Goal: Task Accomplishment & Management: Manage account settings

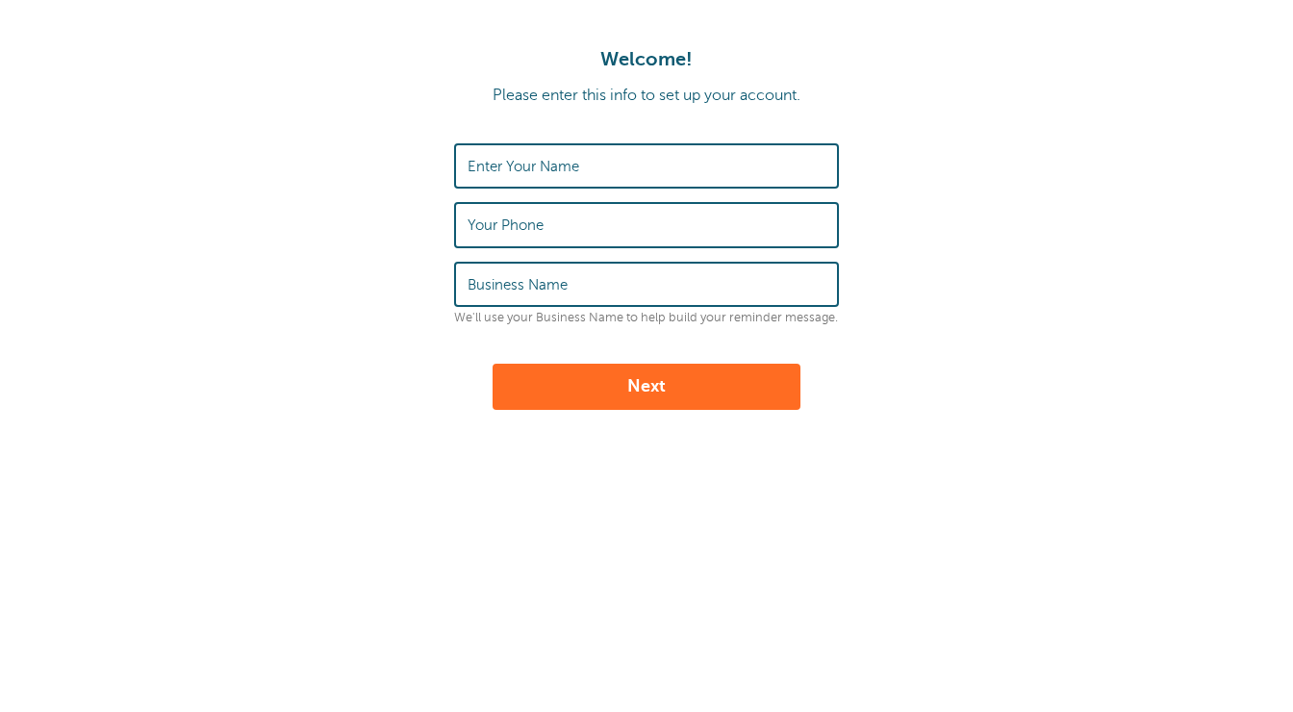
click at [610, 144] on div "Enter Your Name" at bounding box center [646, 165] width 385 height 45
type input "Ryan"
type input "M"
click at [565, 166] on input "Ryan" at bounding box center [646, 165] width 358 height 41
type input "Ryan McNulty"
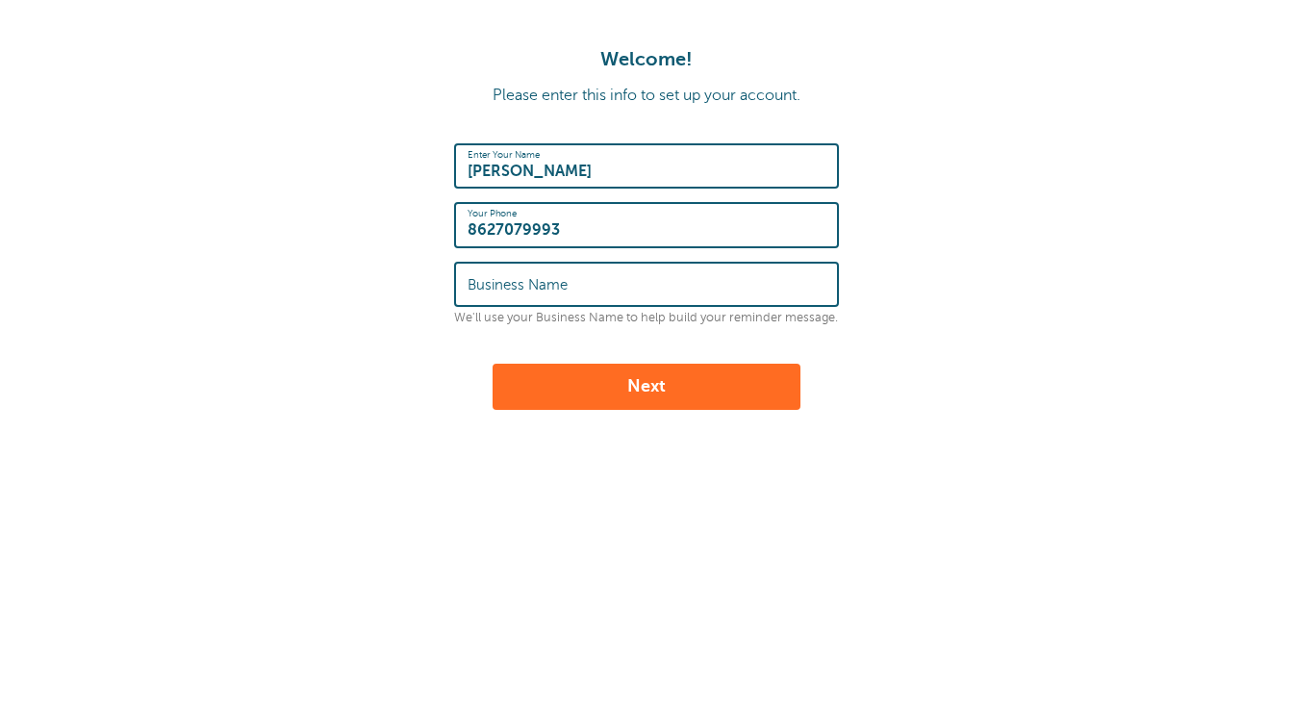
type input "8627079993"
type input "AO Globe Life"
click at [620, 386] on button "Next" at bounding box center [646, 387] width 308 height 46
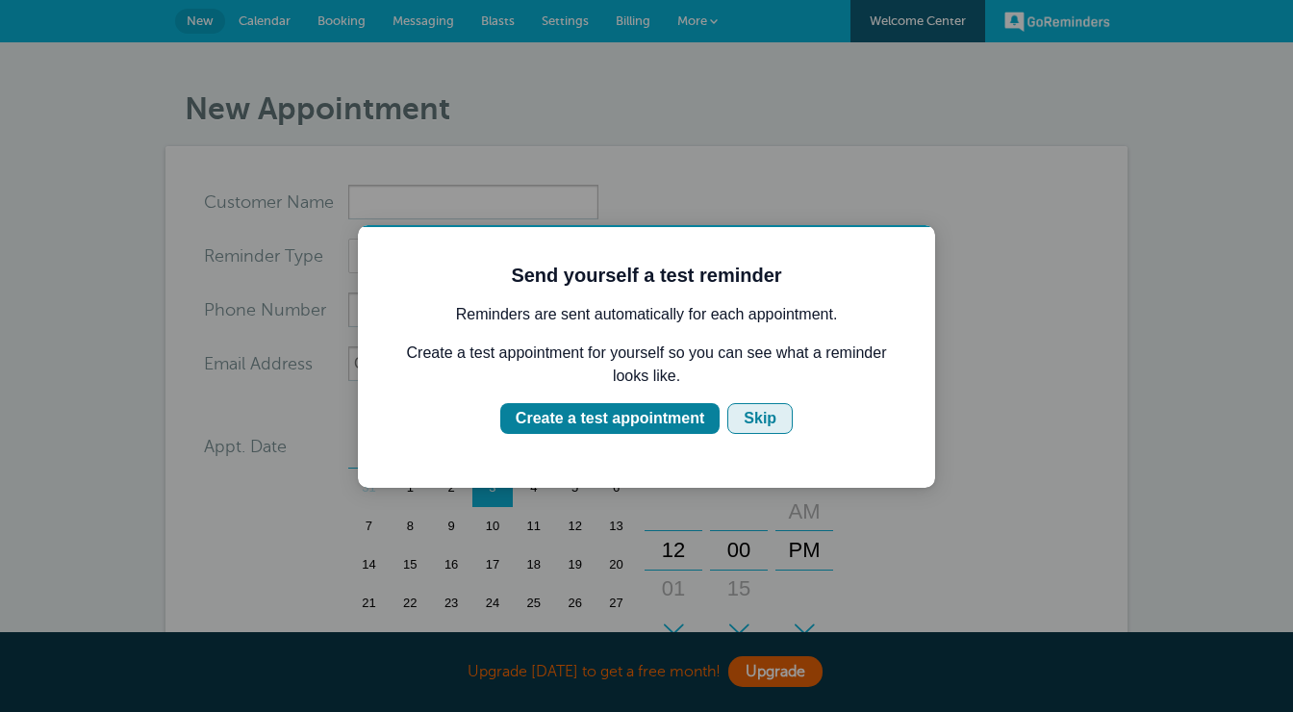
click at [754, 422] on div "Skip" at bounding box center [759, 418] width 33 height 23
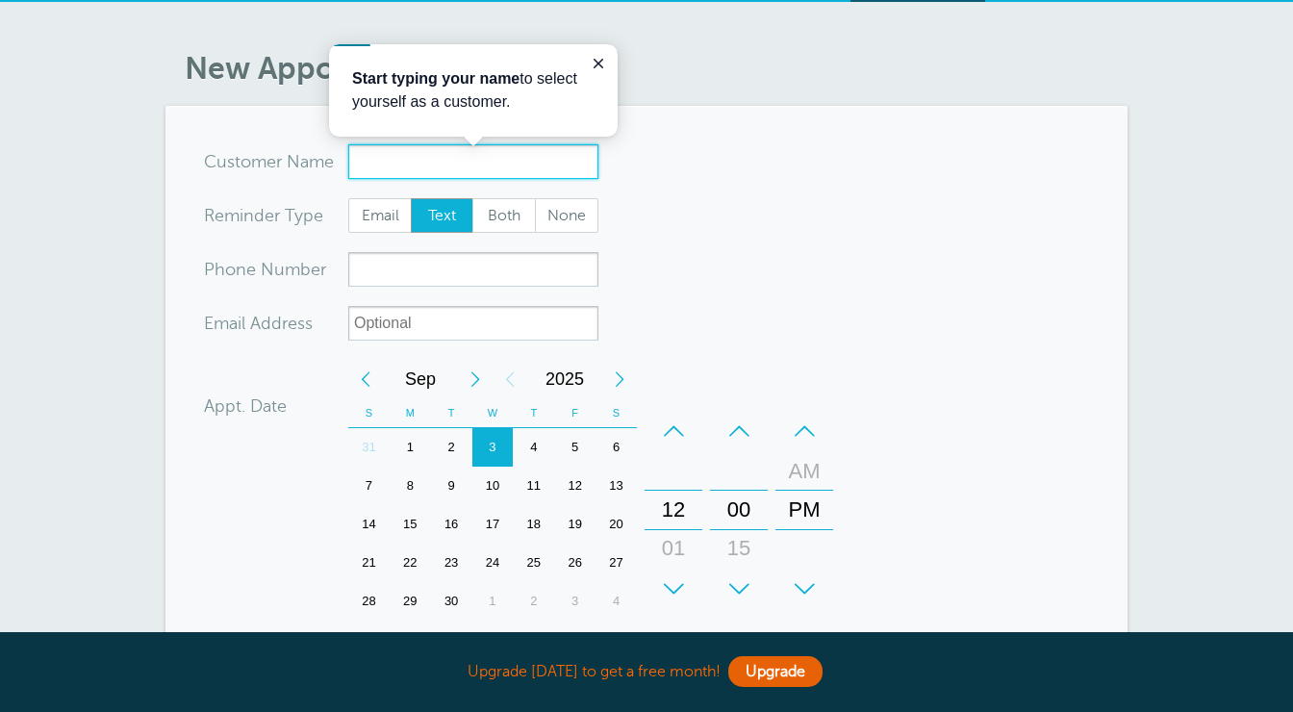
scroll to position [42, 0]
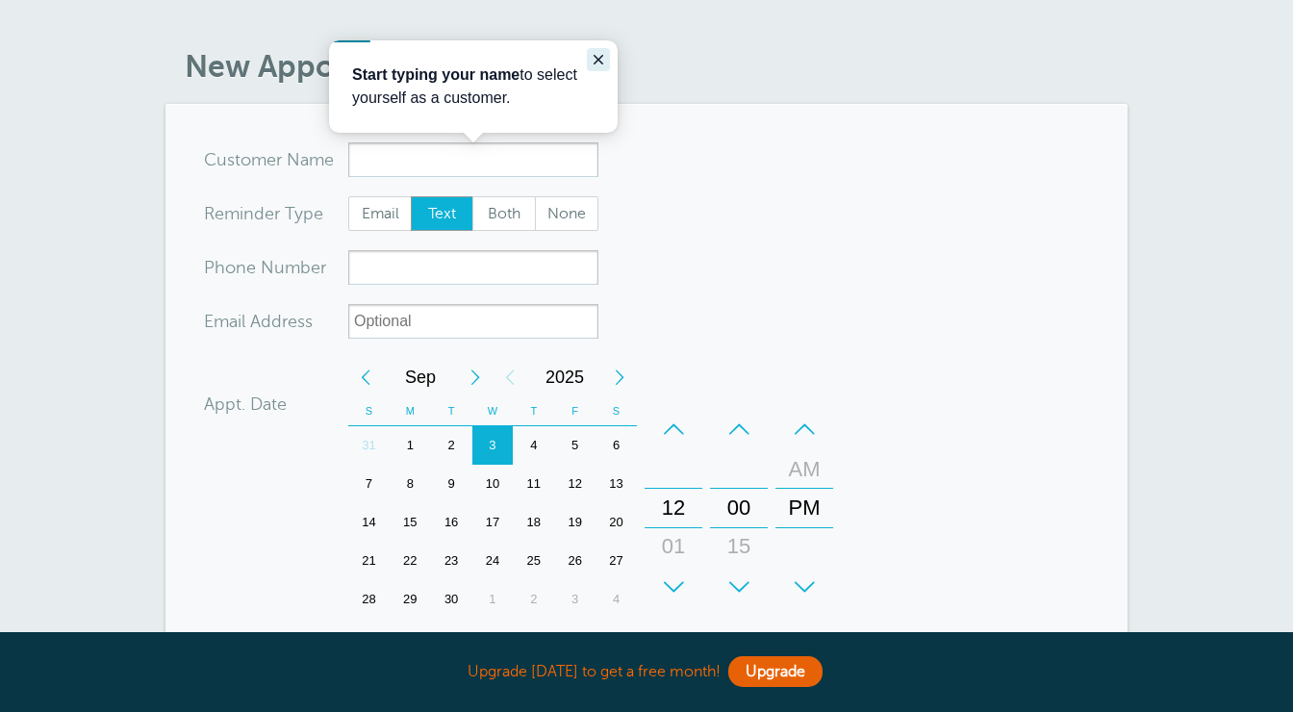
click at [597, 65] on icon "Close guide" at bounding box center [598, 59] width 15 height 15
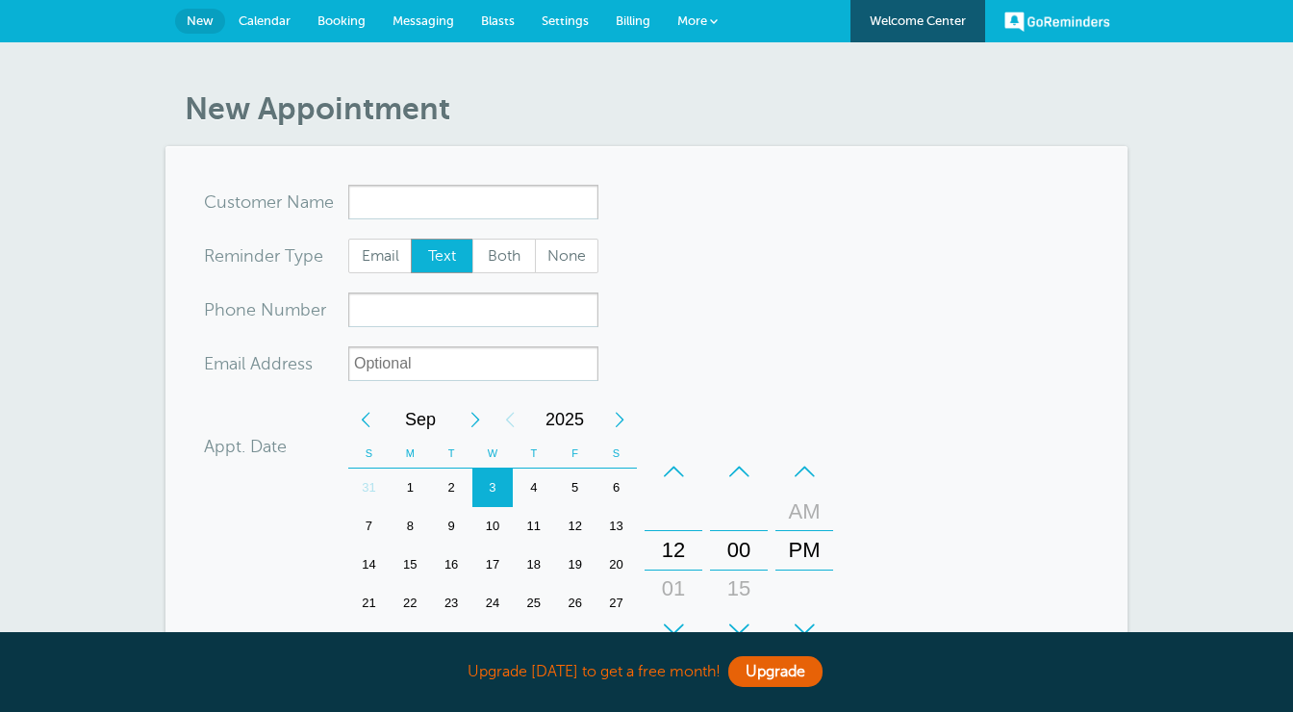
scroll to position [0, 0]
click at [270, 18] on span "Calendar" at bounding box center [265, 20] width 52 height 14
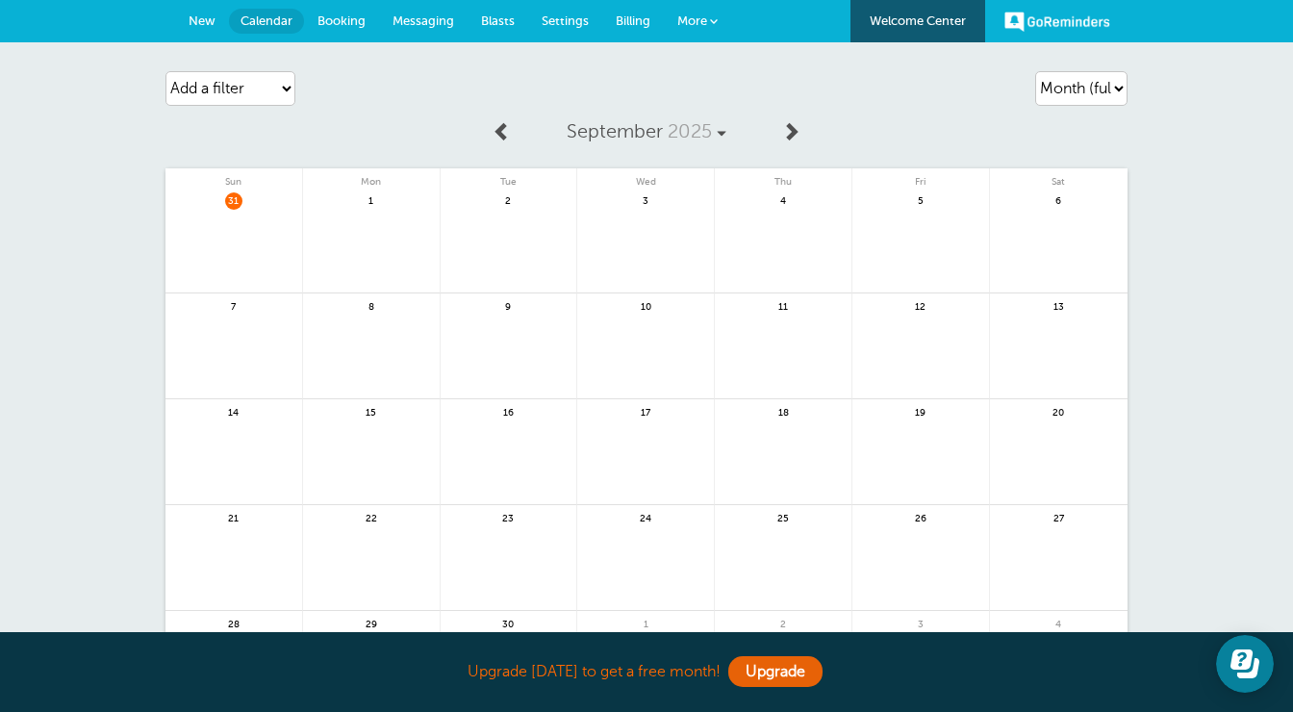
click at [576, 28] on link "Settings" at bounding box center [565, 21] width 74 height 42
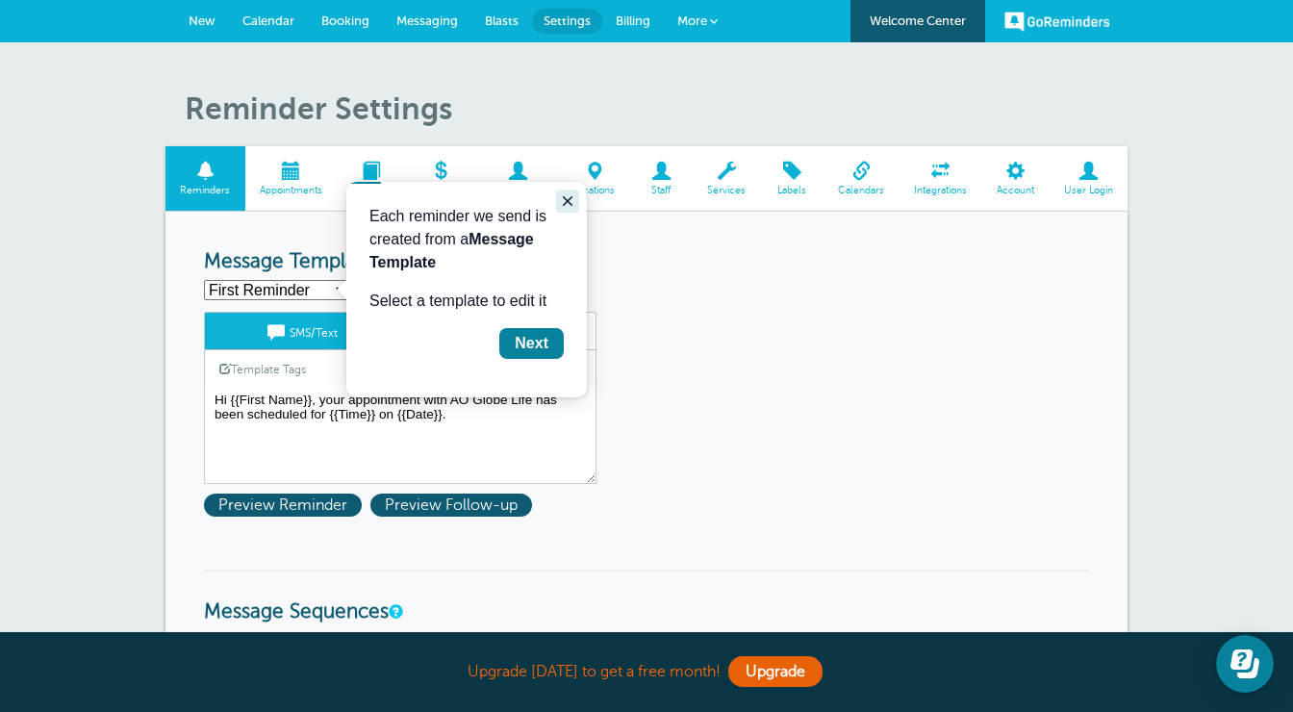
click at [564, 200] on icon "Close guide" at bounding box center [567, 200] width 15 height 15
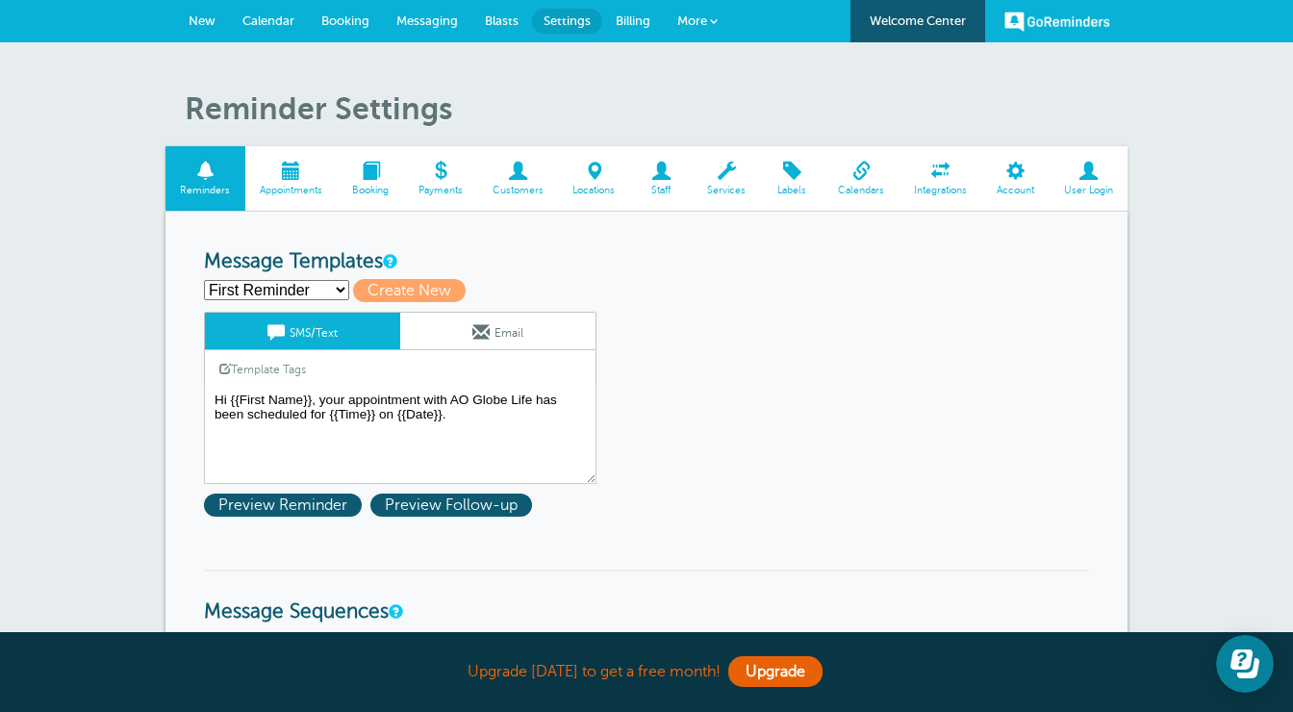
click at [660, 187] on span "Staff" at bounding box center [661, 191] width 43 height 12
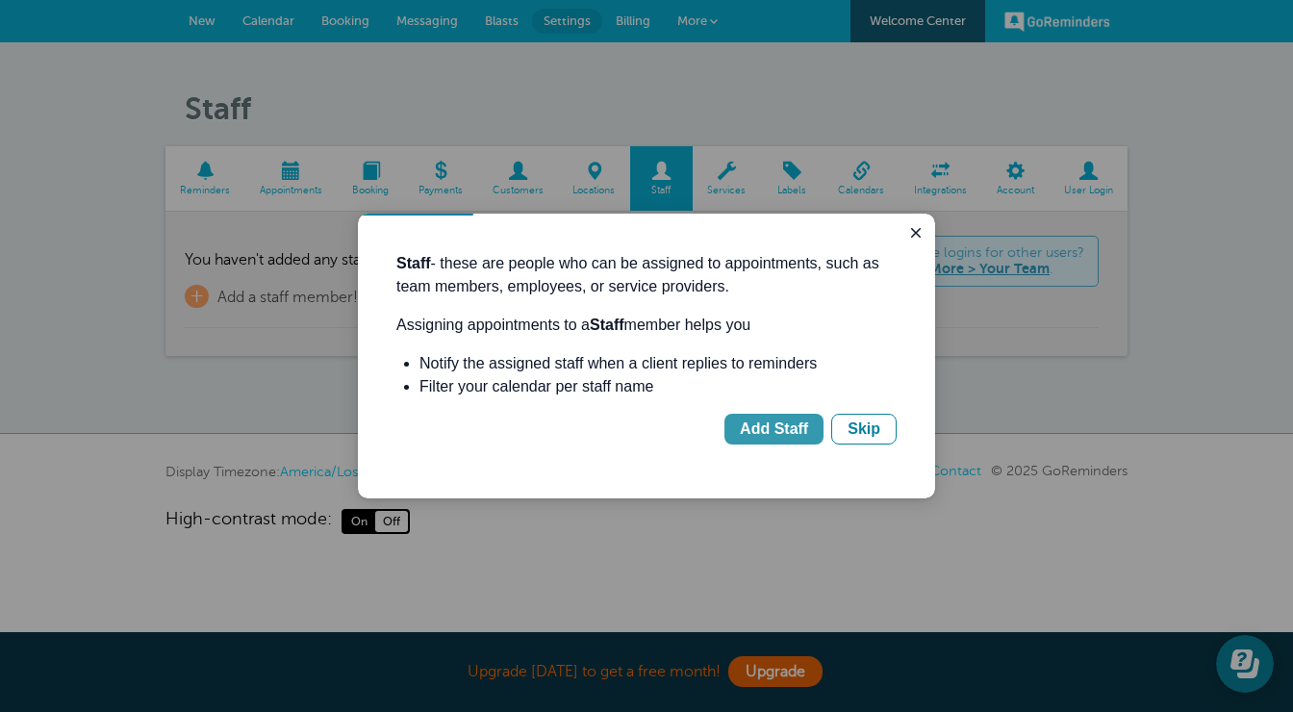
click at [800, 434] on div "Add Staff" at bounding box center [774, 428] width 68 height 23
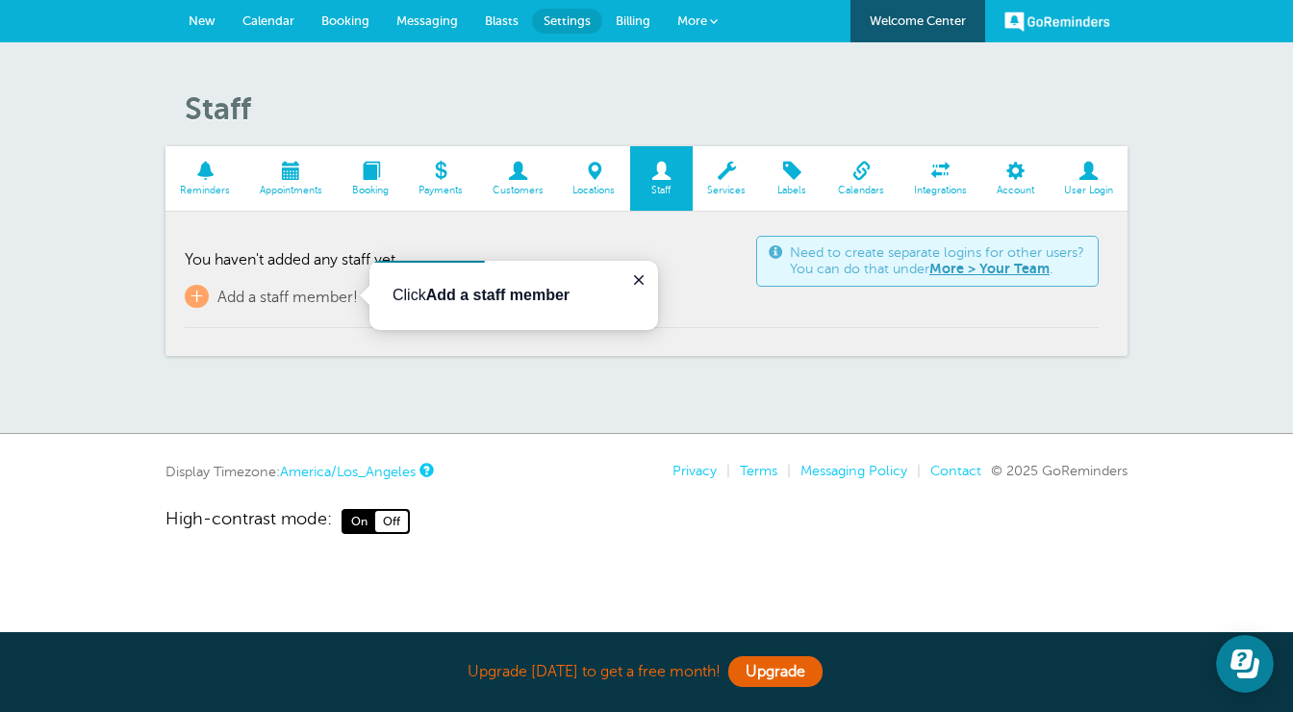
click at [497, 302] on b "Add a staff member" at bounding box center [497, 295] width 143 height 16
click at [239, 305] on link "+ Add a staff member!" at bounding box center [271, 296] width 173 height 23
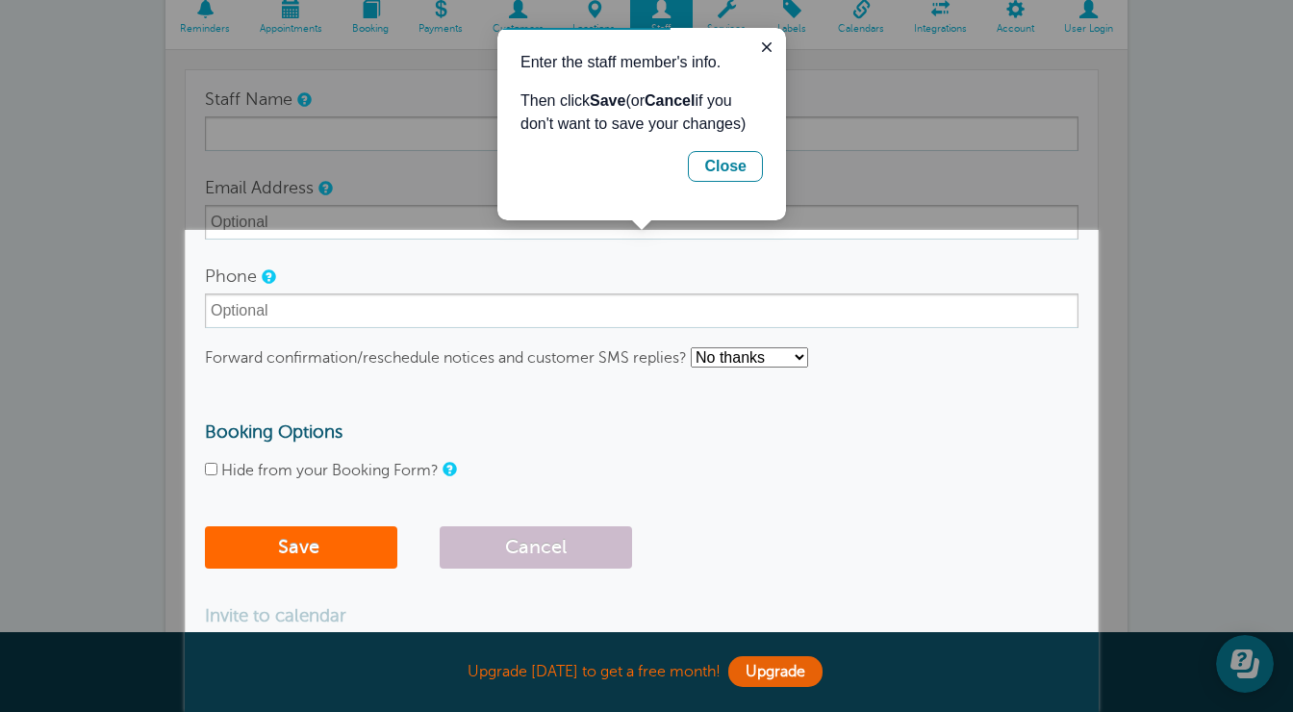
scroll to position [187, 0]
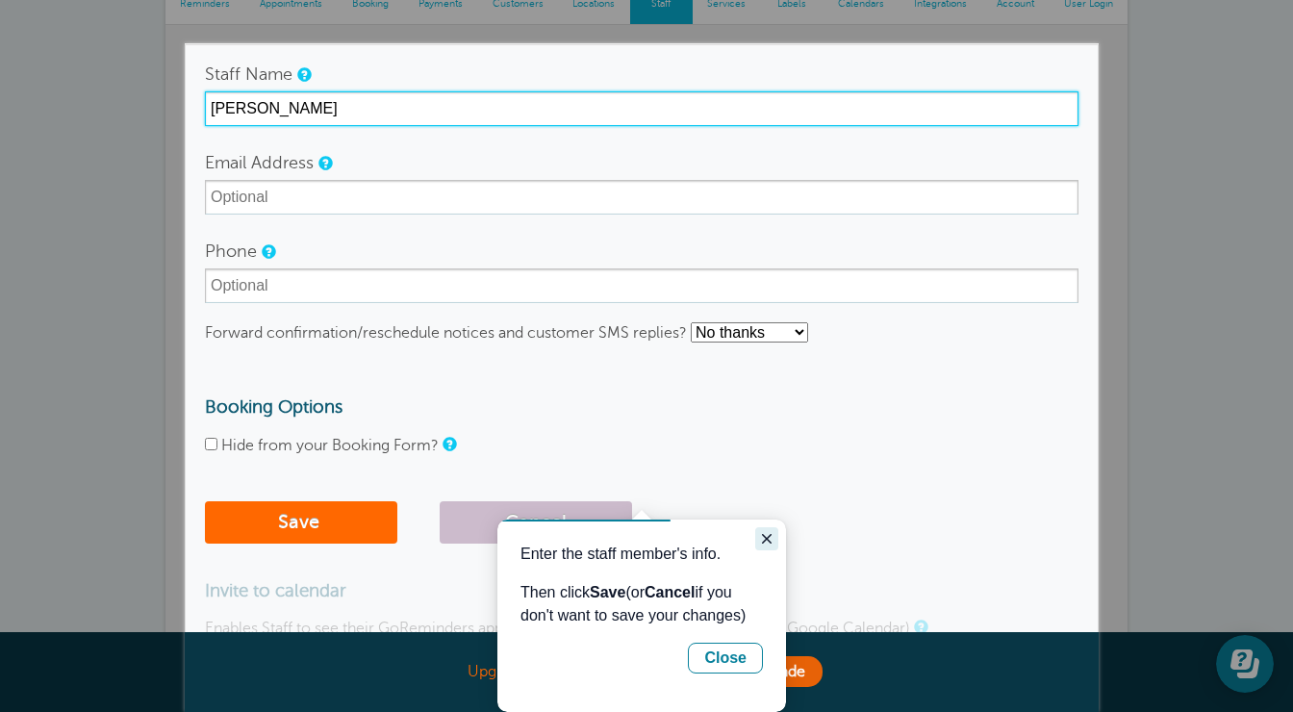
type input "[PERSON_NAME]"
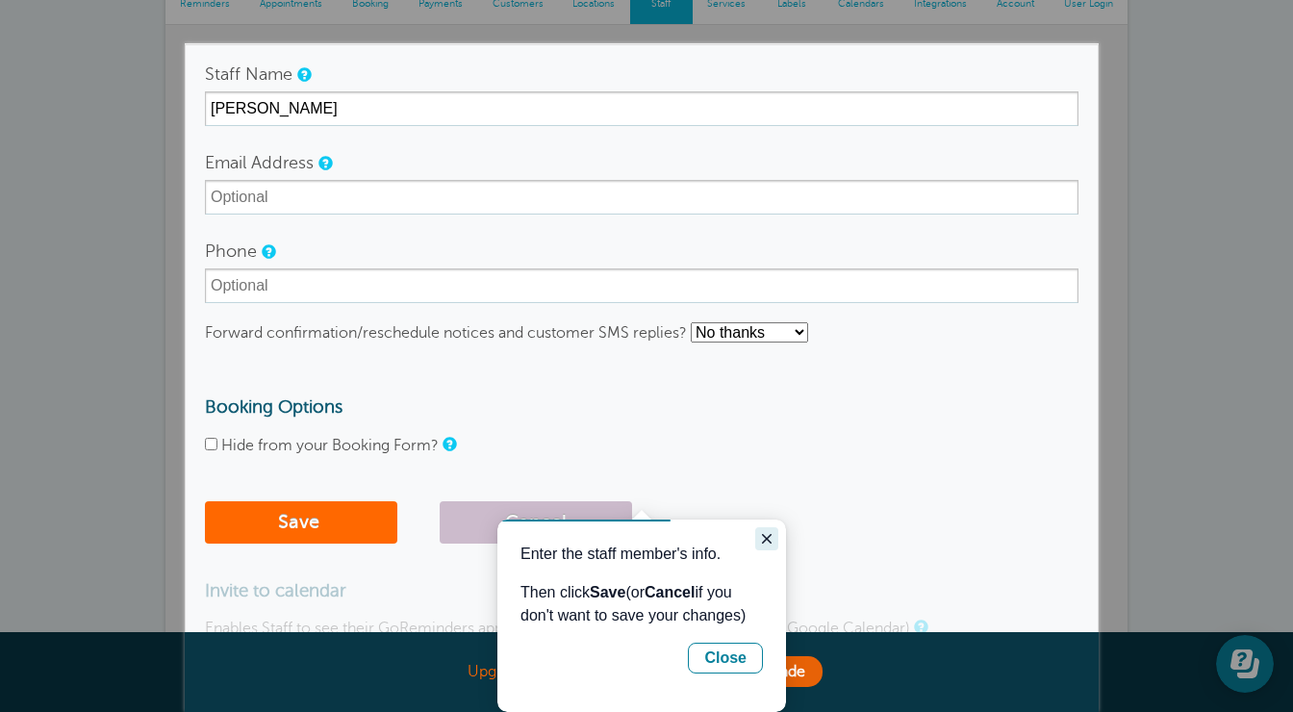
click at [772, 541] on icon "Close guide" at bounding box center [766, 538] width 15 height 15
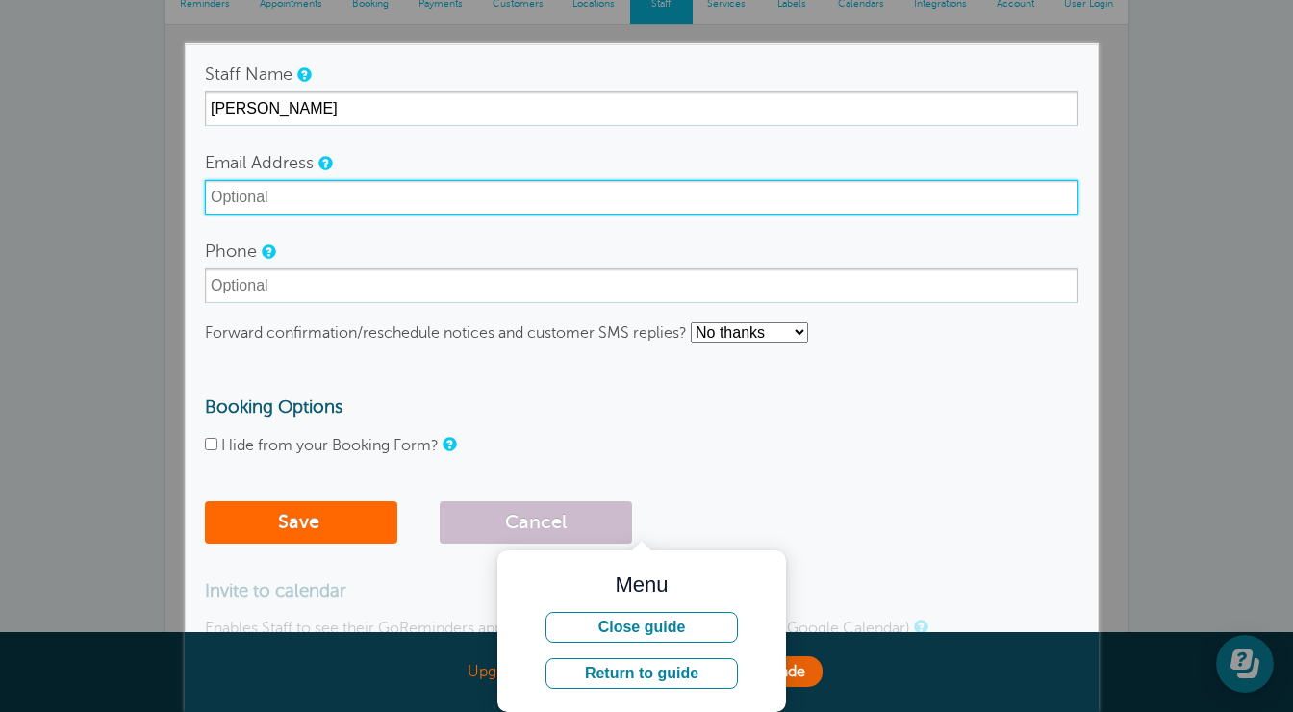
type input "ryanmcnulty.aoglobelife@gmail.com"
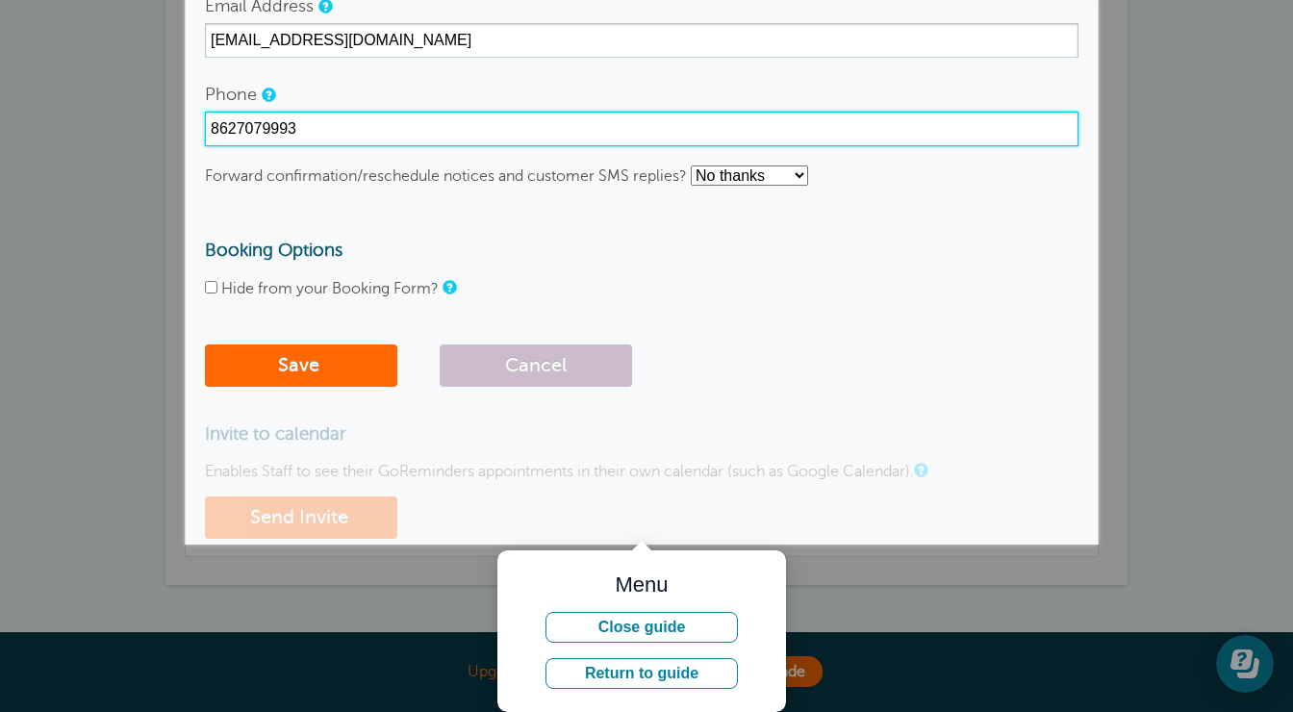
scroll to position [357, 0]
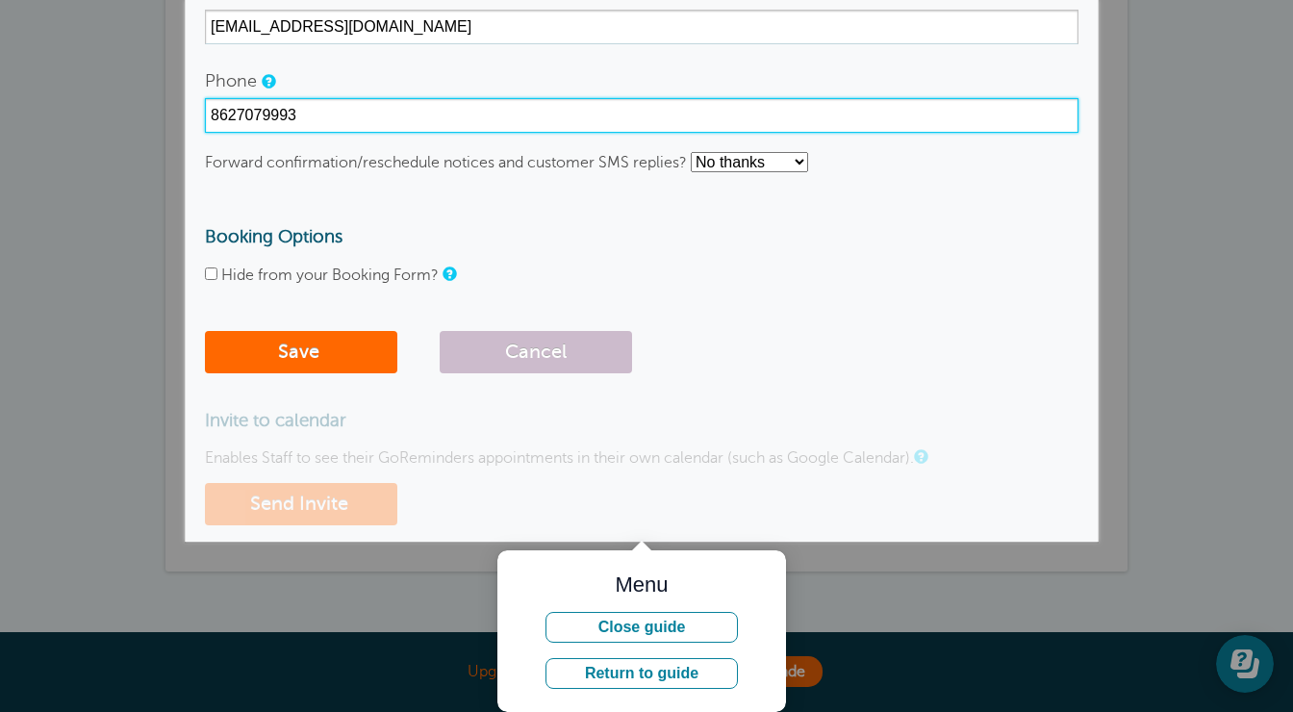
type input "8627079993"
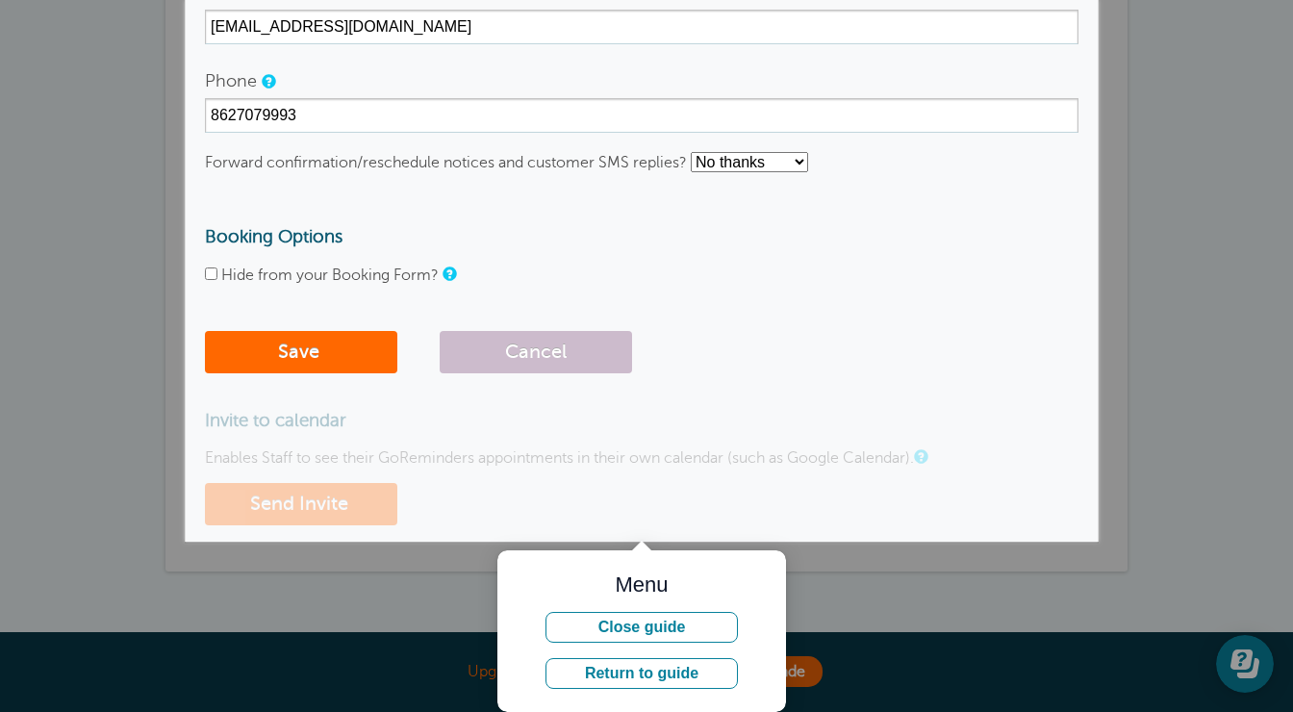
select select "4"
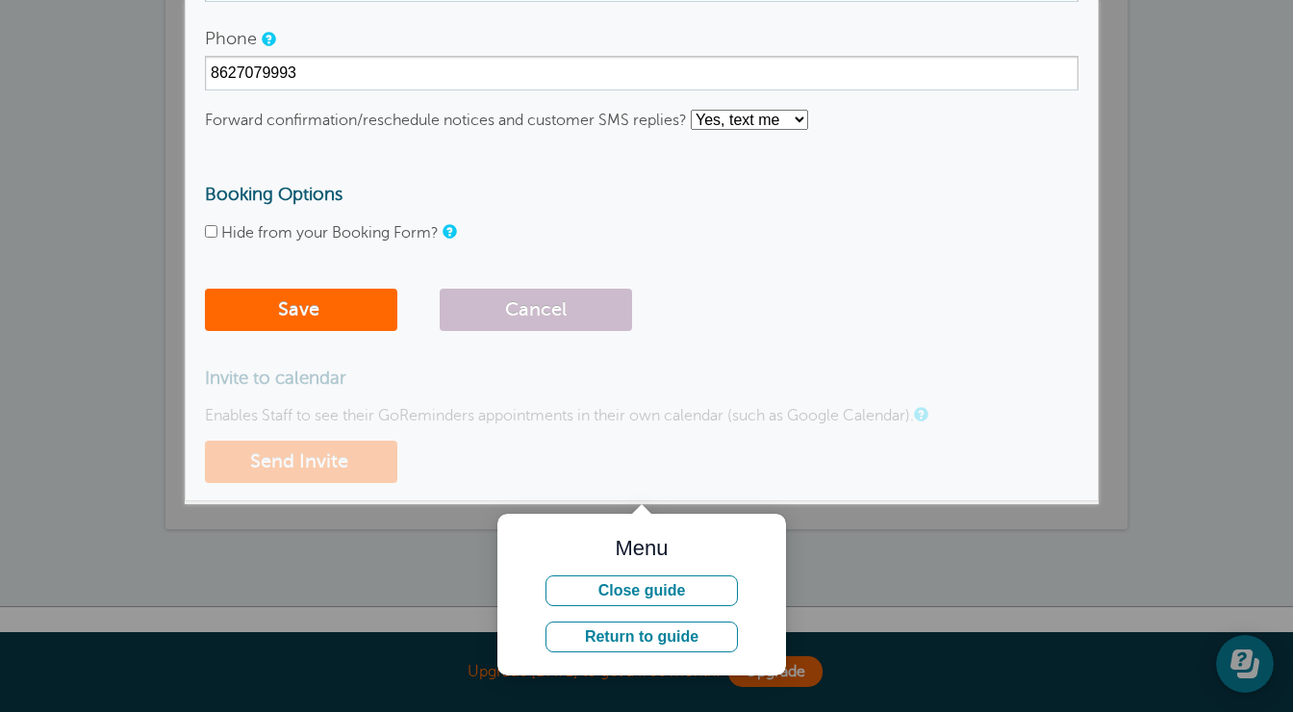
scroll to position [401, 0]
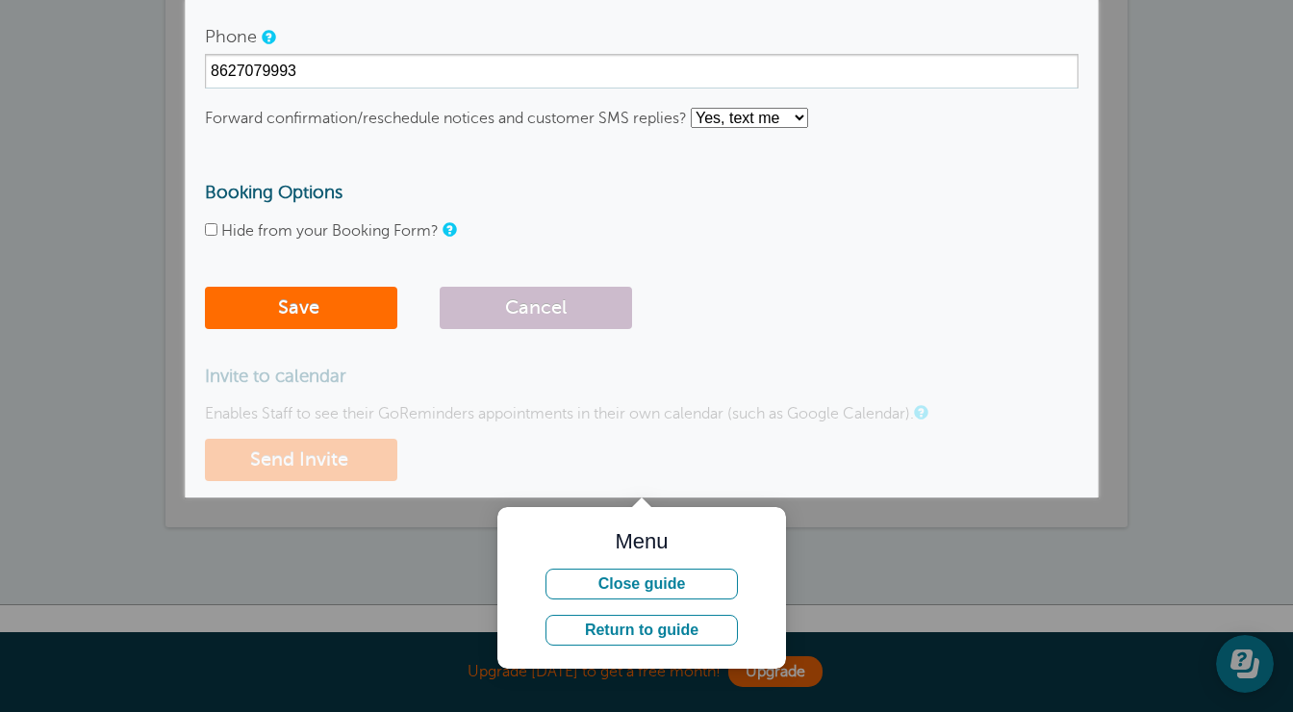
click at [312, 302] on button "Save" at bounding box center [301, 308] width 192 height 42
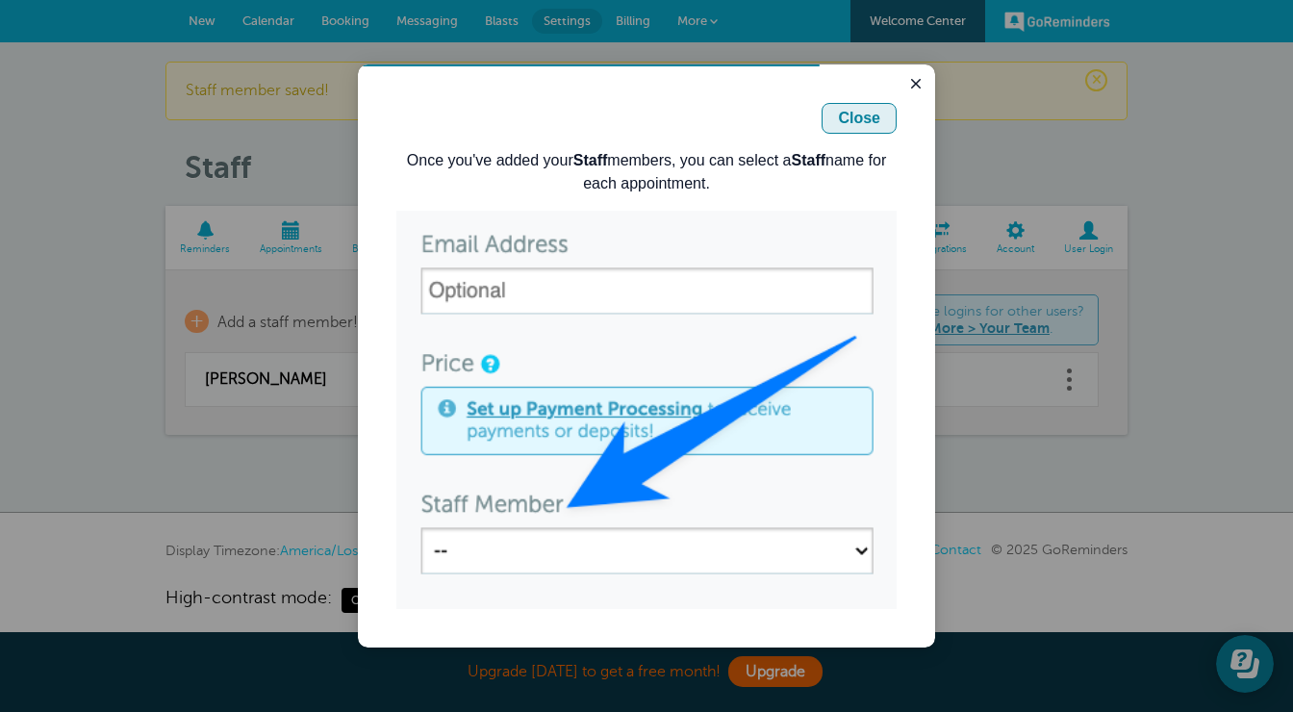
click at [873, 109] on div "Close" at bounding box center [859, 118] width 42 height 23
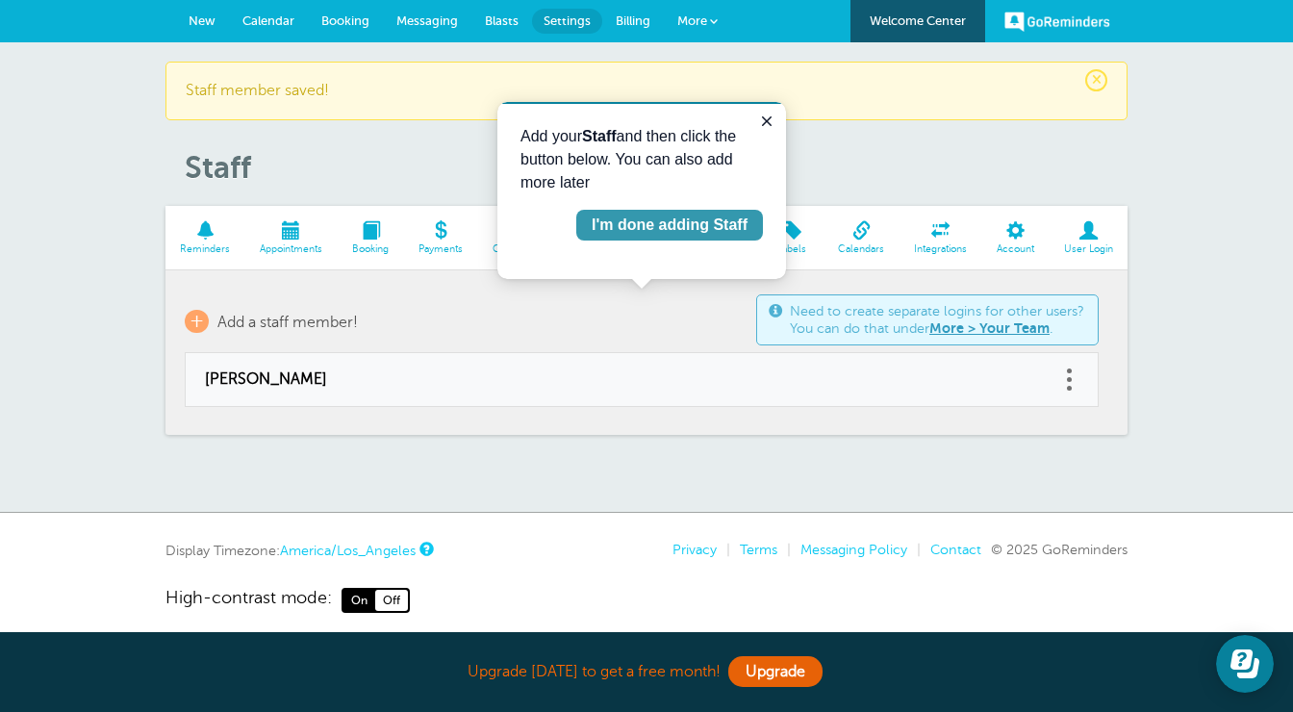
click at [685, 233] on div "I'm done adding Staff" at bounding box center [669, 225] width 156 height 23
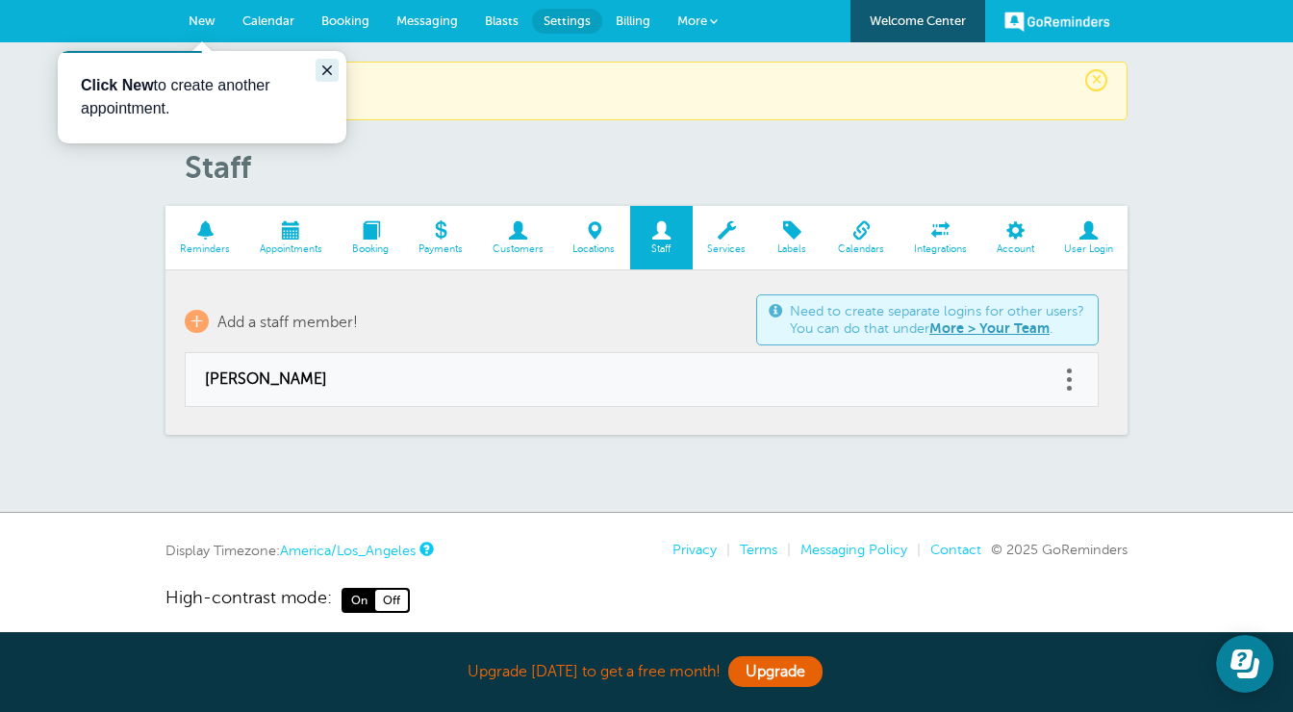
click at [328, 67] on icon "Close guide" at bounding box center [326, 70] width 15 height 15
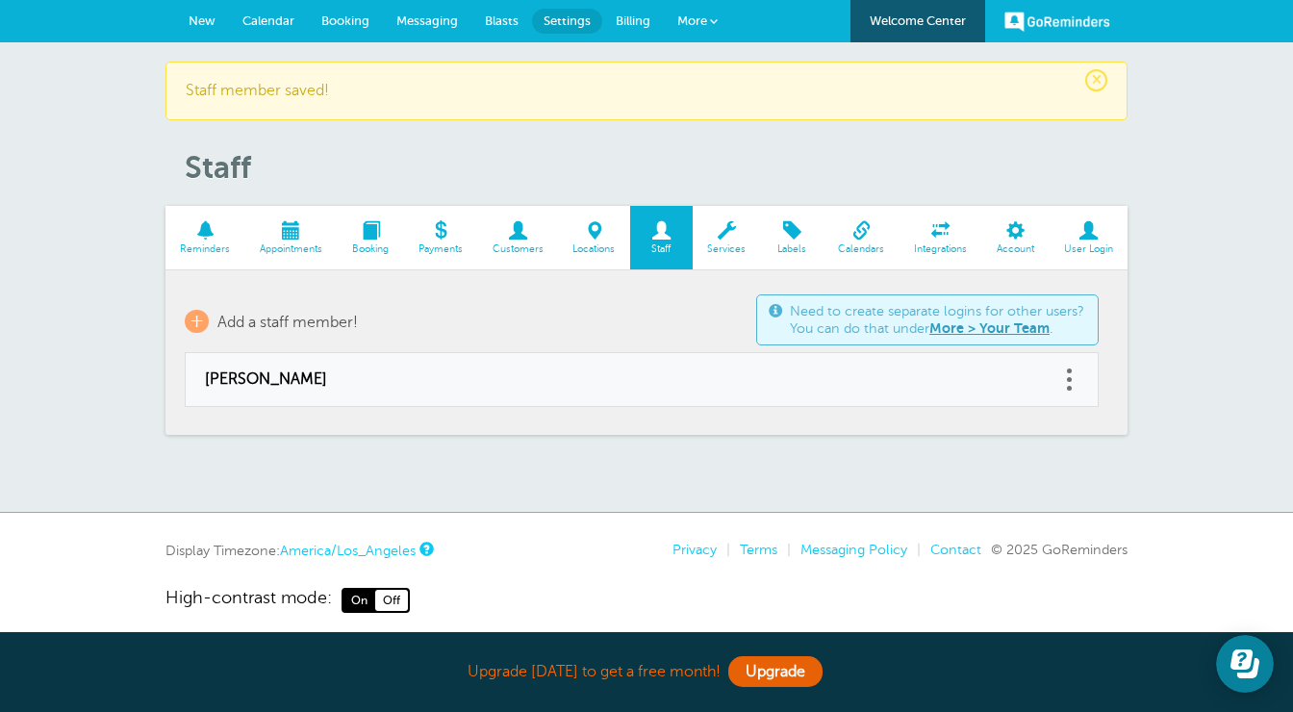
click at [245, 11] on link "Calendar" at bounding box center [268, 21] width 79 height 42
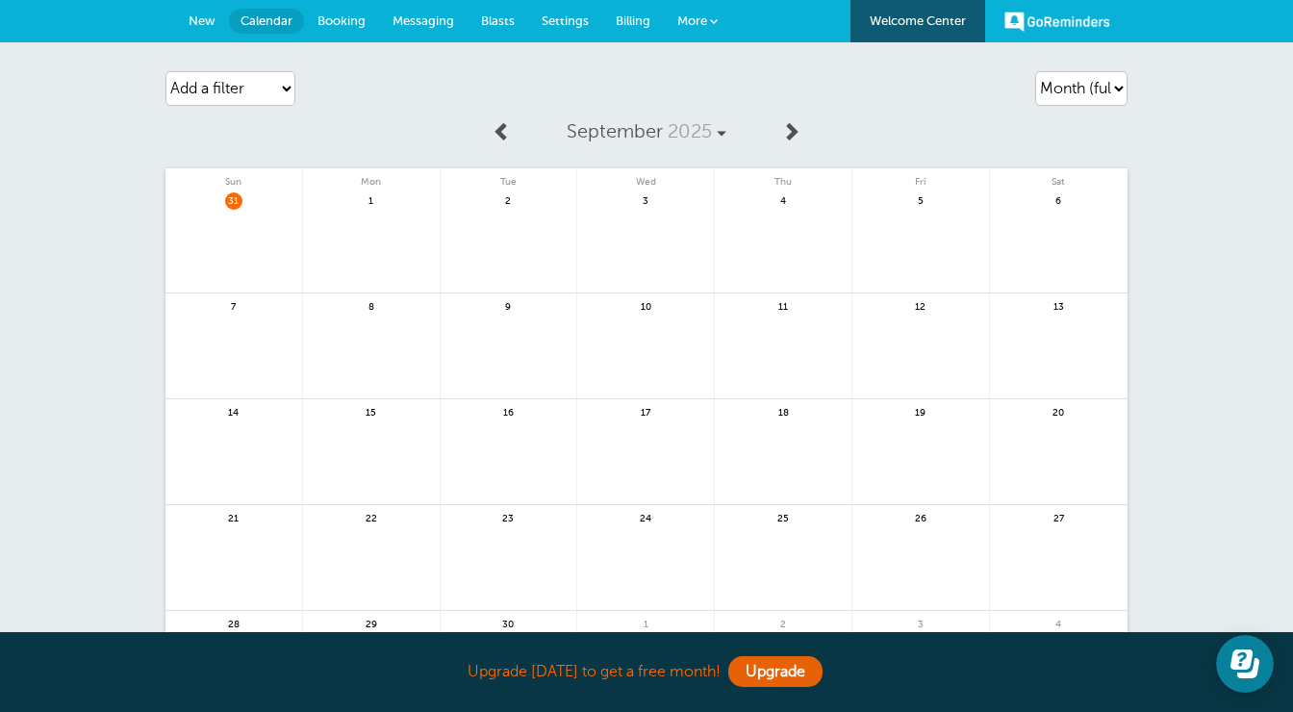
click at [566, 31] on link "Settings" at bounding box center [565, 21] width 74 height 42
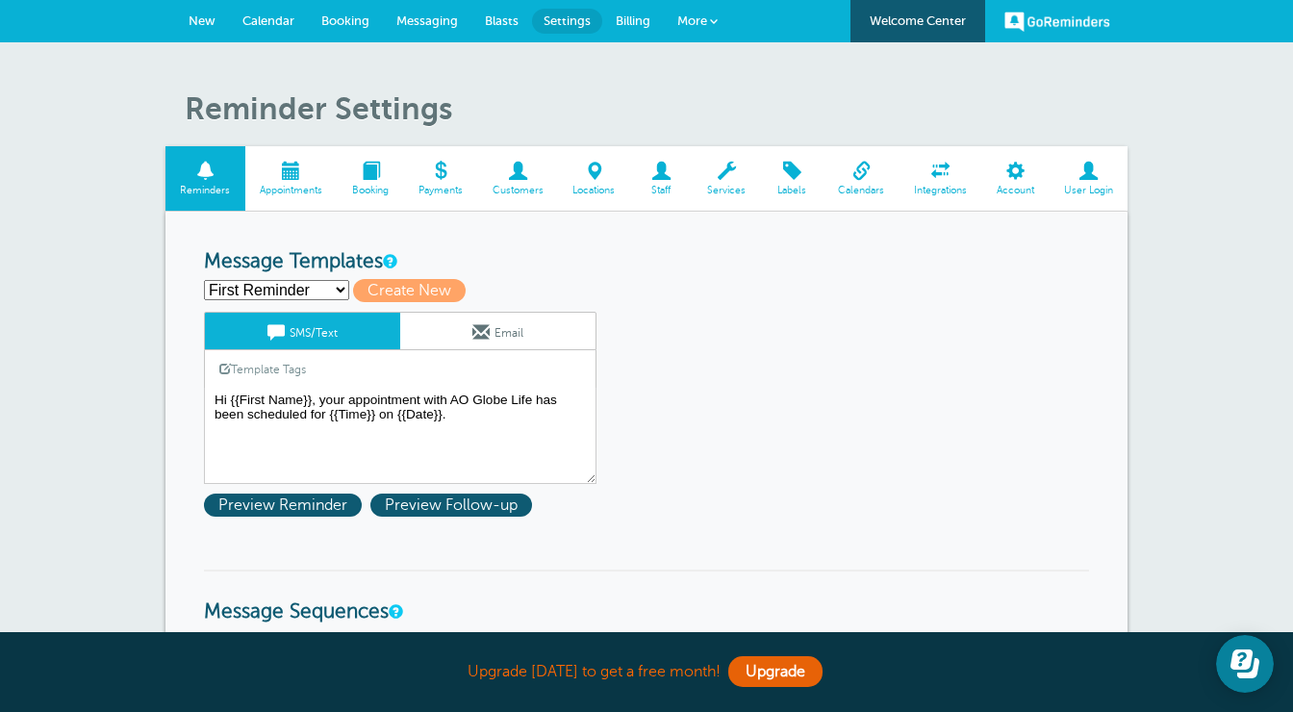
click at [296, 187] on span "Appointments" at bounding box center [291, 191] width 73 height 12
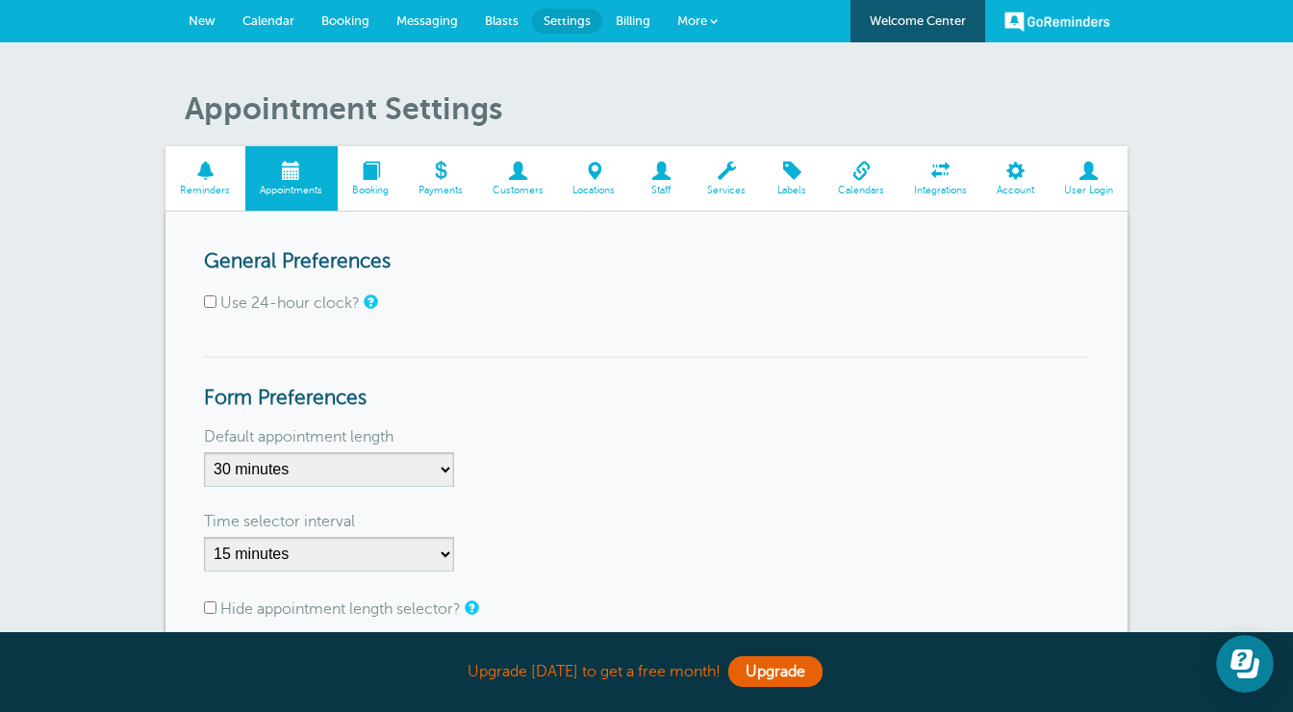
click at [390, 189] on span "Booking" at bounding box center [370, 191] width 47 height 12
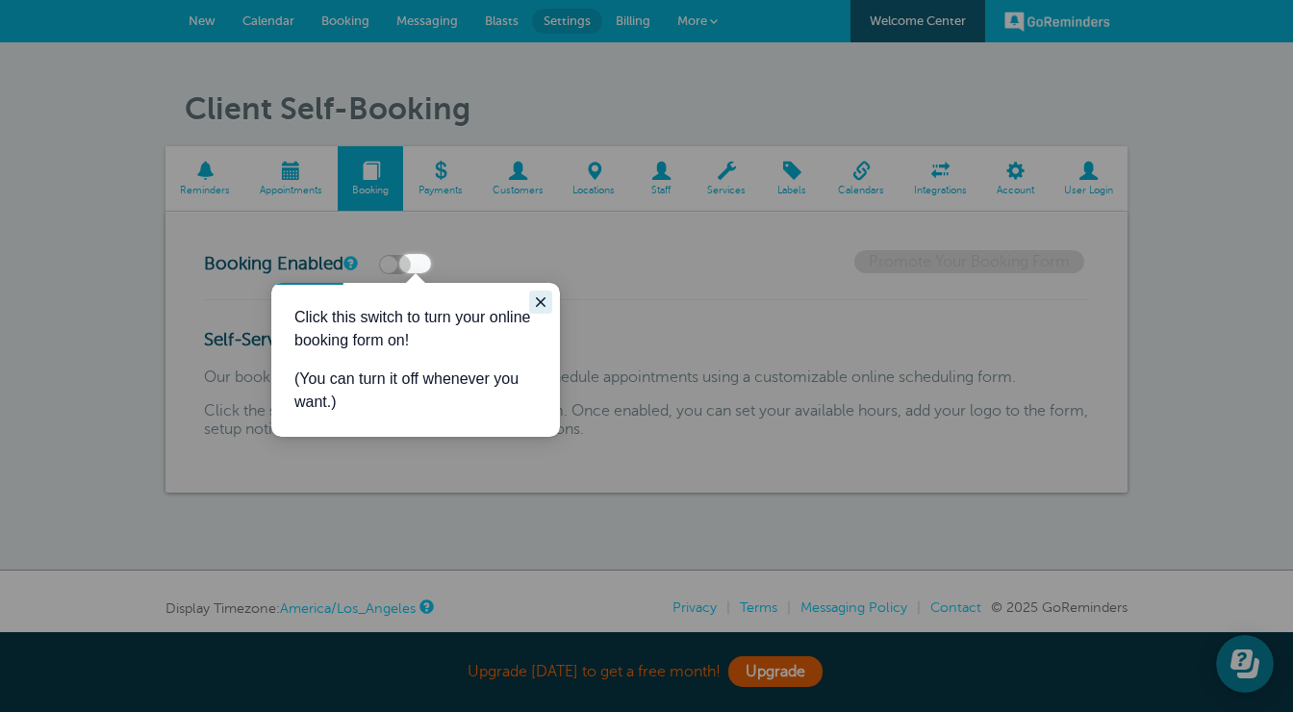
click at [539, 294] on icon "Close guide" at bounding box center [540, 301] width 15 height 15
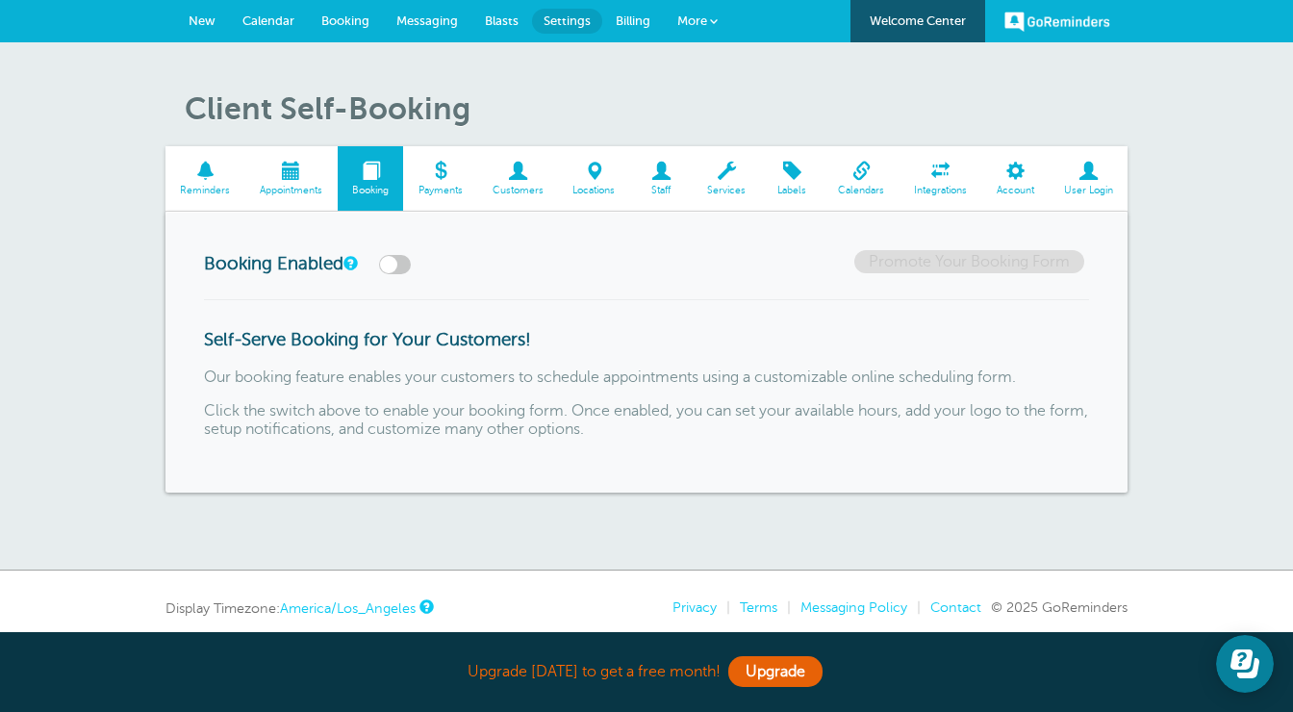
click at [411, 264] on label at bounding box center [395, 264] width 32 height 19
click at [0, 0] on input "checkbox" at bounding box center [0, 0] width 0 height 0
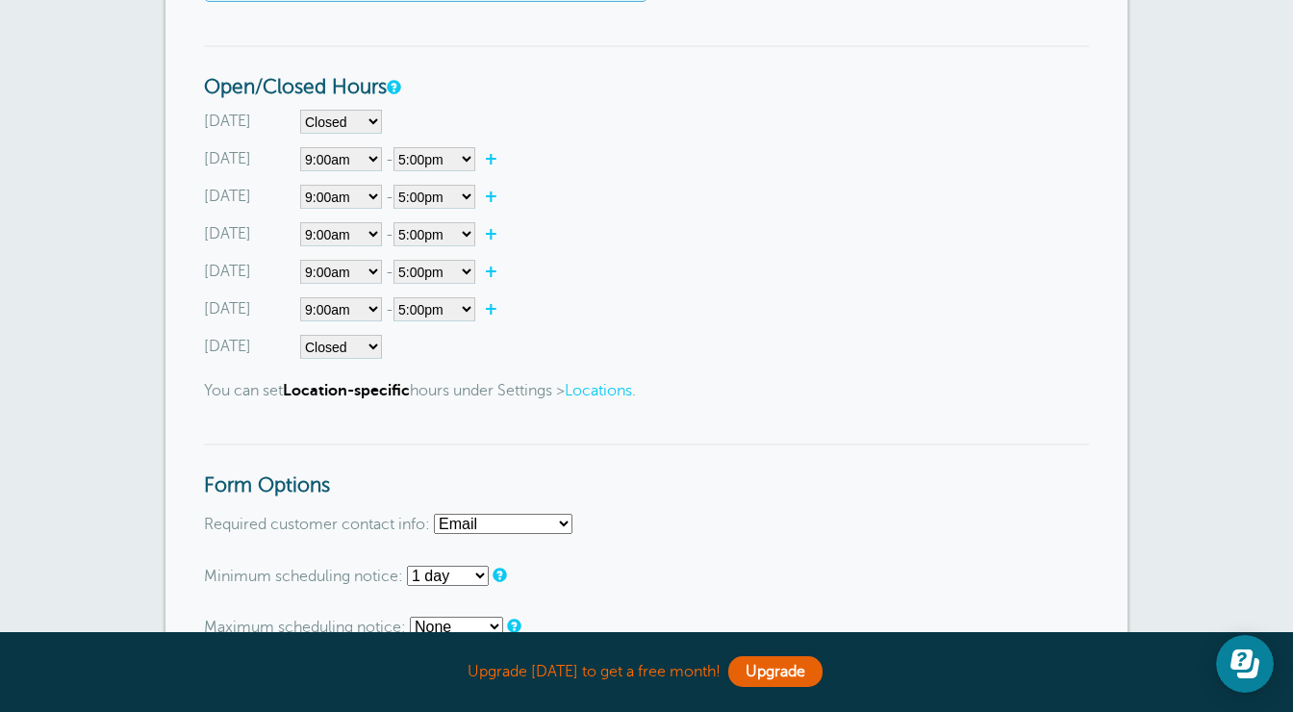
scroll to position [723, 0]
select select"] "9"
select select"] "17"
click at [706, 341] on div "Saturday Closed 12:00am 12:15am 12:30am 12:45am 1:00am 1:15am 1:30am 1:45am 2:0…" at bounding box center [646, 347] width 885 height 24
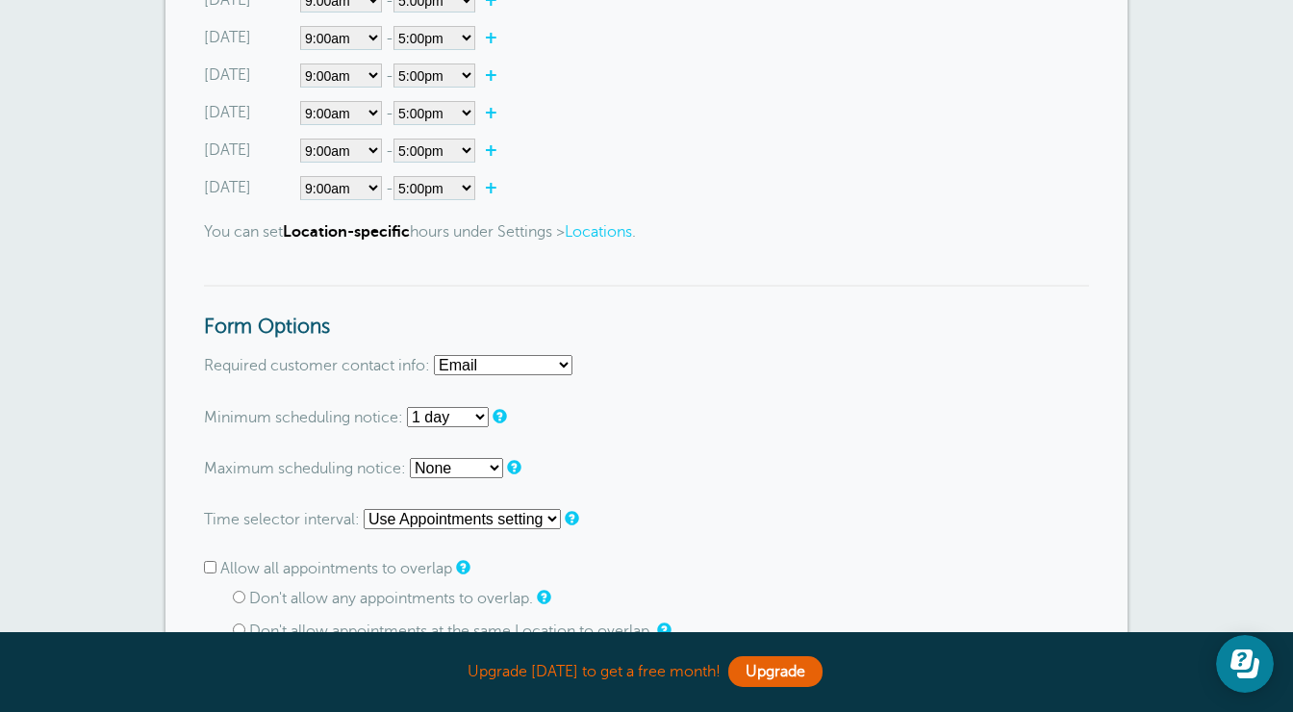
scroll to position [883, 0]
select select "10 hours"
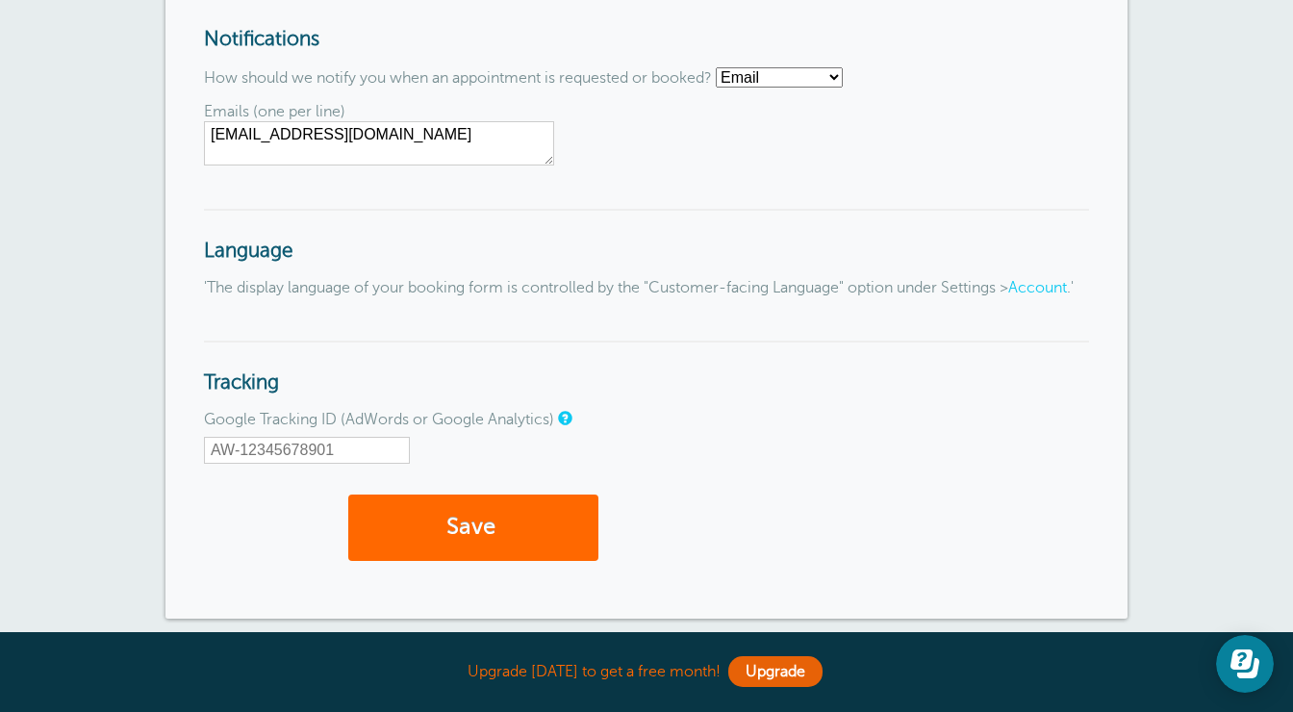
scroll to position [2092, 0]
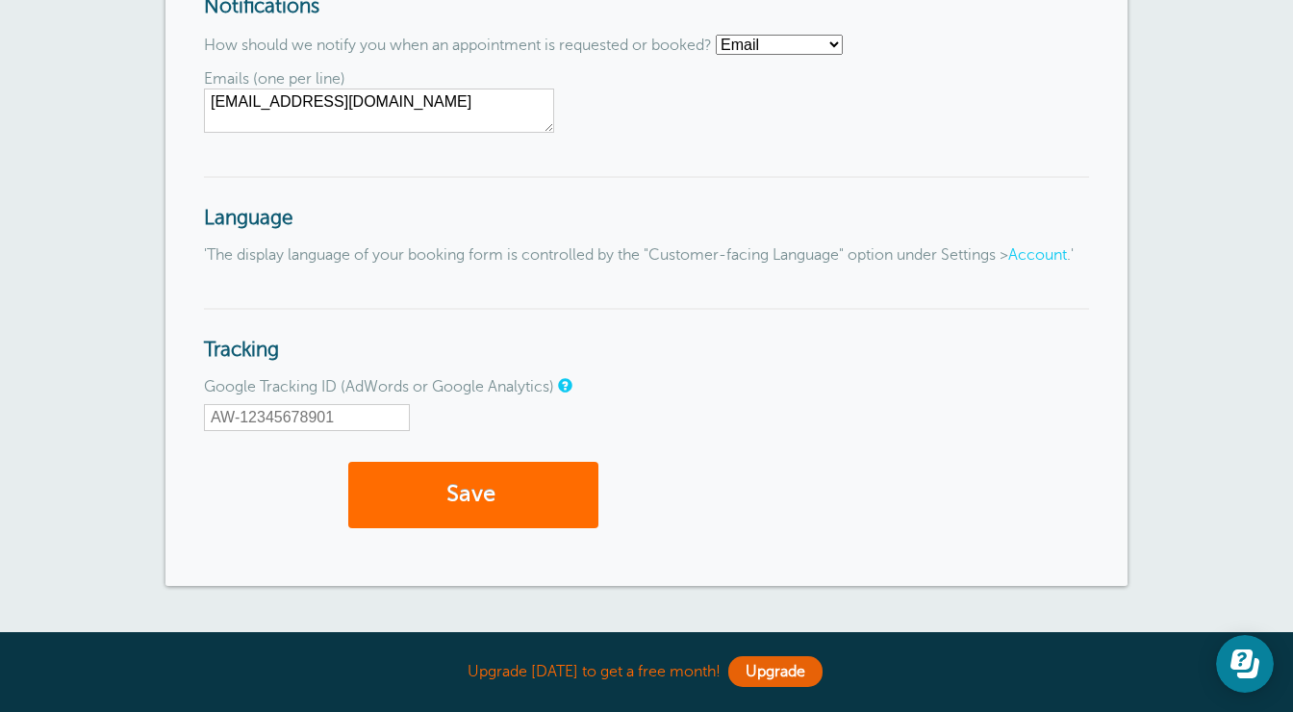
click at [516, 506] on button "Save" at bounding box center [473, 495] width 250 height 66
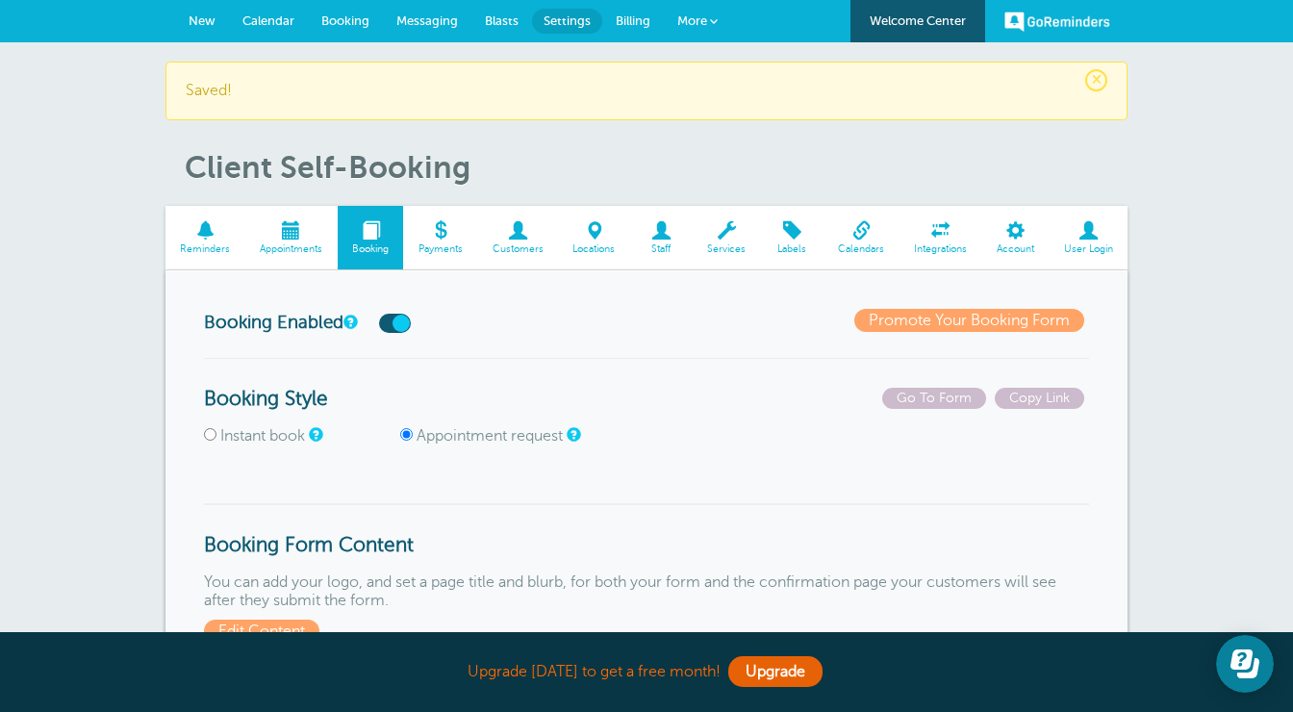
click at [285, 235] on span at bounding box center [291, 230] width 92 height 18
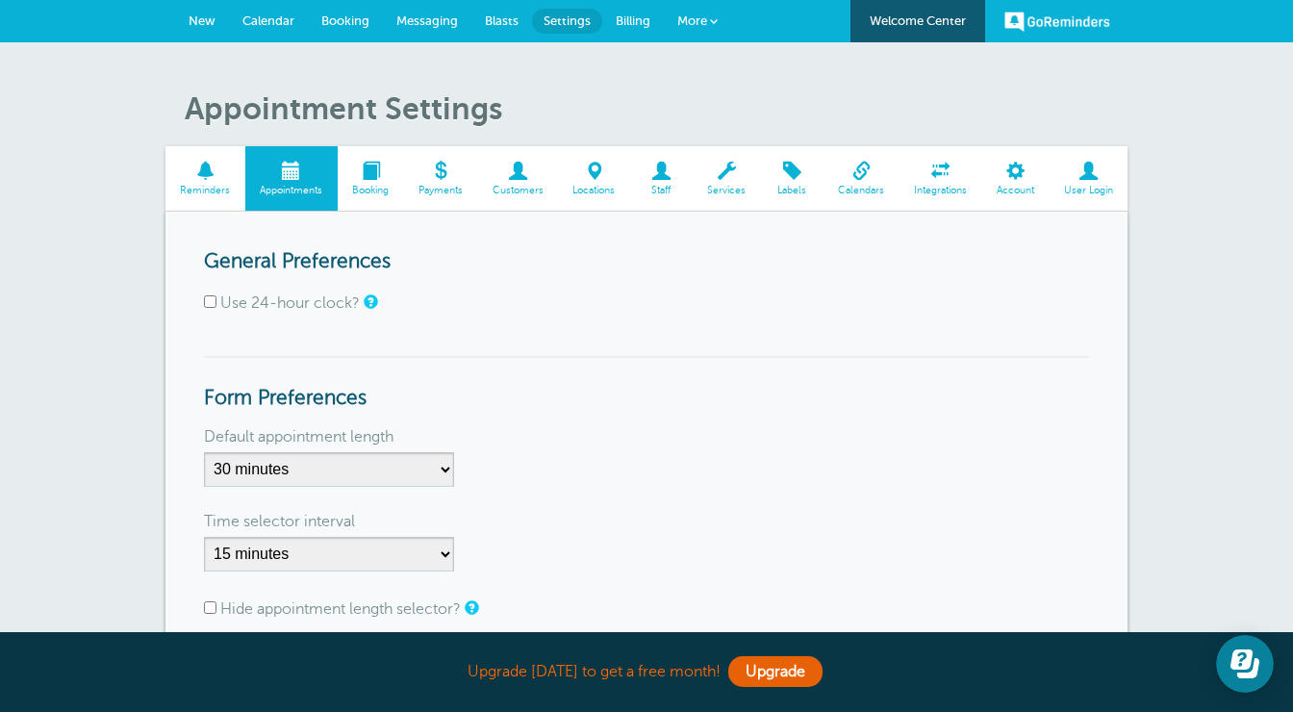
click at [271, 27] on span "Calendar" at bounding box center [268, 20] width 52 height 14
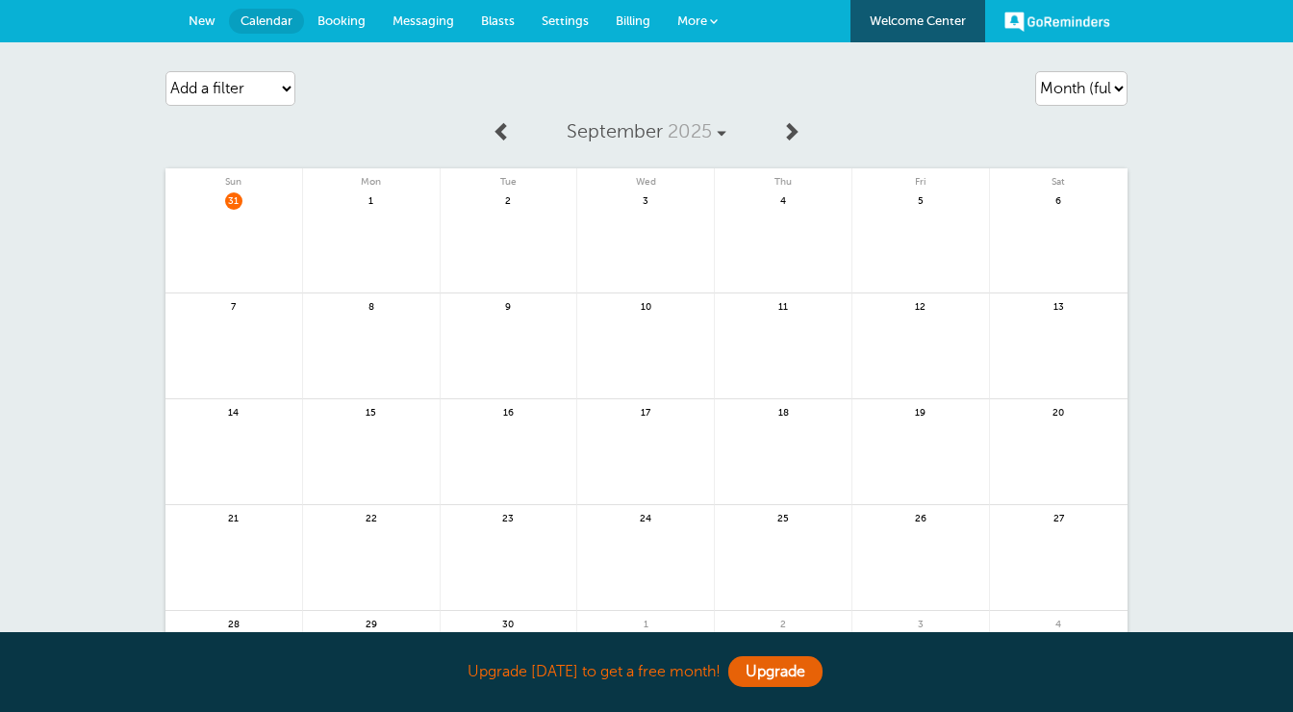
click at [201, 13] on link "New" at bounding box center [202, 21] width 54 height 42
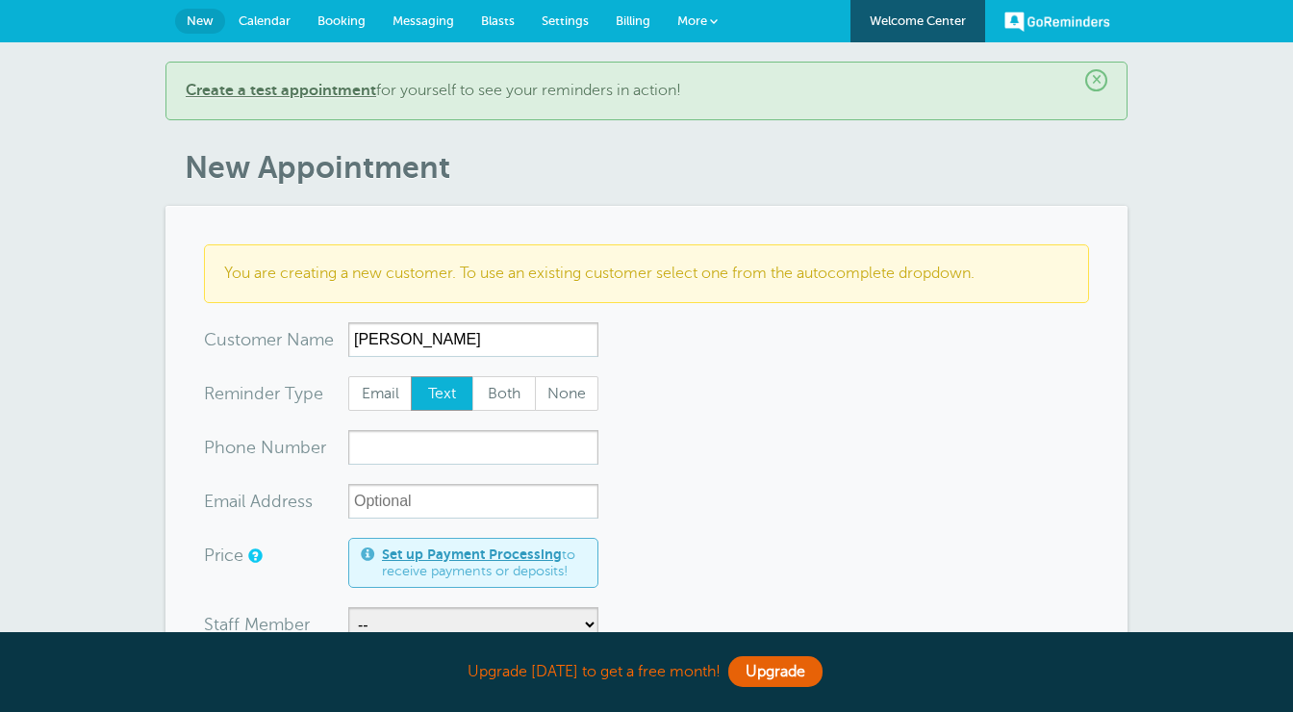
type input "[PERSON_NAME]"
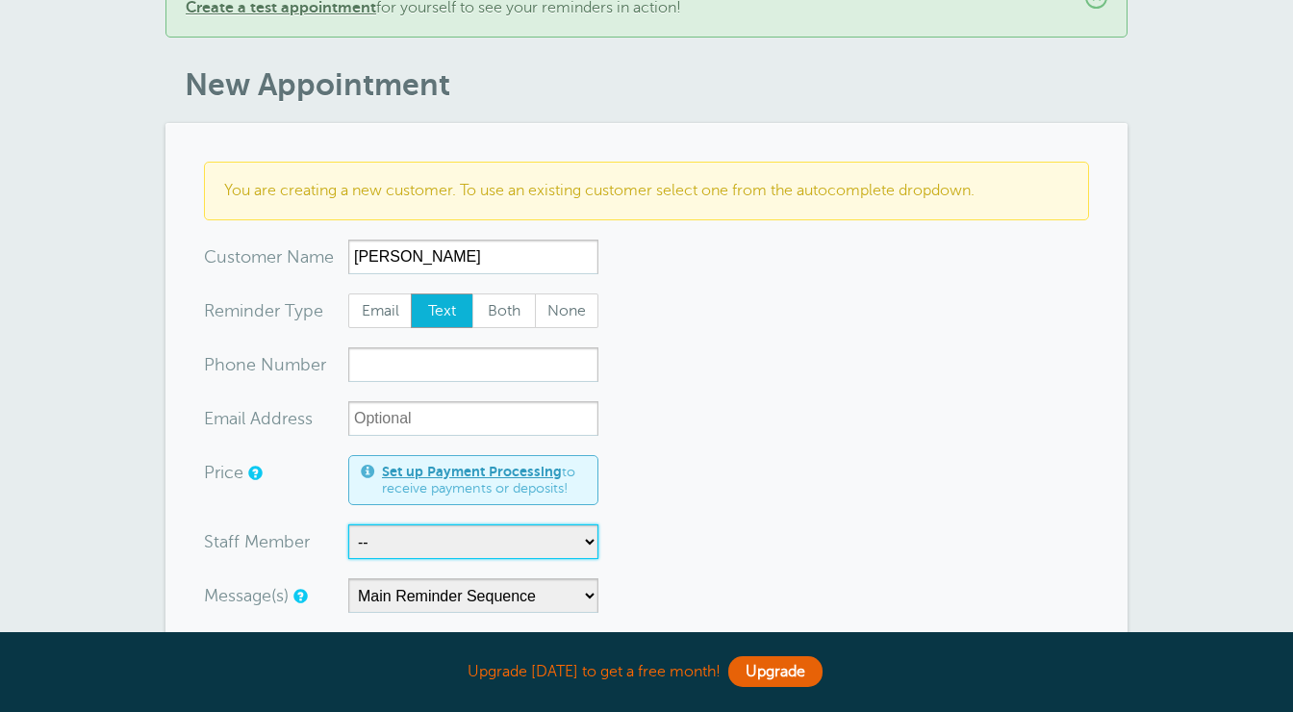
scroll to position [89, 0]
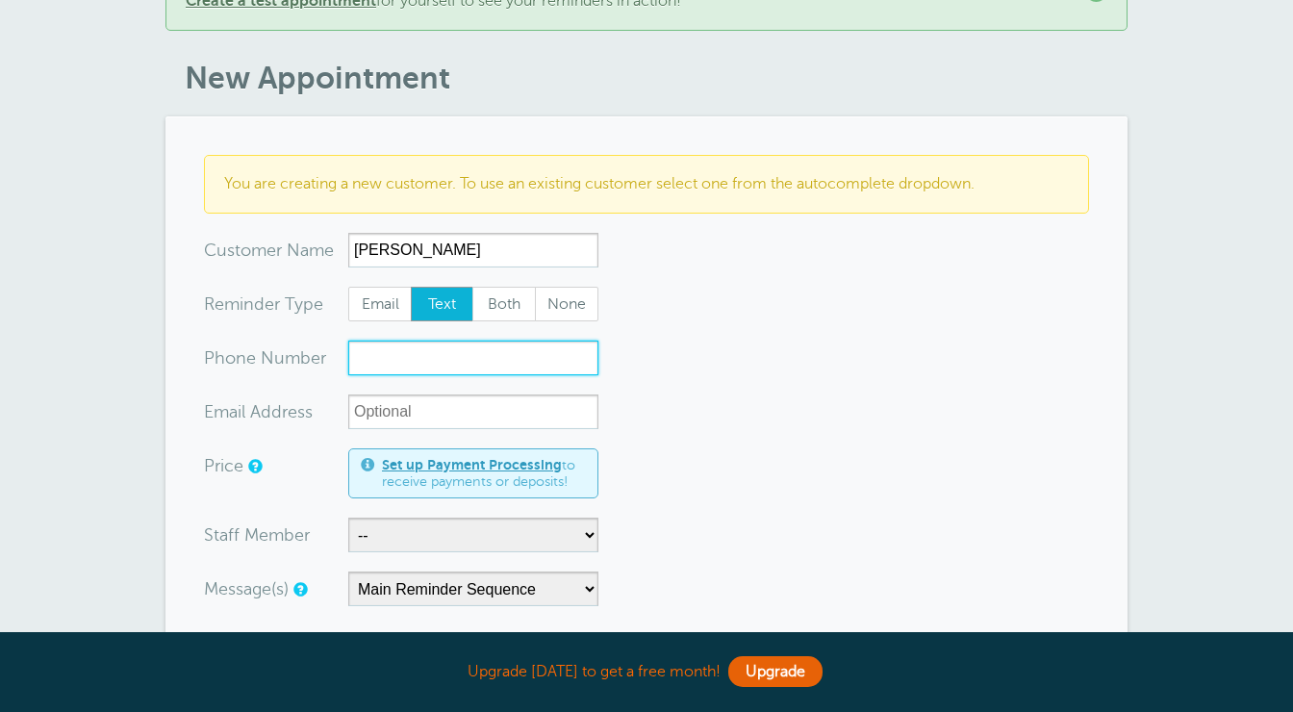
click at [515, 352] on input "xxx-no-autofill" at bounding box center [473, 357] width 250 height 35
type input "3214567890"
click at [510, 430] on form "You are creating a new customer. To use an existing customer select one from th…" at bounding box center [646, 696] width 885 height 1082
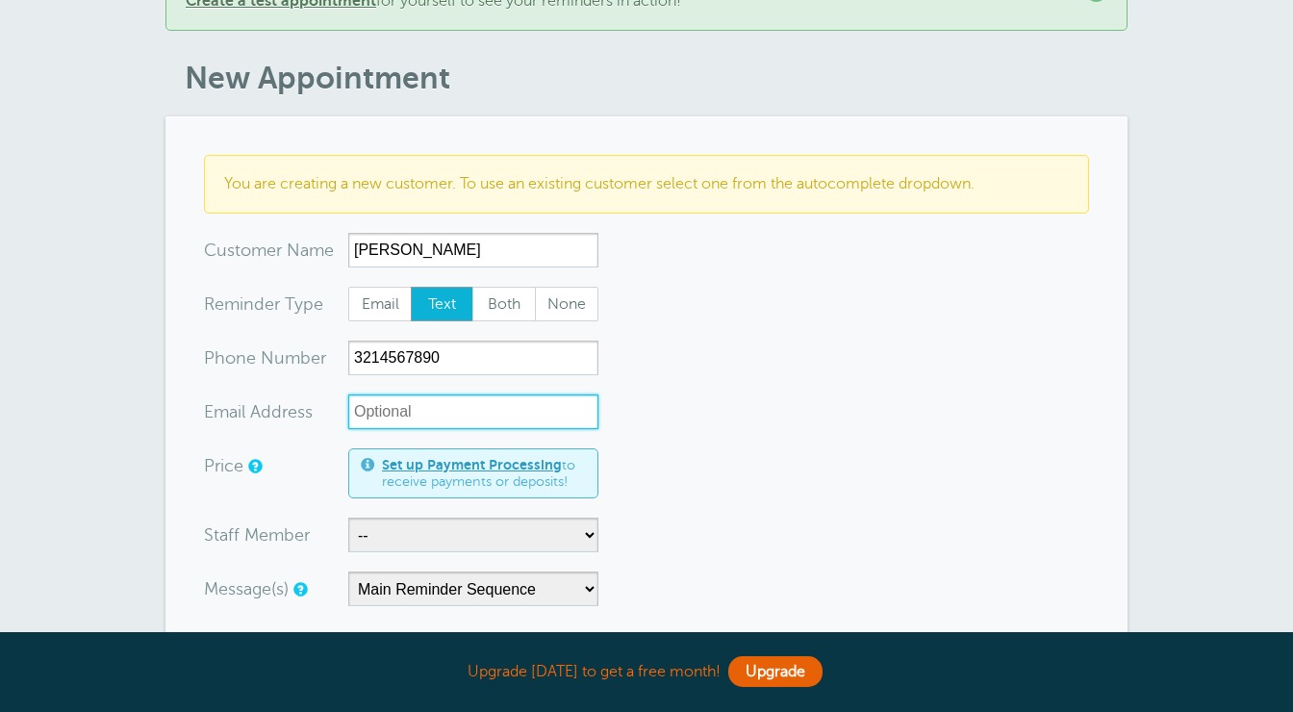
click at [502, 403] on input "xx-no-autofill" at bounding box center [473, 411] width 250 height 35
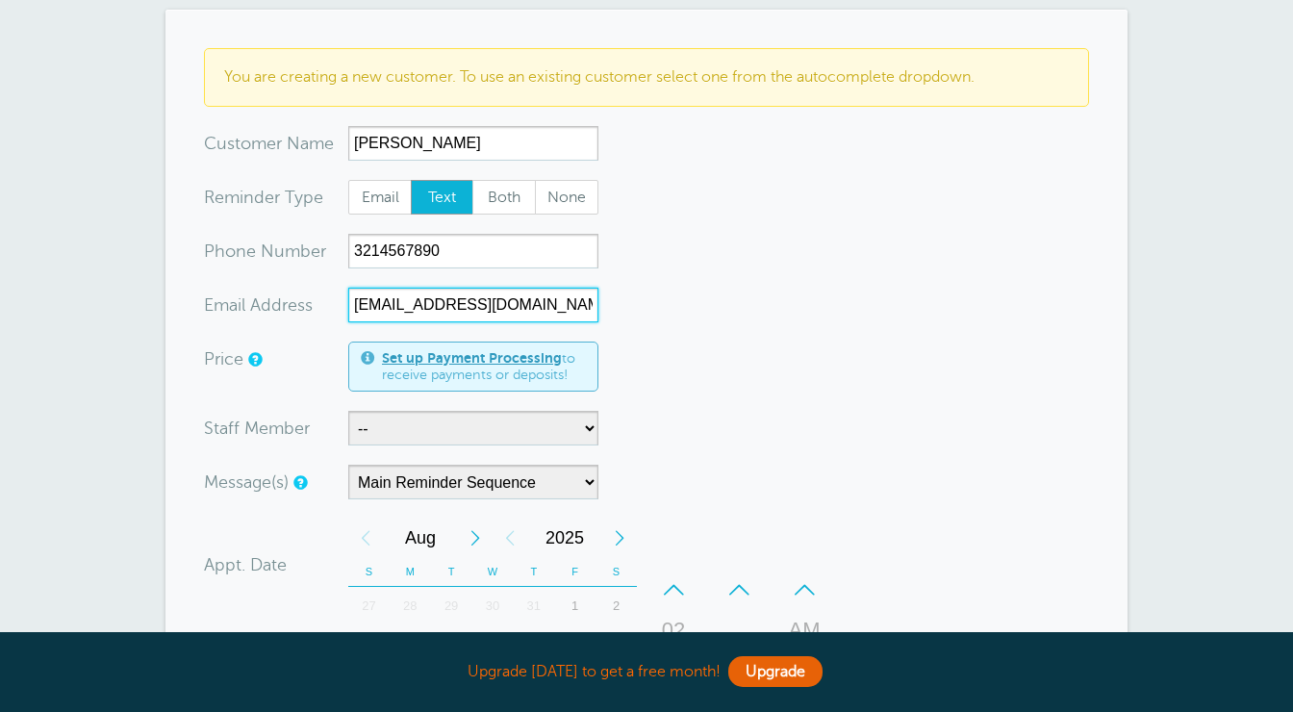
scroll to position [200, 0]
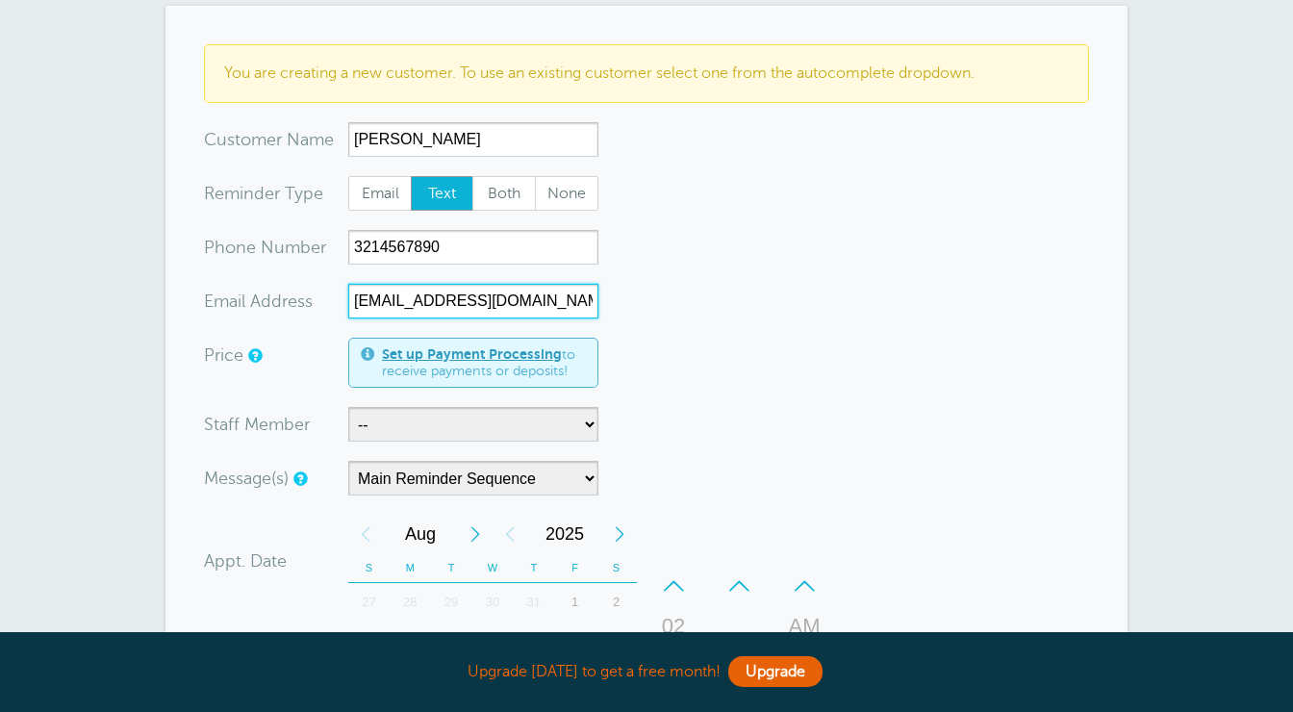
type input "michaeljones@gmail.com"
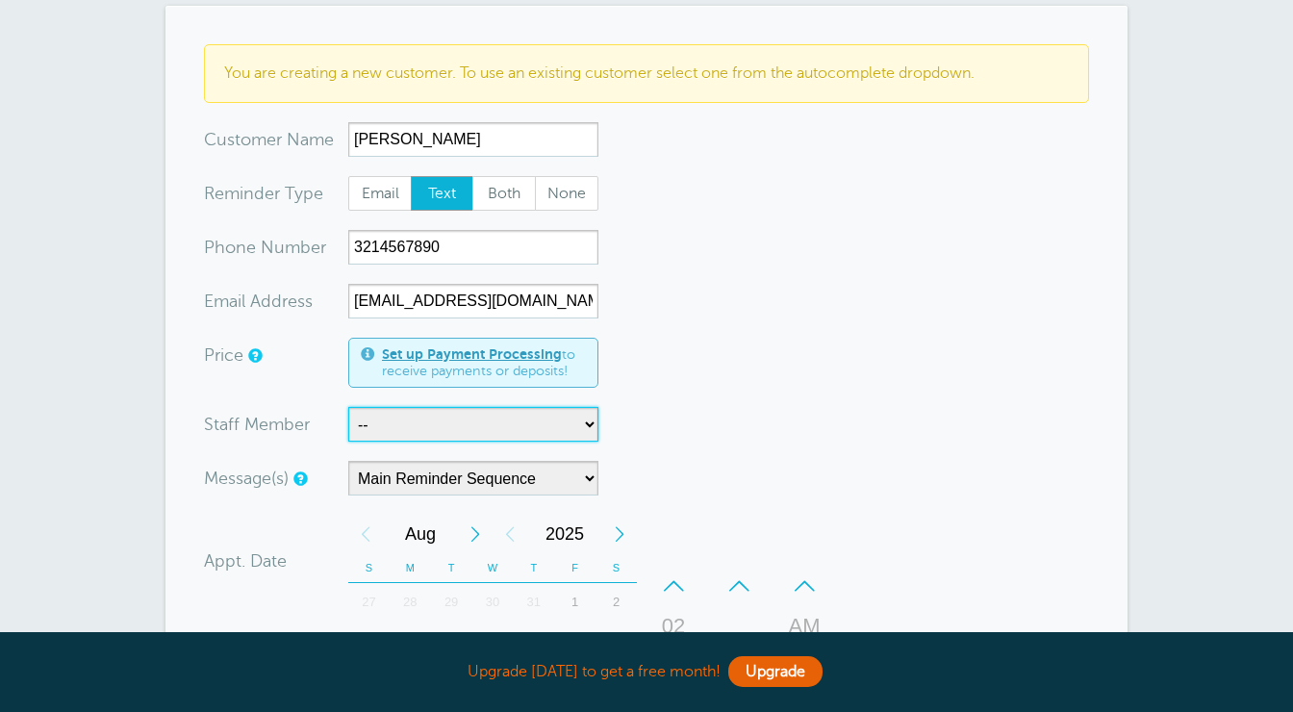
select select "21496"
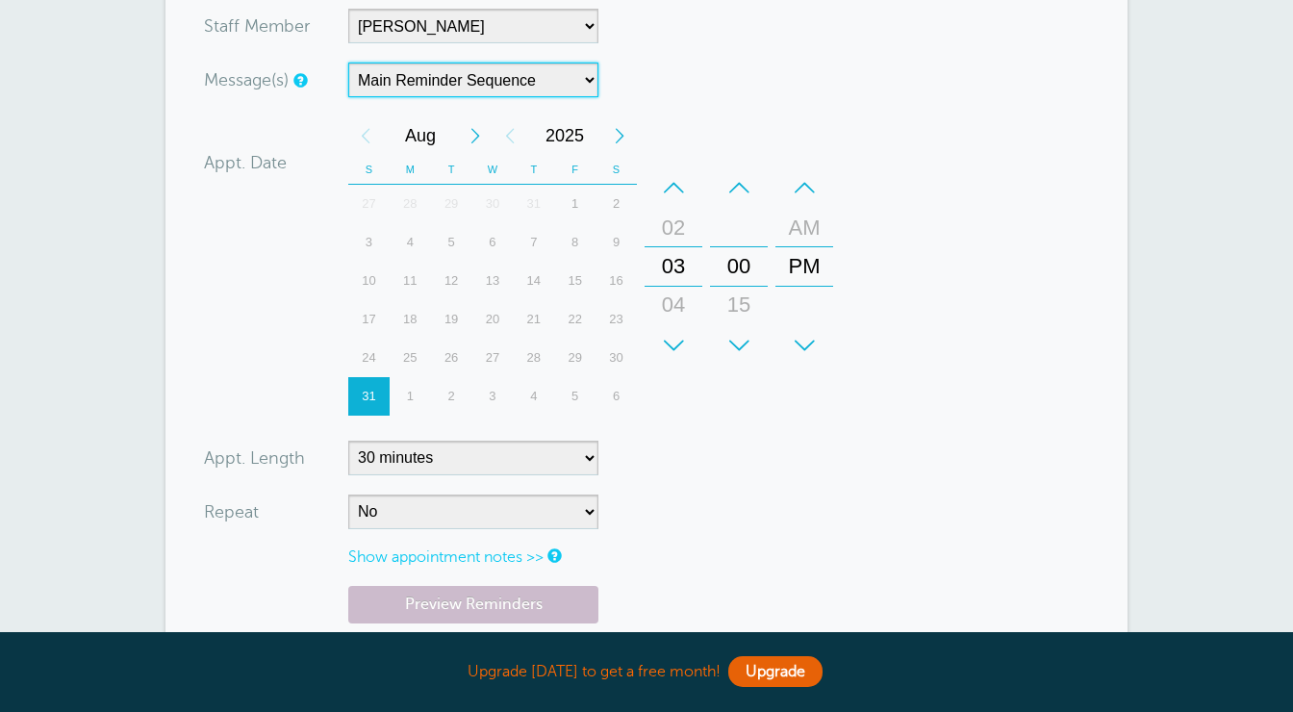
scroll to position [607, 0]
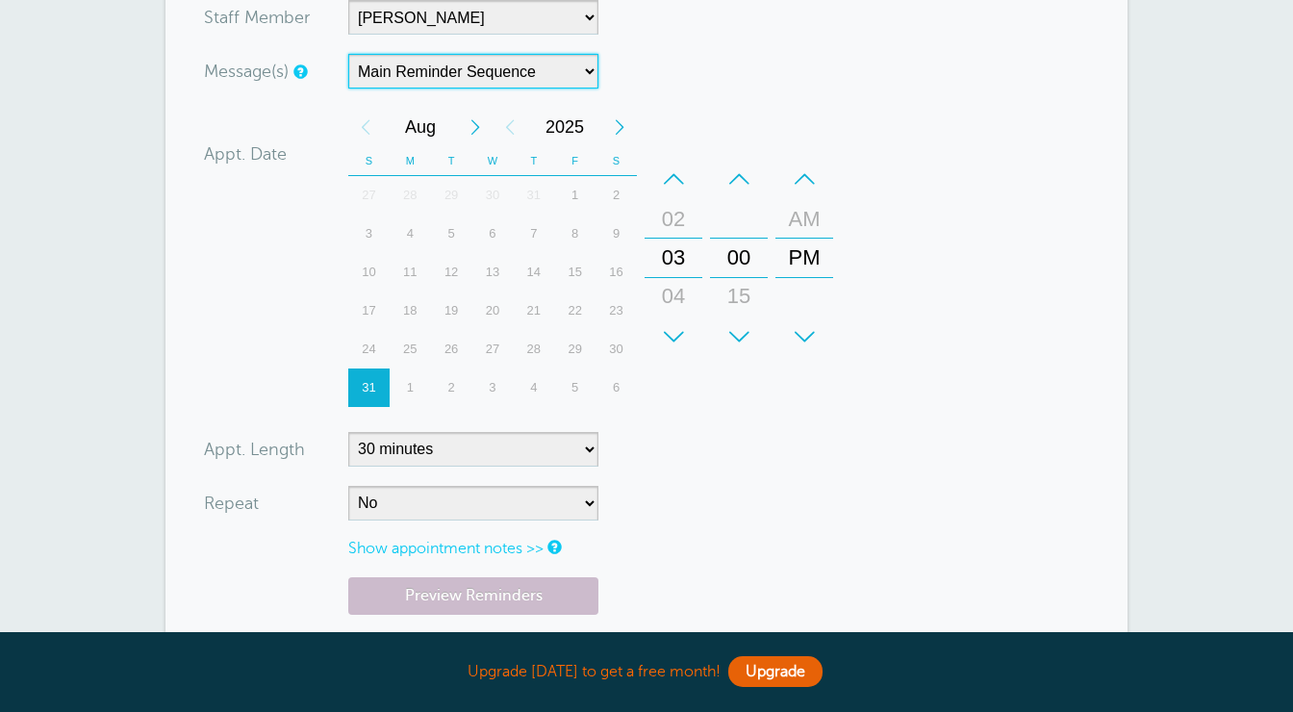
click at [406, 389] on div "1" at bounding box center [410, 387] width 41 height 38
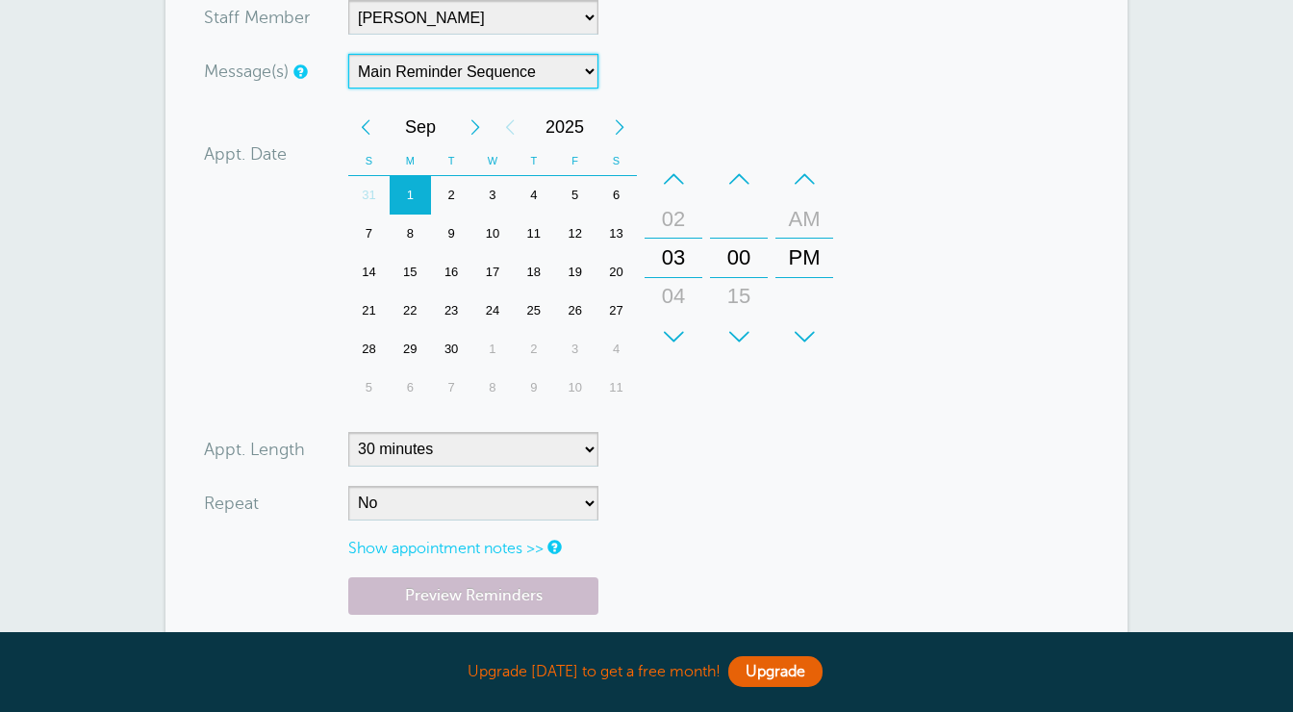
click at [674, 180] on div "–" at bounding box center [673, 179] width 58 height 38
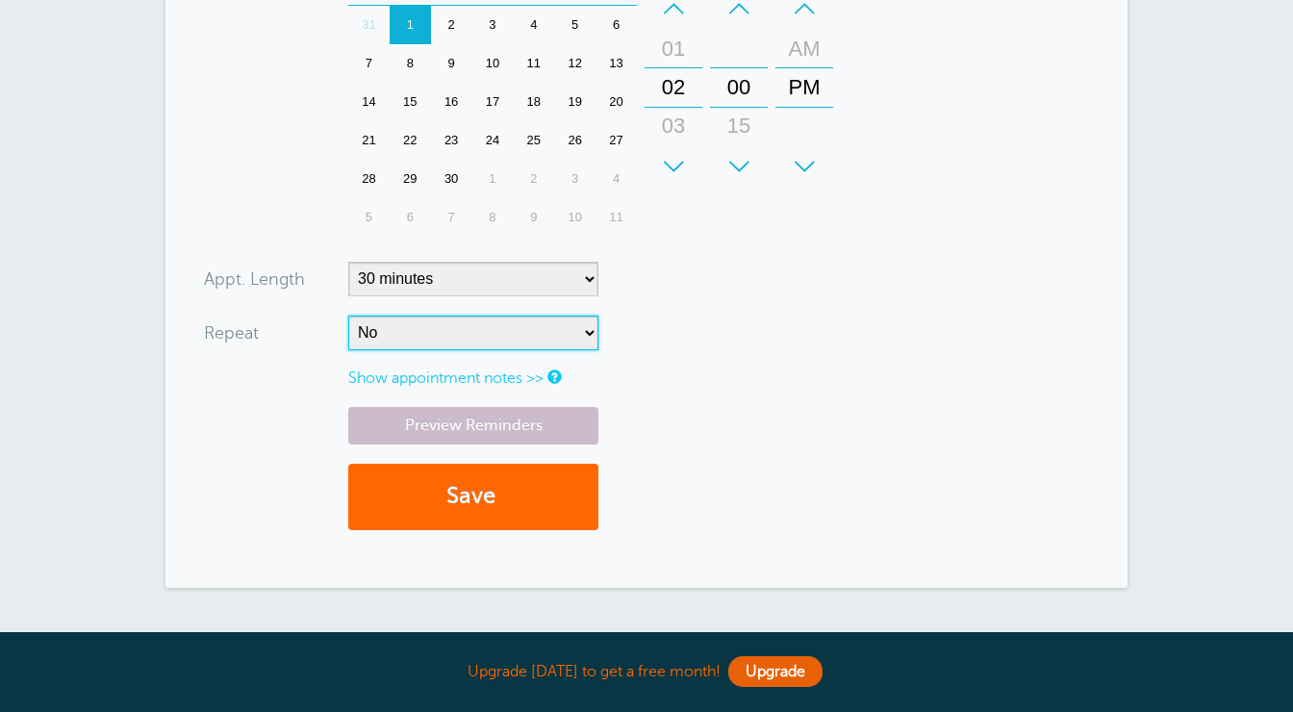
scroll to position [792, 0]
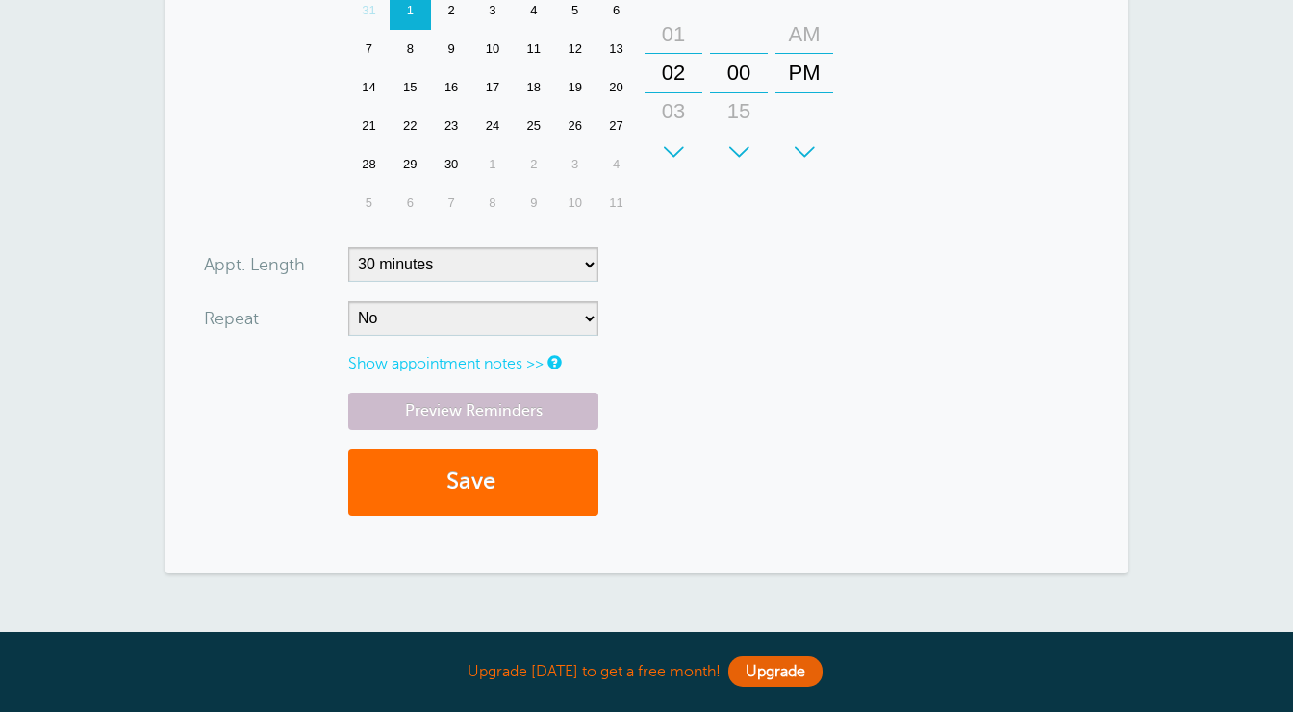
click at [553, 463] on button "Save" at bounding box center [473, 482] width 250 height 66
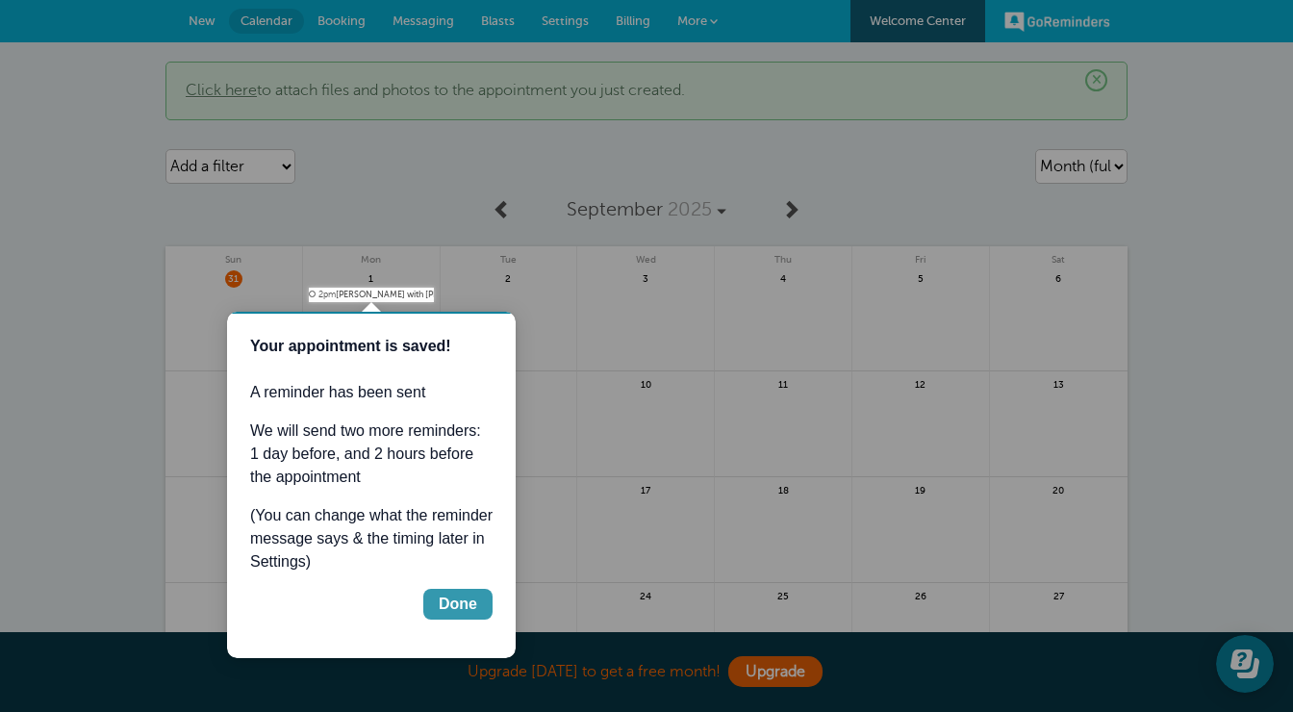
click at [436, 604] on button "Done" at bounding box center [457, 604] width 69 height 31
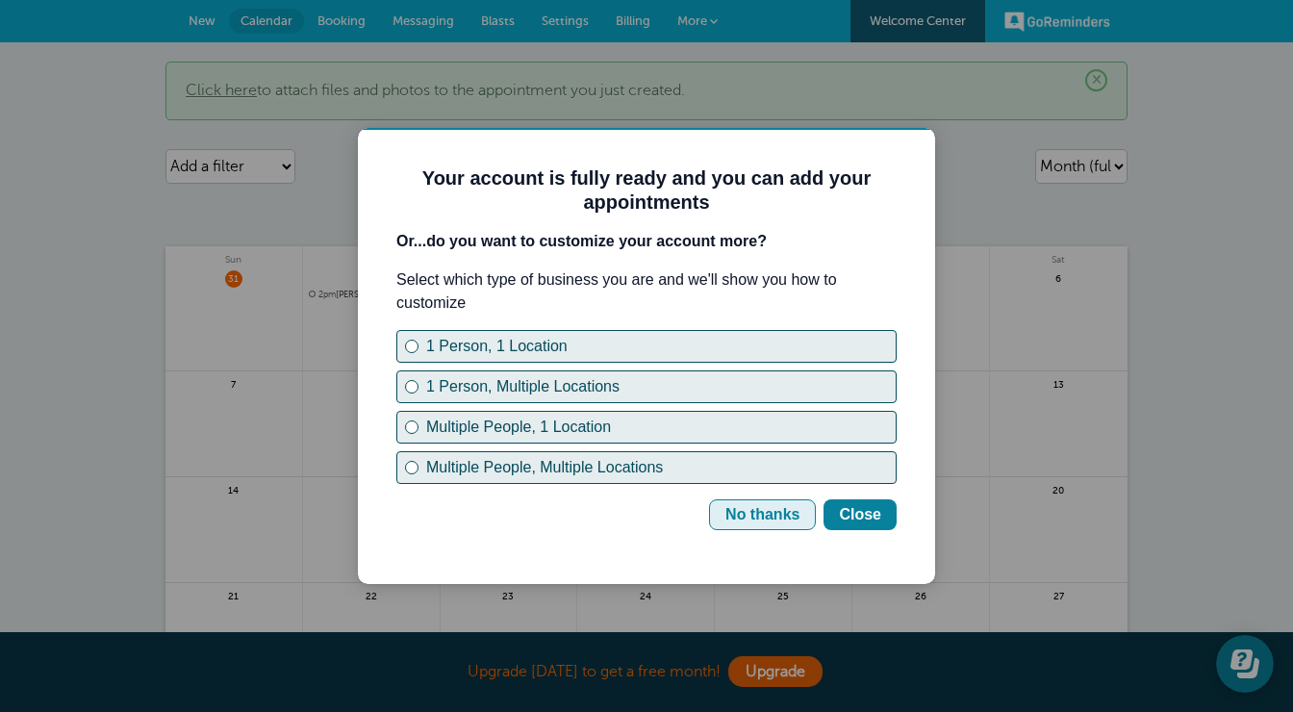
click at [746, 517] on div "No thanks" at bounding box center [762, 514] width 74 height 23
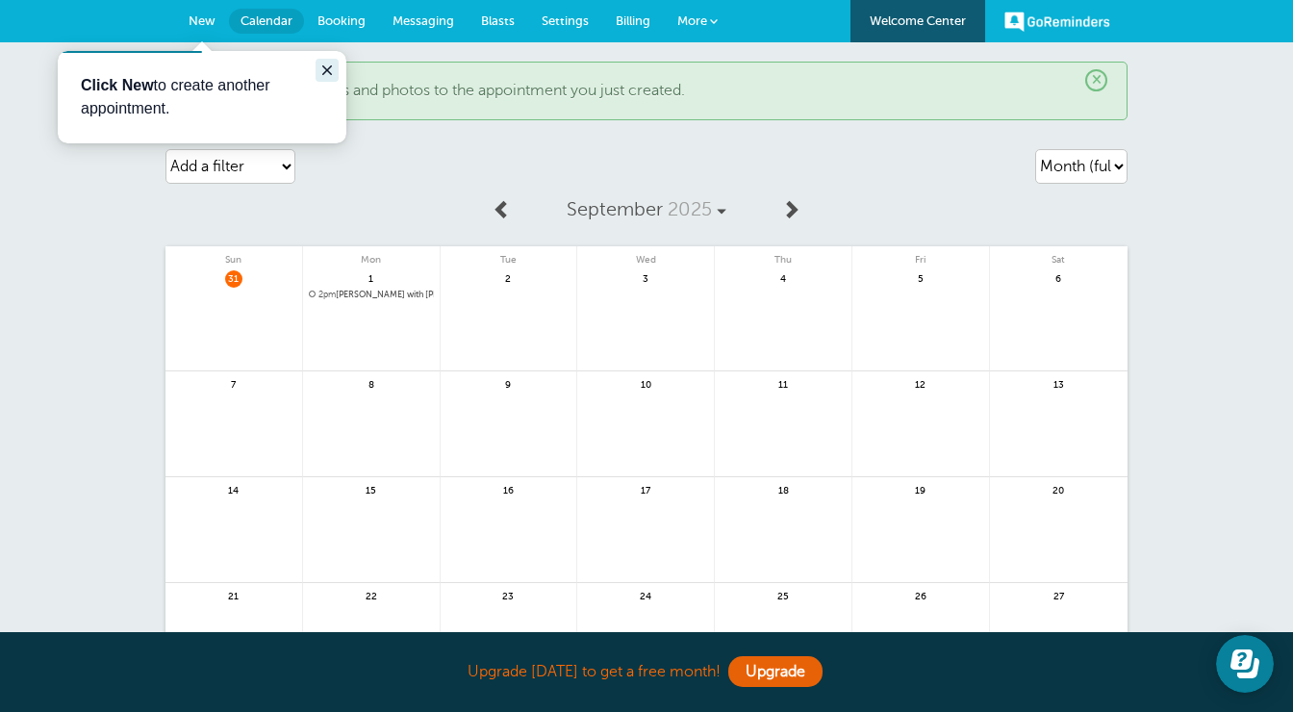
click at [321, 65] on icon "Close guide" at bounding box center [326, 70] width 15 height 15
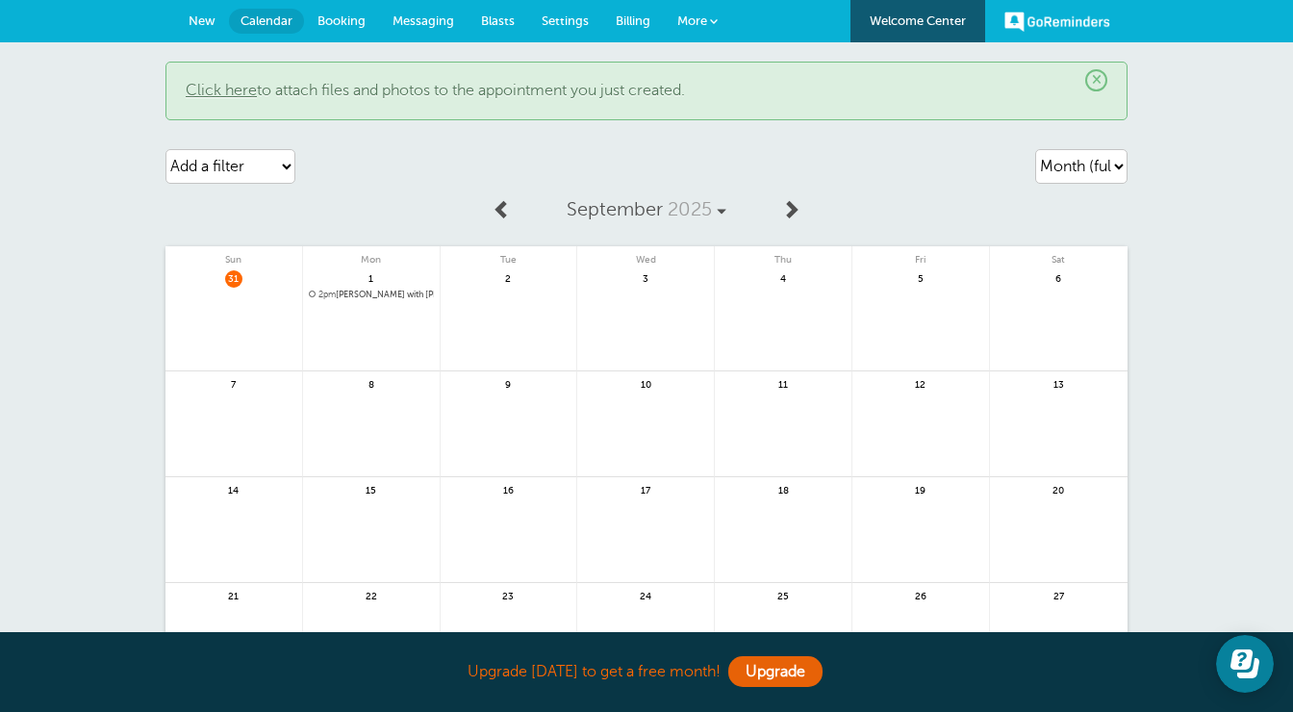
click at [109, 99] on div "× Click here to attach files and photos to the appointment you just created. Ag…" at bounding box center [646, 457] width 1293 height 830
click at [345, 14] on span "Booking" at bounding box center [341, 20] width 48 height 14
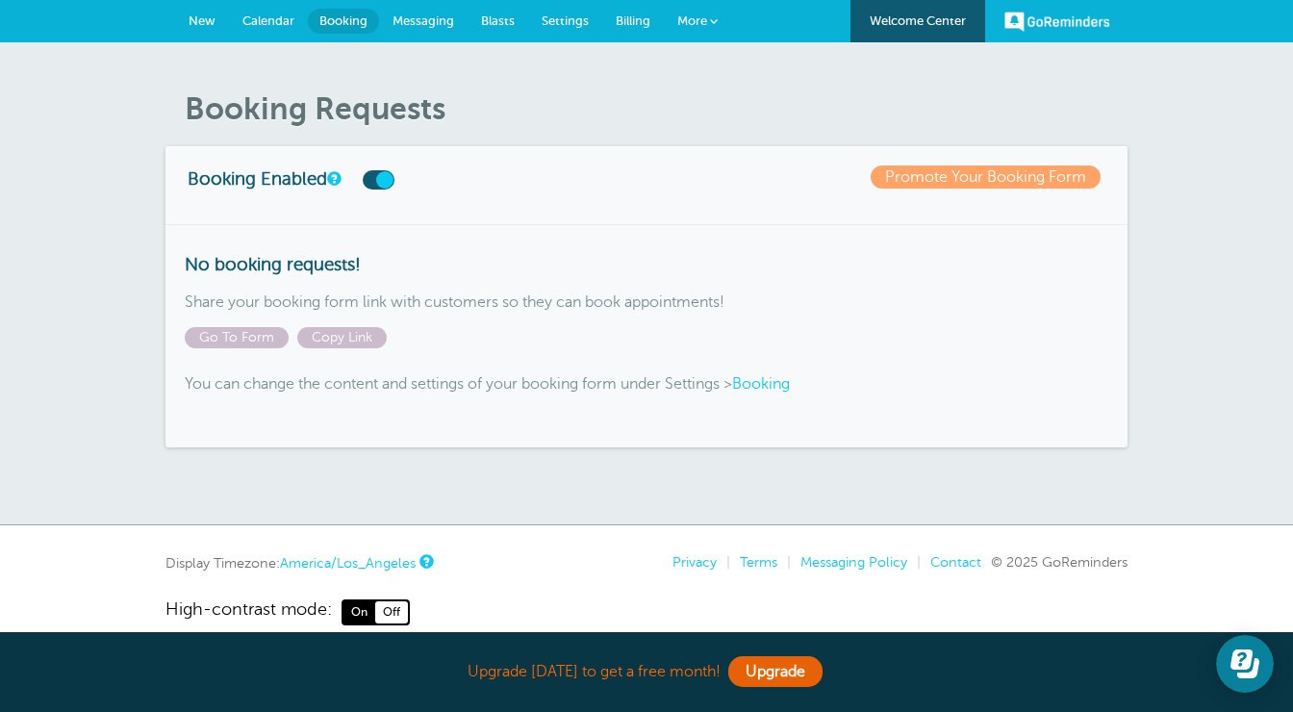
click at [441, 17] on span "Messaging" at bounding box center [423, 20] width 62 height 14
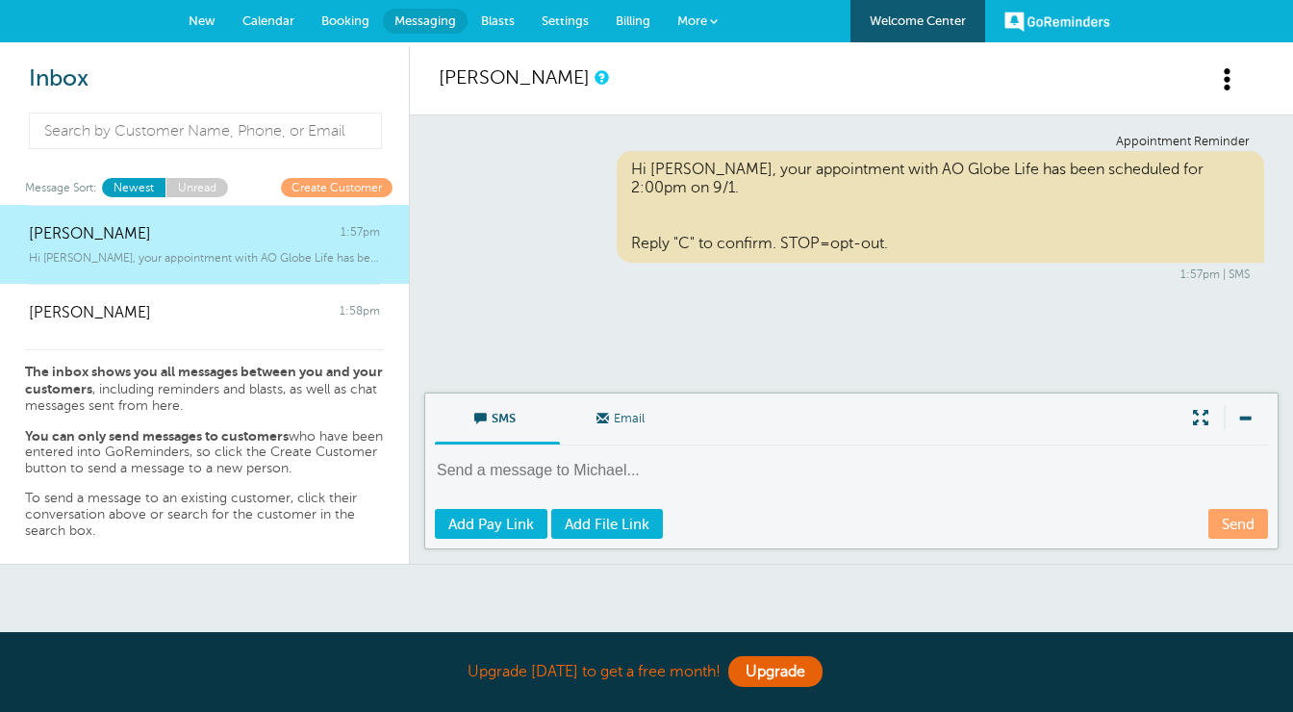
click at [476, 17] on link "Blasts" at bounding box center [497, 21] width 61 height 42
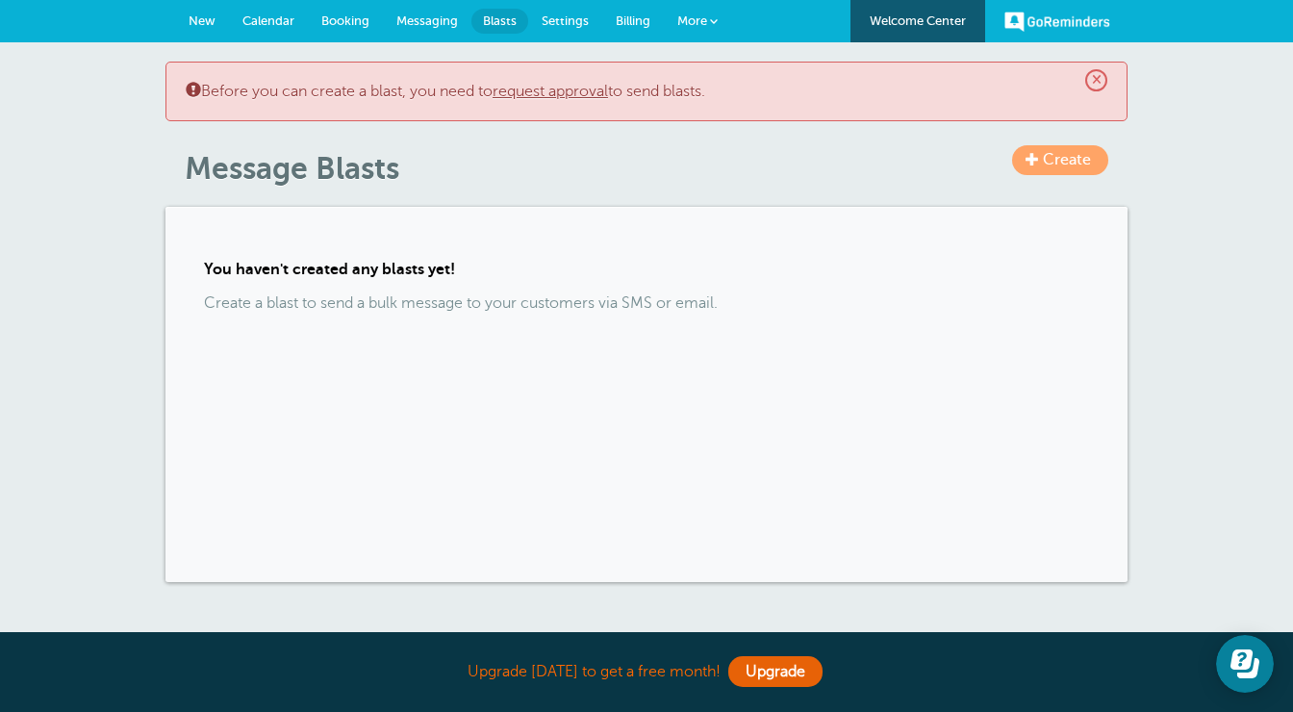
click at [566, 22] on span "Settings" at bounding box center [564, 20] width 47 height 14
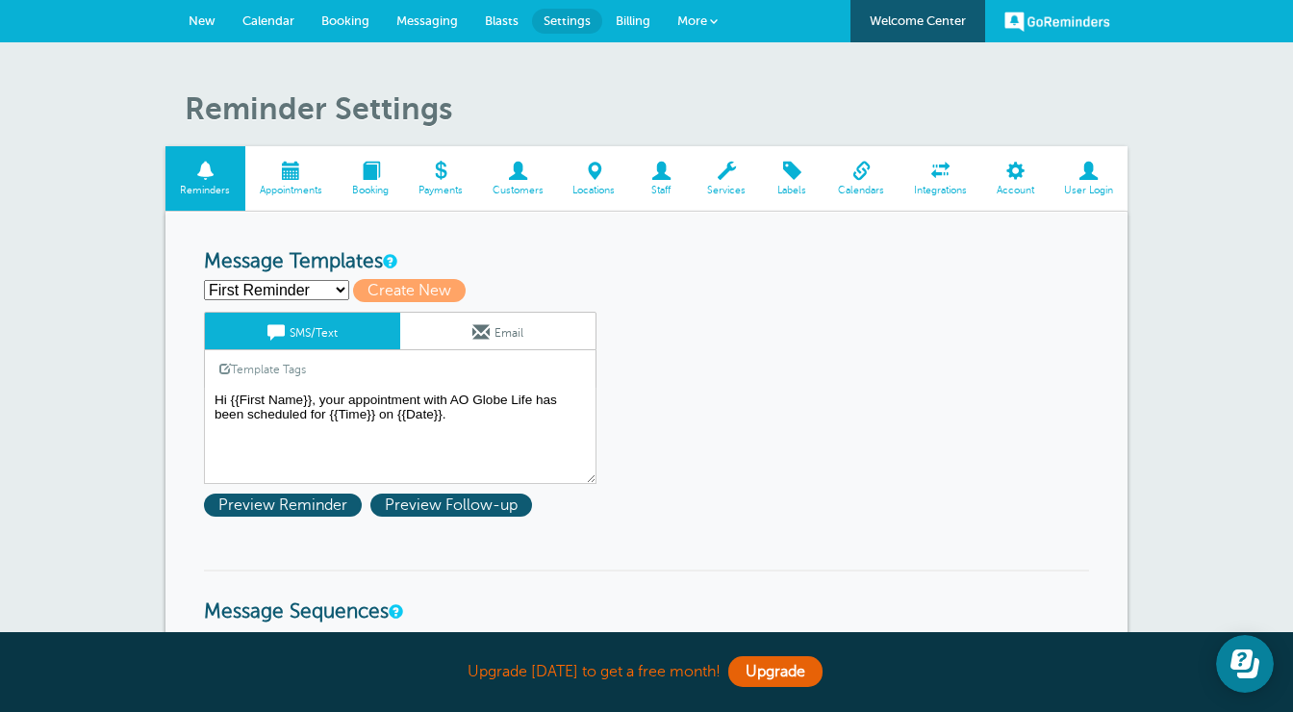
click at [633, 8] on link "Billing" at bounding box center [633, 21] width 62 height 42
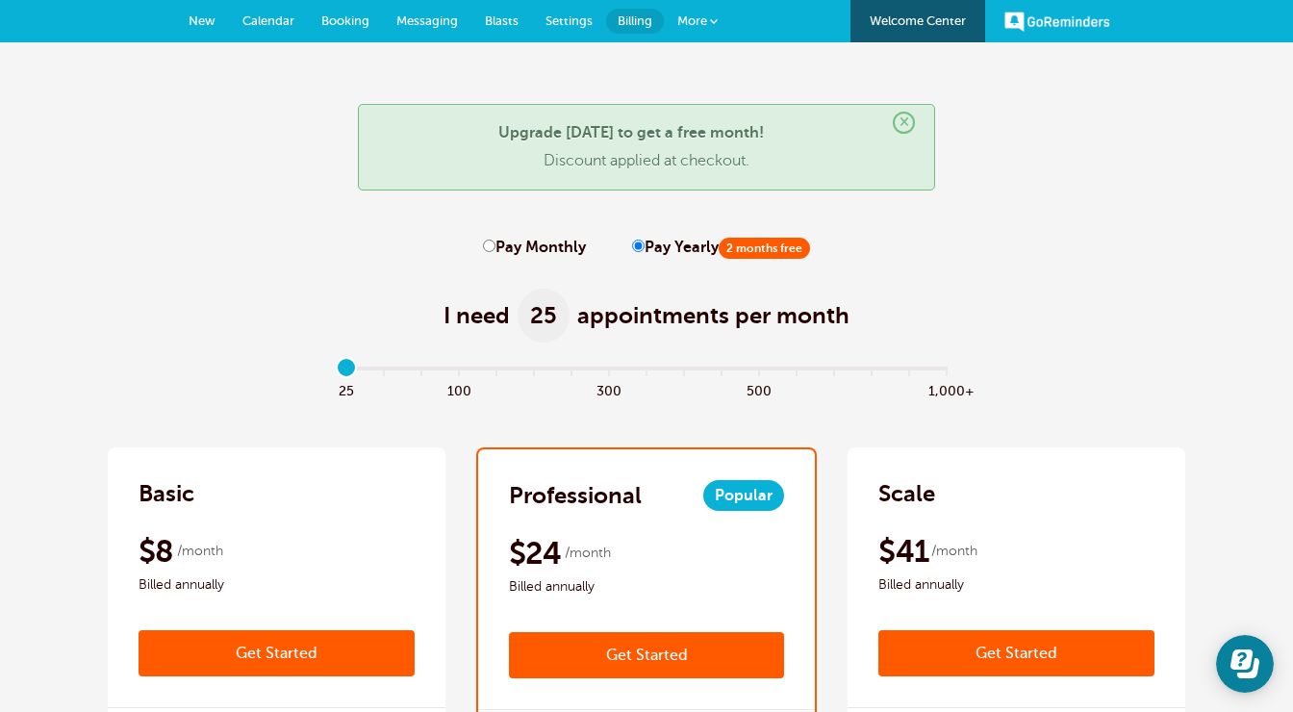
click at [503, 251] on label "Pay Monthly" at bounding box center [534, 248] width 103 height 18
click at [495, 251] on input "Pay Monthly" at bounding box center [489, 245] width 13 height 13
radio input "true"
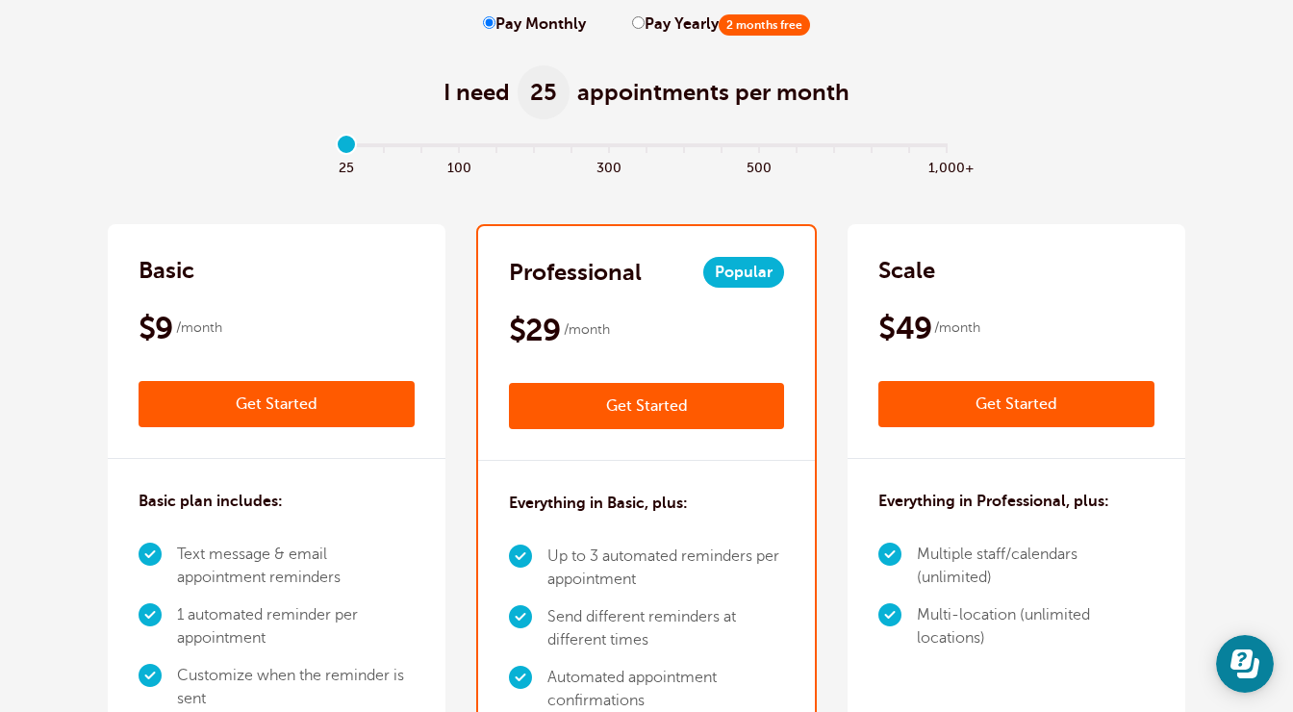
scroll to position [63, 0]
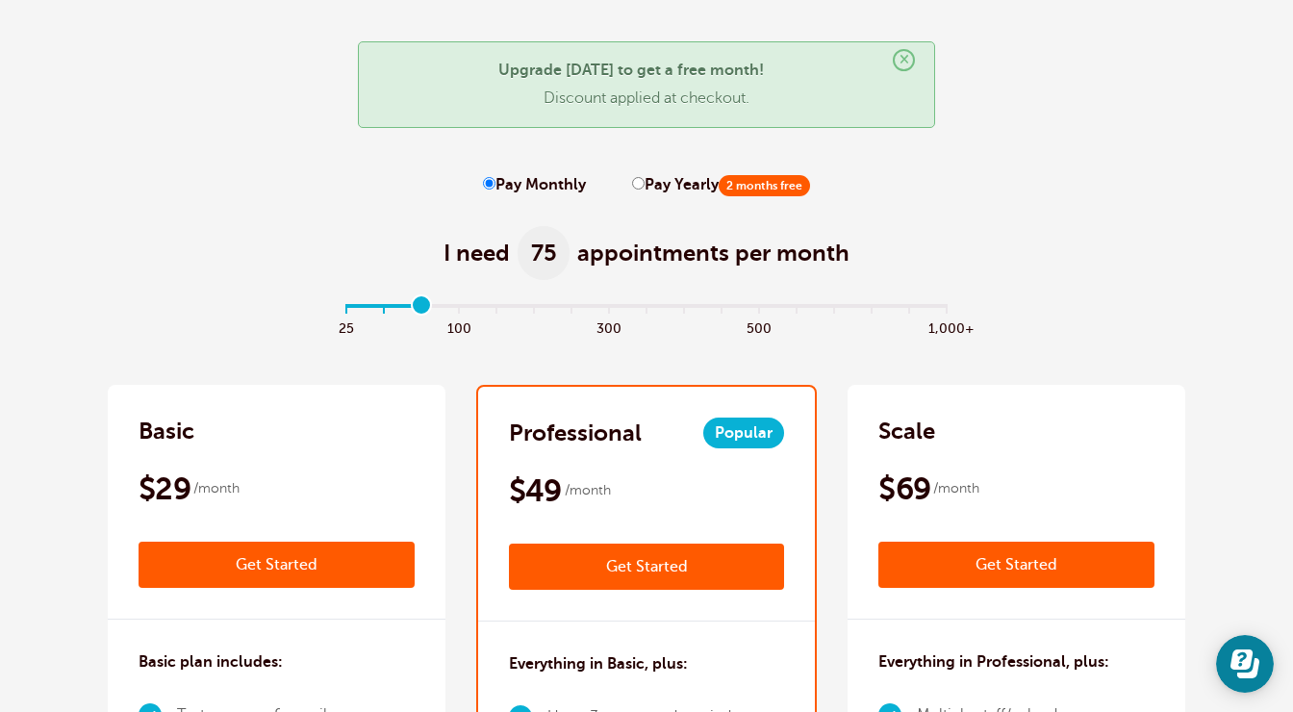
drag, startPoint x: 336, startPoint y: 313, endPoint x: 433, endPoint y: 313, distance: 97.1
click at [433, 311] on input "range" at bounding box center [647, 309] width 622 height 4
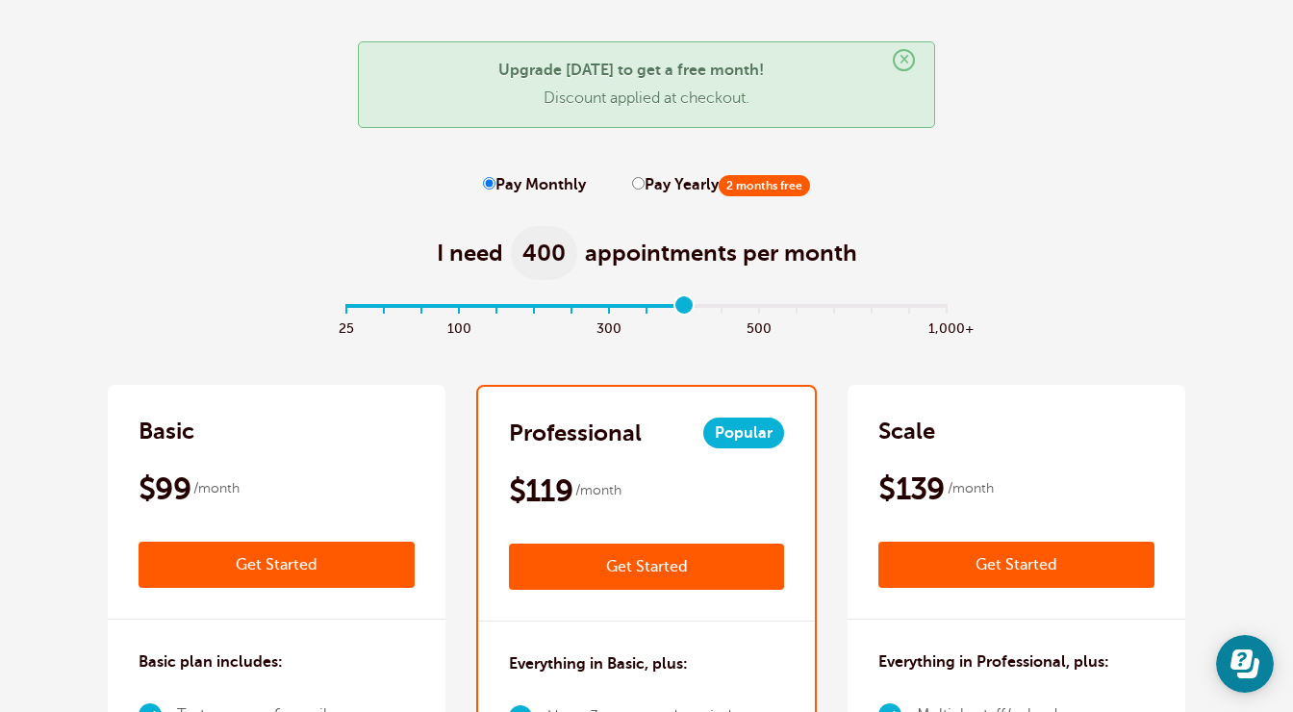
drag, startPoint x: 421, startPoint y: 312, endPoint x: 672, endPoint y: 319, distance: 251.1
click at [672, 319] on div "25 100 300 500 1,000+" at bounding box center [647, 330] width 622 height 52
drag, startPoint x: 694, startPoint y: 303, endPoint x: 925, endPoint y: 299, distance: 230.9
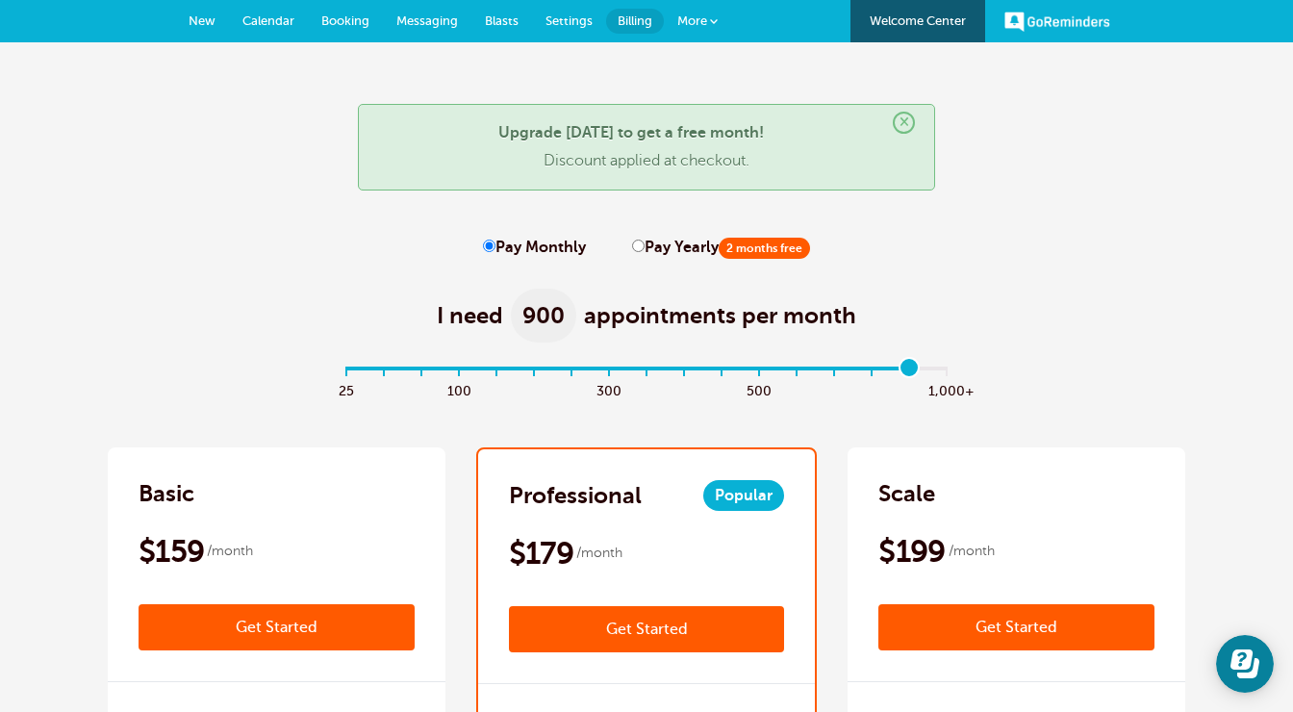
scroll to position [0, 0]
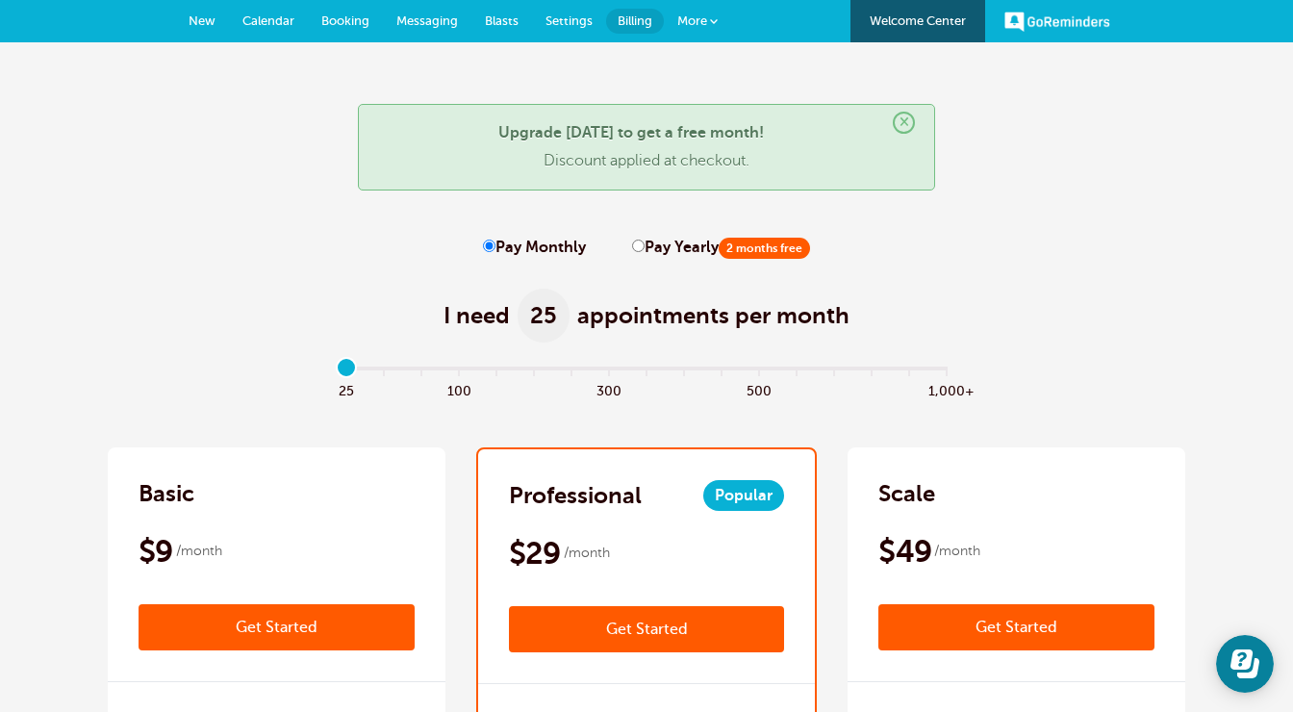
click at [349, 371] on input "range" at bounding box center [647, 371] width 622 height 4
drag, startPoint x: 349, startPoint y: 371, endPoint x: 394, endPoint y: 365, distance: 45.7
type input "1"
click at [394, 369] on input "range" at bounding box center [647, 371] width 622 height 4
click at [211, 15] on span "New" at bounding box center [202, 20] width 27 height 14
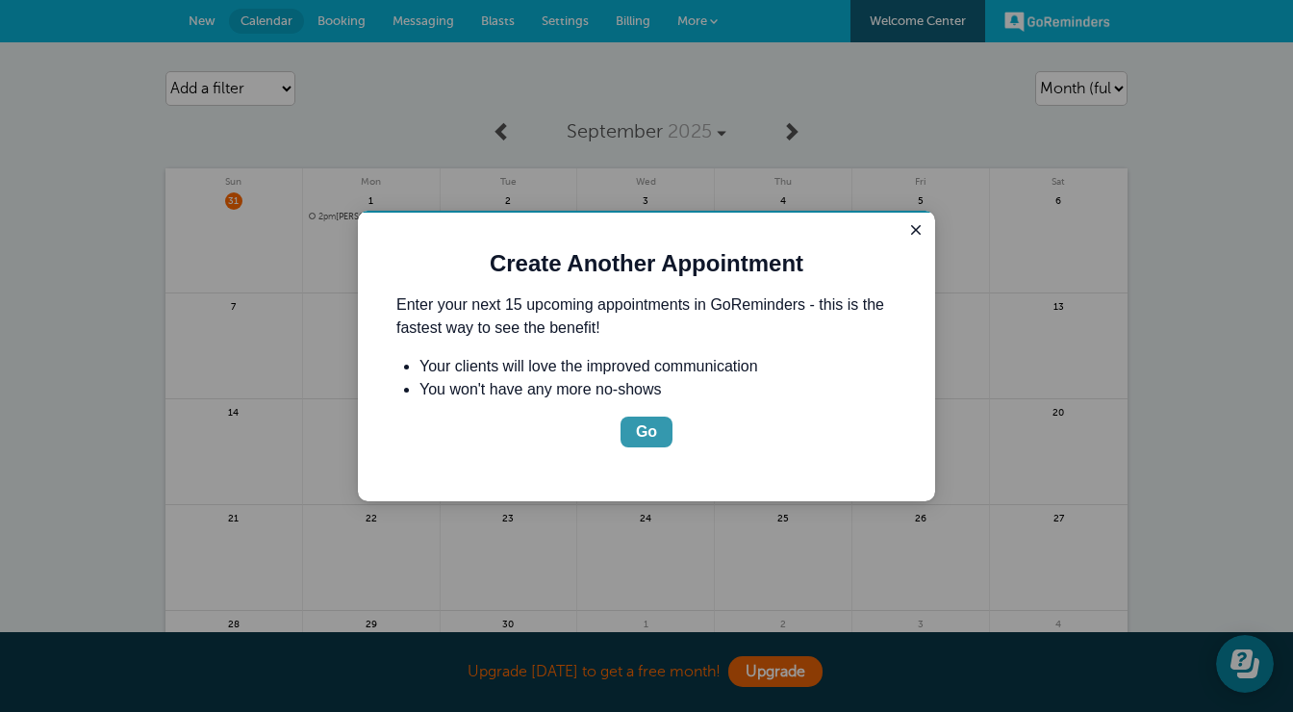
click at [644, 441] on div "Go" at bounding box center [646, 431] width 21 height 23
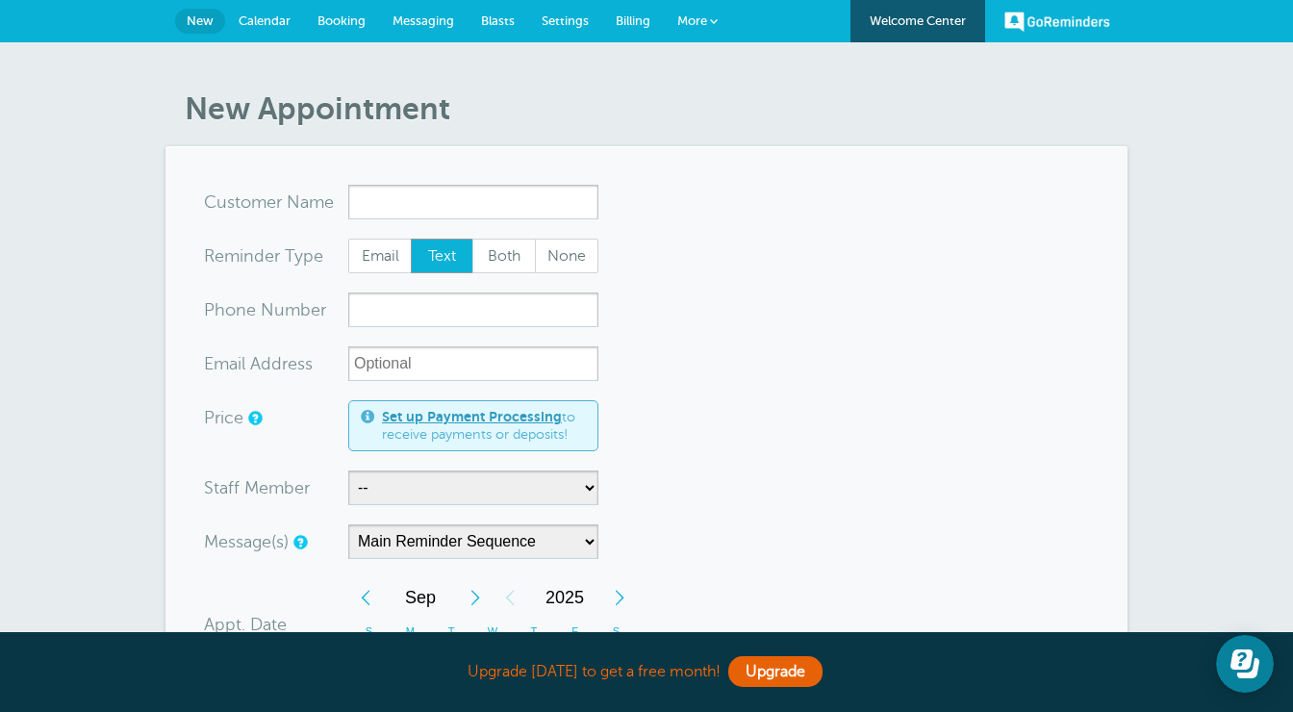
click at [280, 19] on span "Calendar" at bounding box center [265, 20] width 52 height 14
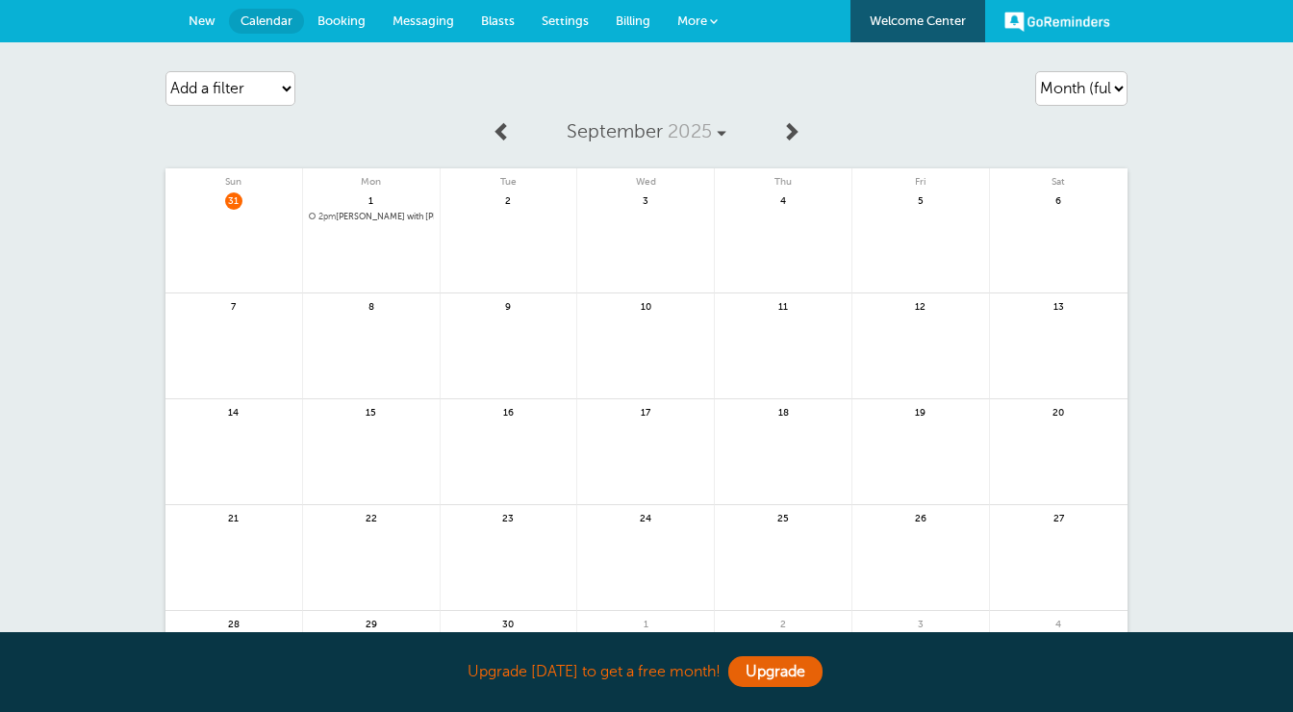
click at [404, 231] on link at bounding box center [371, 267] width 137 height 84
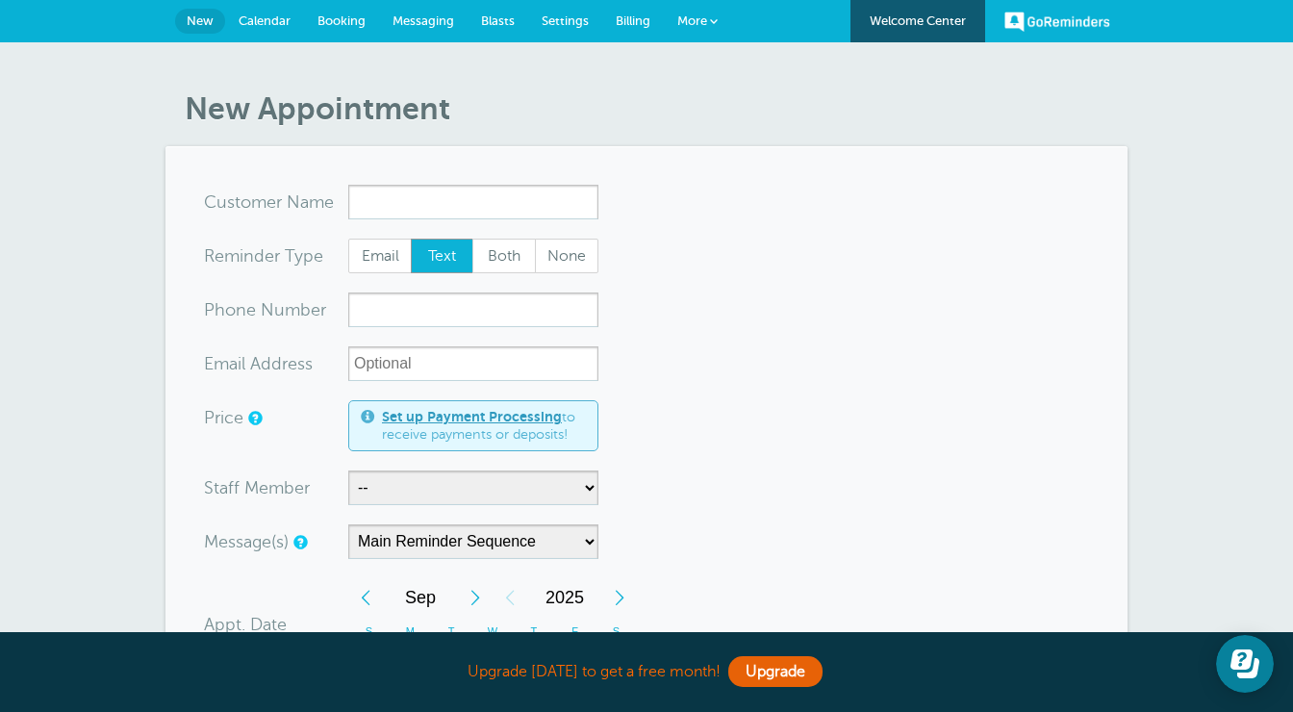
click at [333, 18] on span "Booking" at bounding box center [341, 20] width 48 height 14
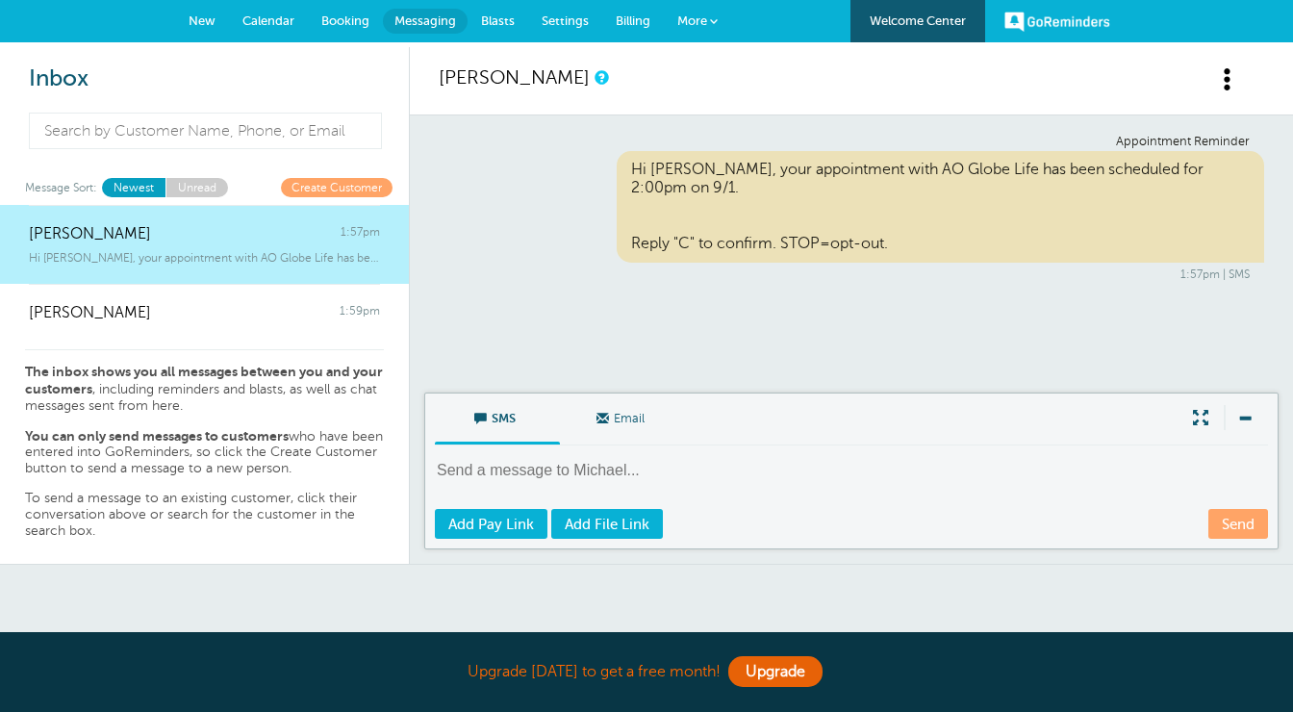
click at [1222, 79] on span at bounding box center [1228, 79] width 24 height 24
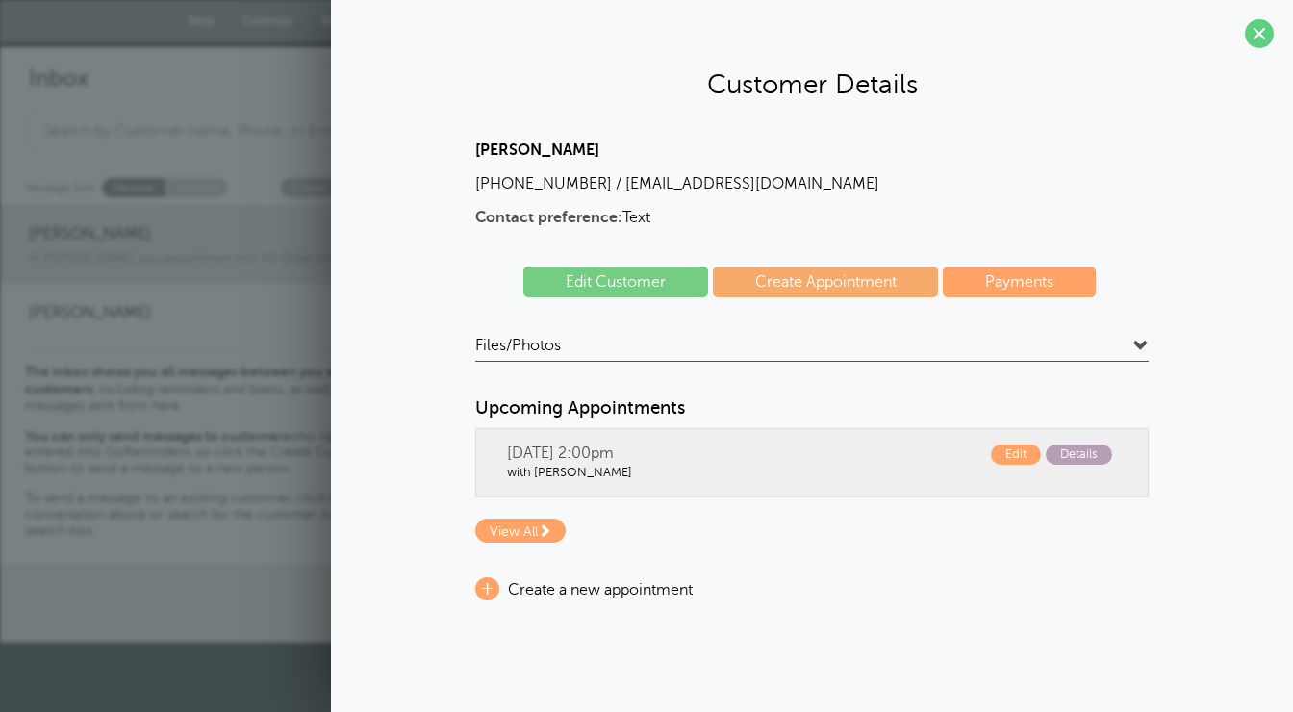
click at [1087, 460] on span "Details" at bounding box center [1078, 454] width 66 height 20
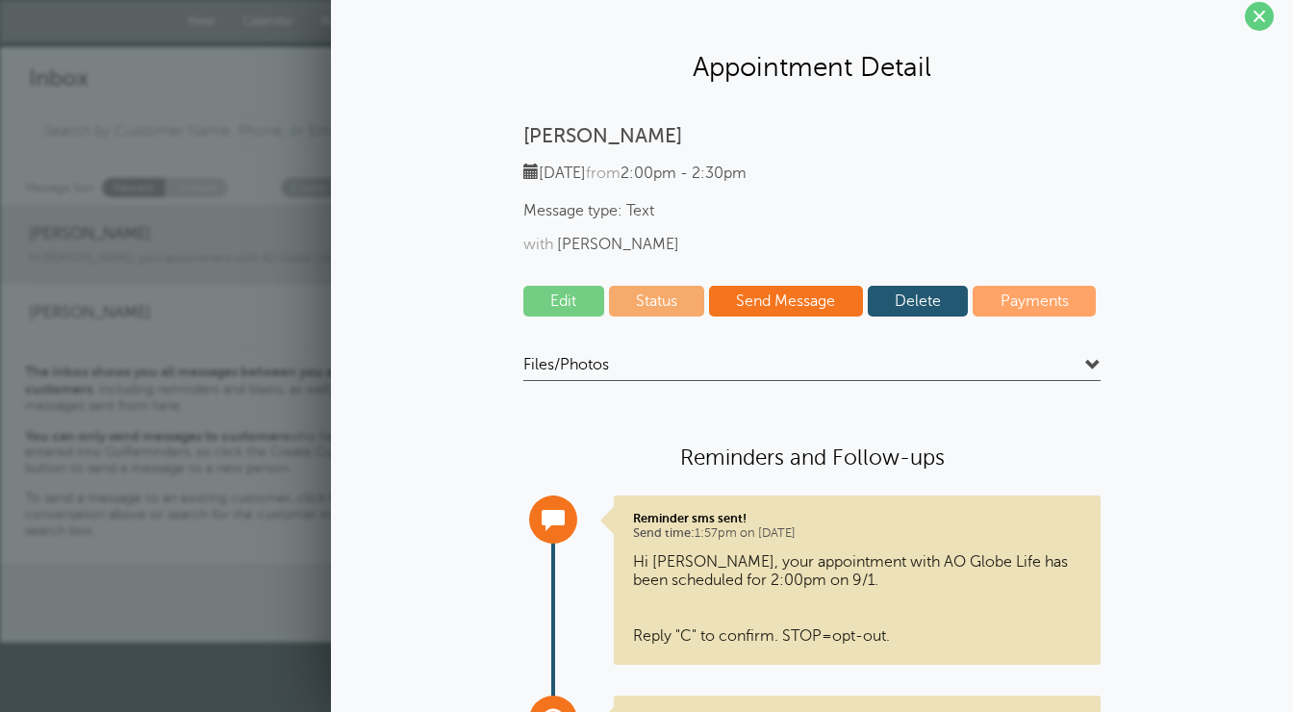
scroll to position [18, 0]
click at [941, 290] on link "Delete" at bounding box center [918, 300] width 101 height 31
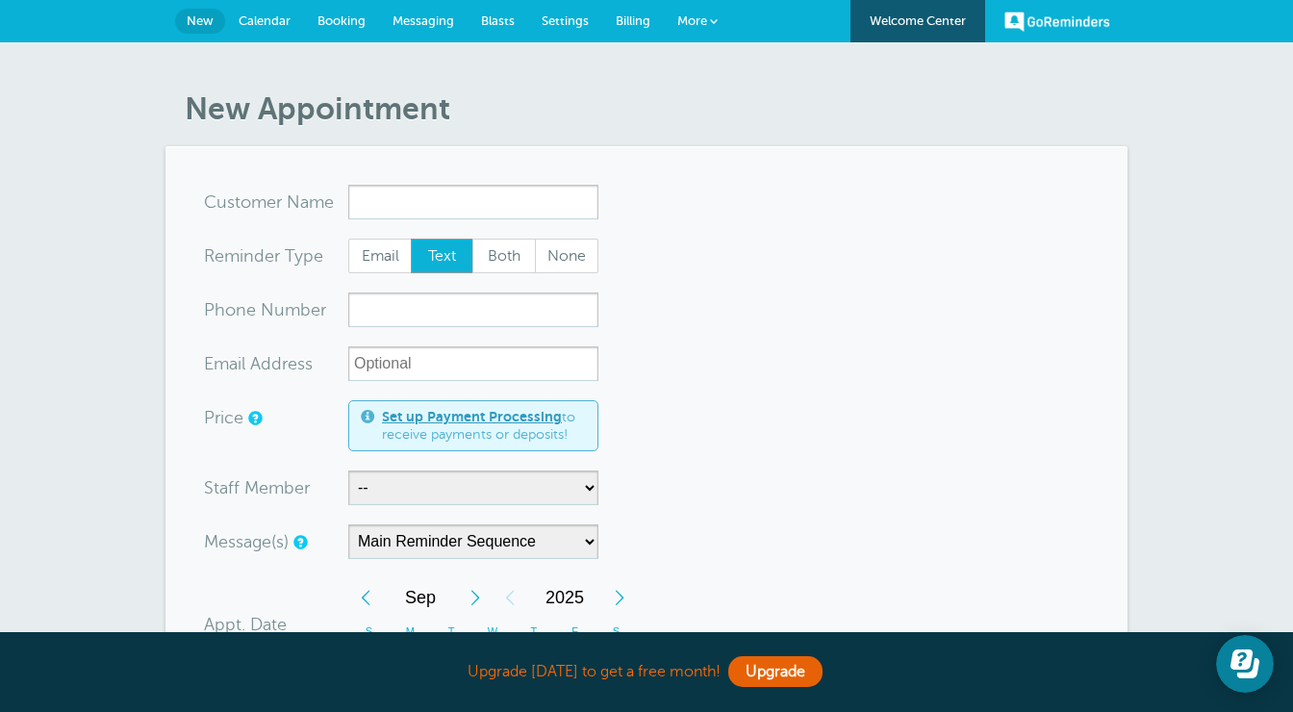
click at [702, 20] on span "More" at bounding box center [692, 20] width 30 height 14
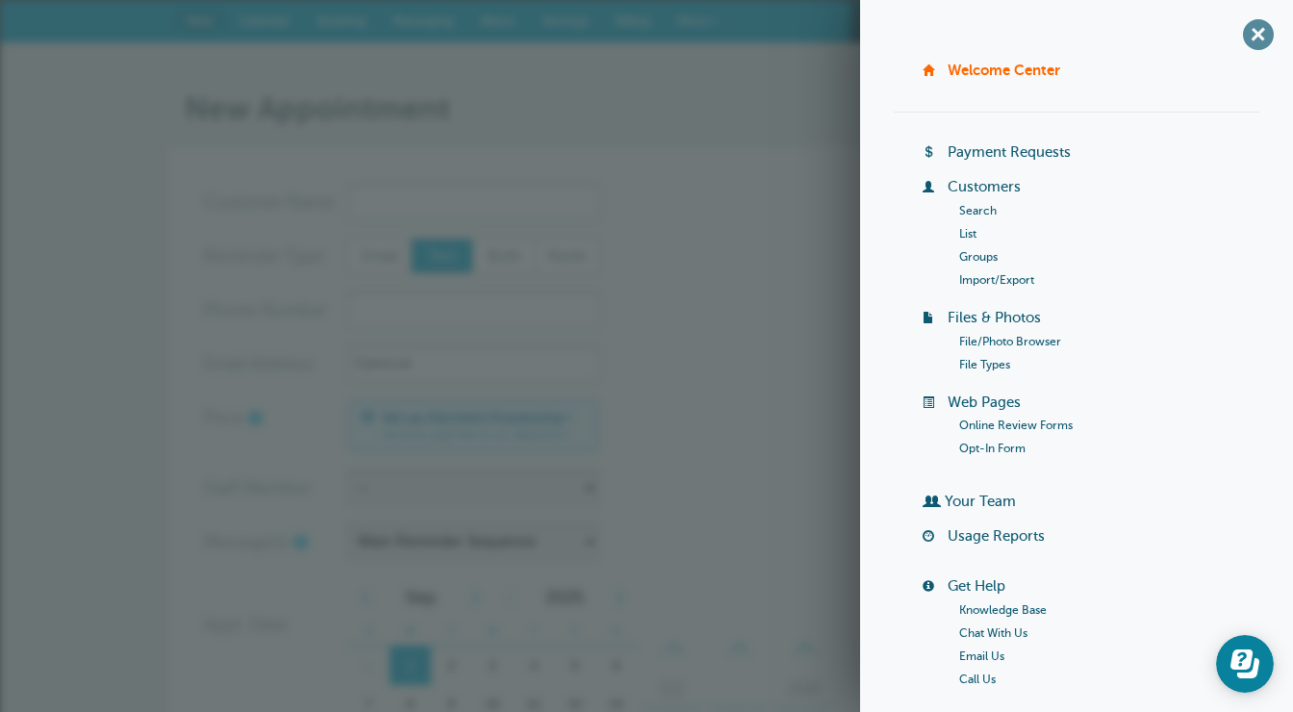
click at [1252, 37] on span "+" at bounding box center [1257, 34] width 43 height 43
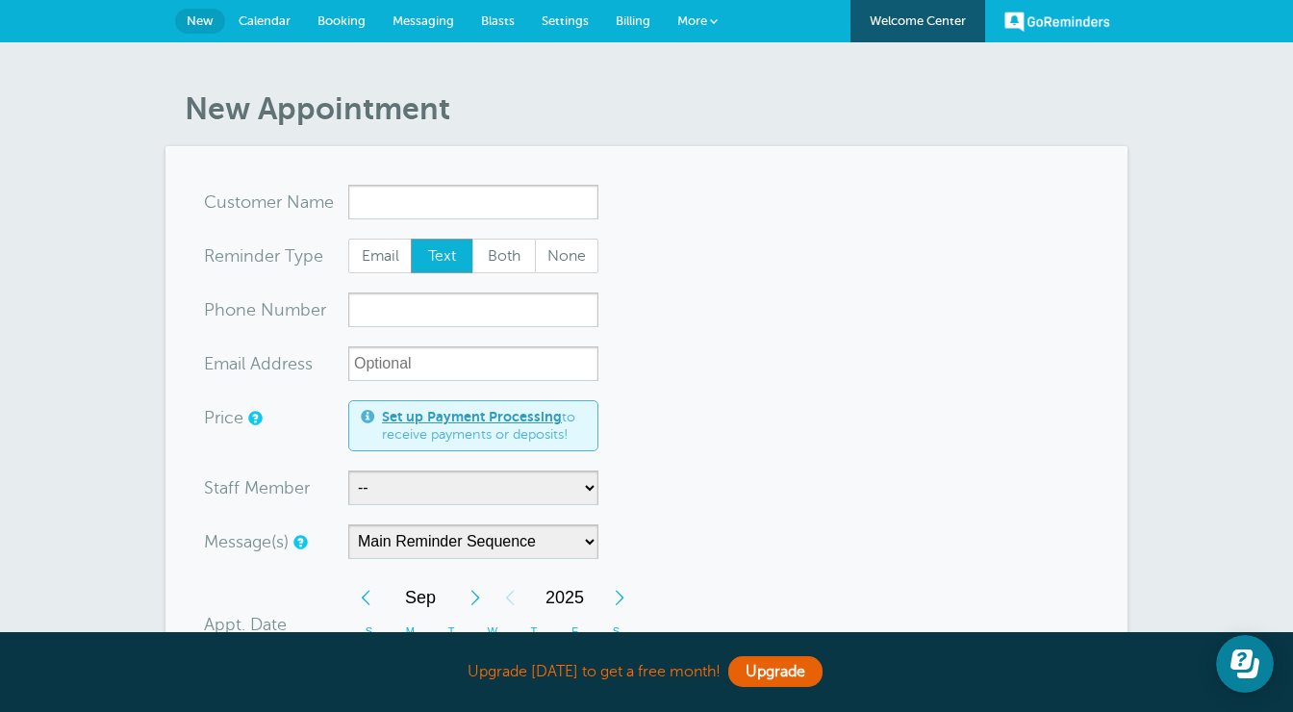
click at [273, 19] on span "Calendar" at bounding box center [265, 20] width 52 height 14
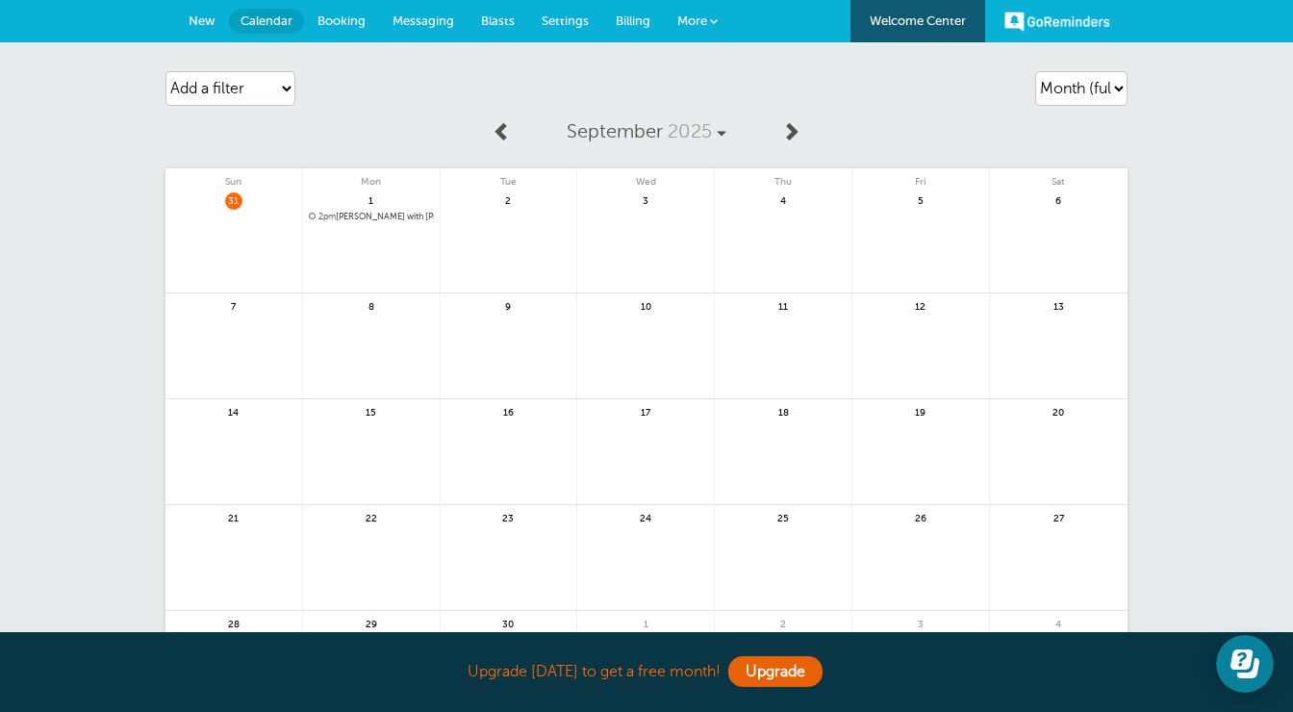
click at [356, 219] on span "2pm Michael Jones with Ryan McNulty" at bounding box center [371, 217] width 125 height 11
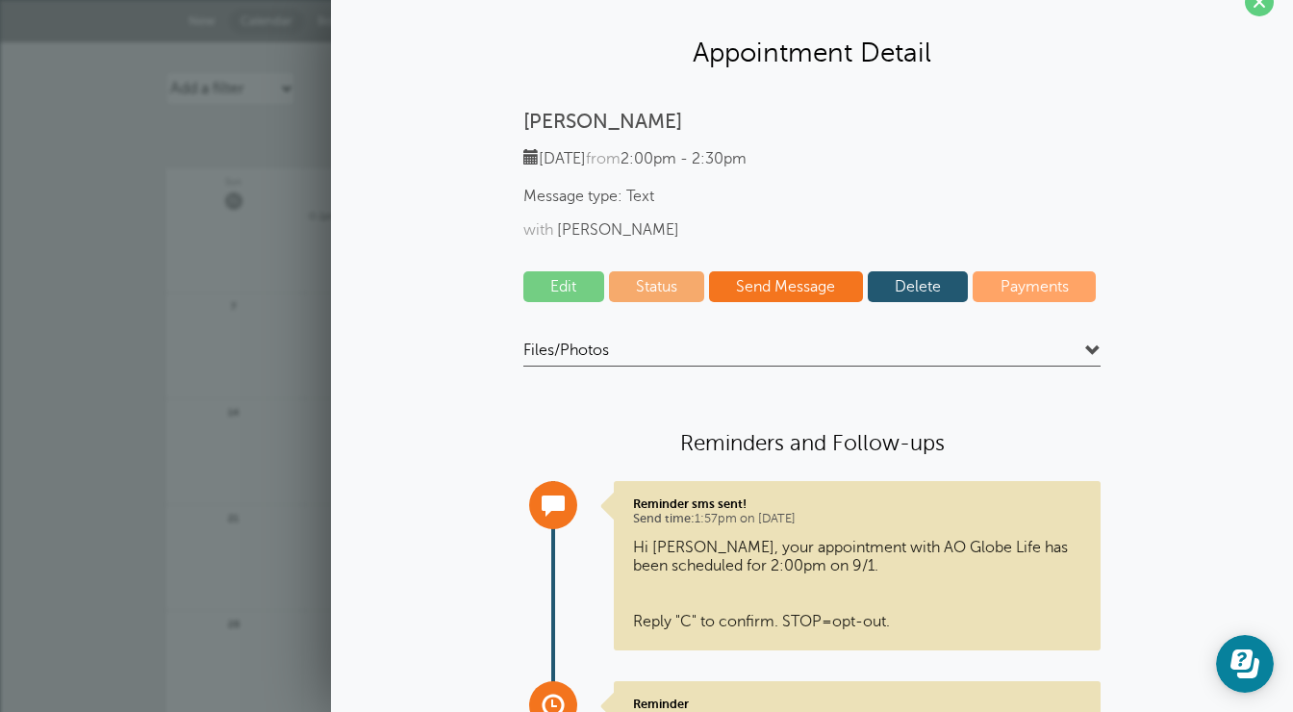
scroll to position [115, 0]
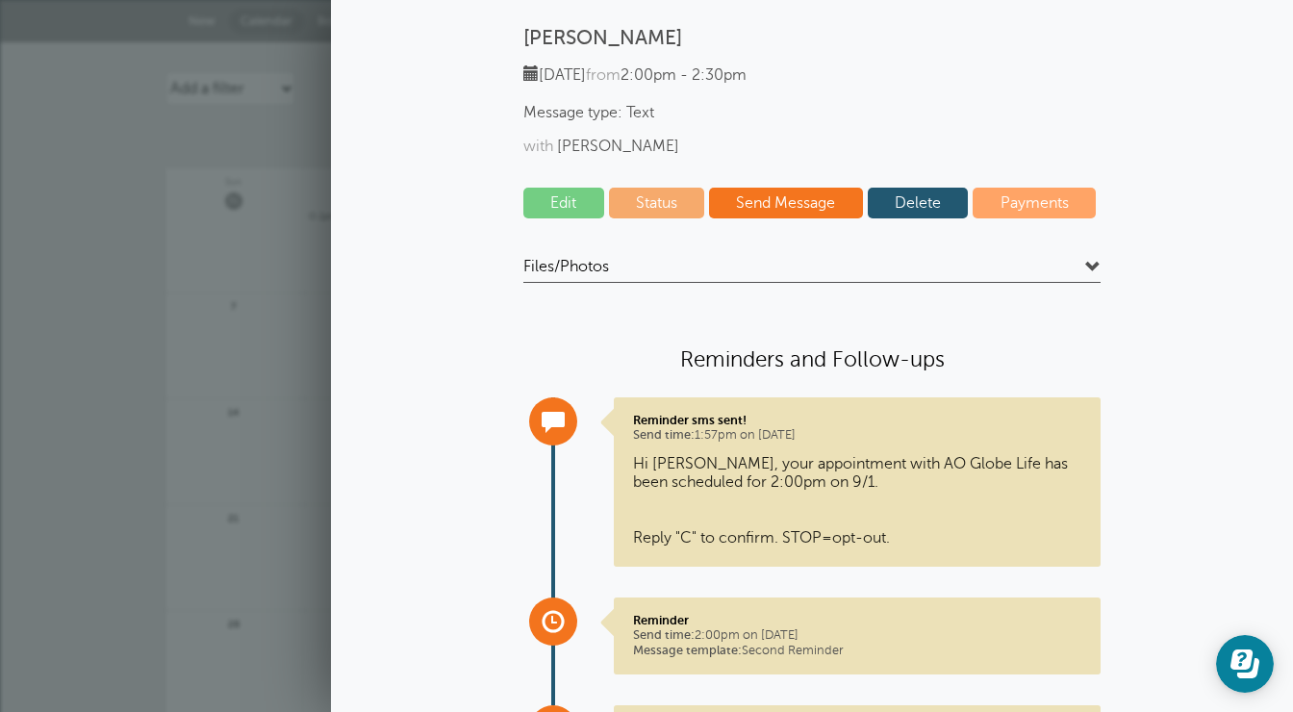
click at [918, 196] on link "Delete" at bounding box center [918, 203] width 101 height 31
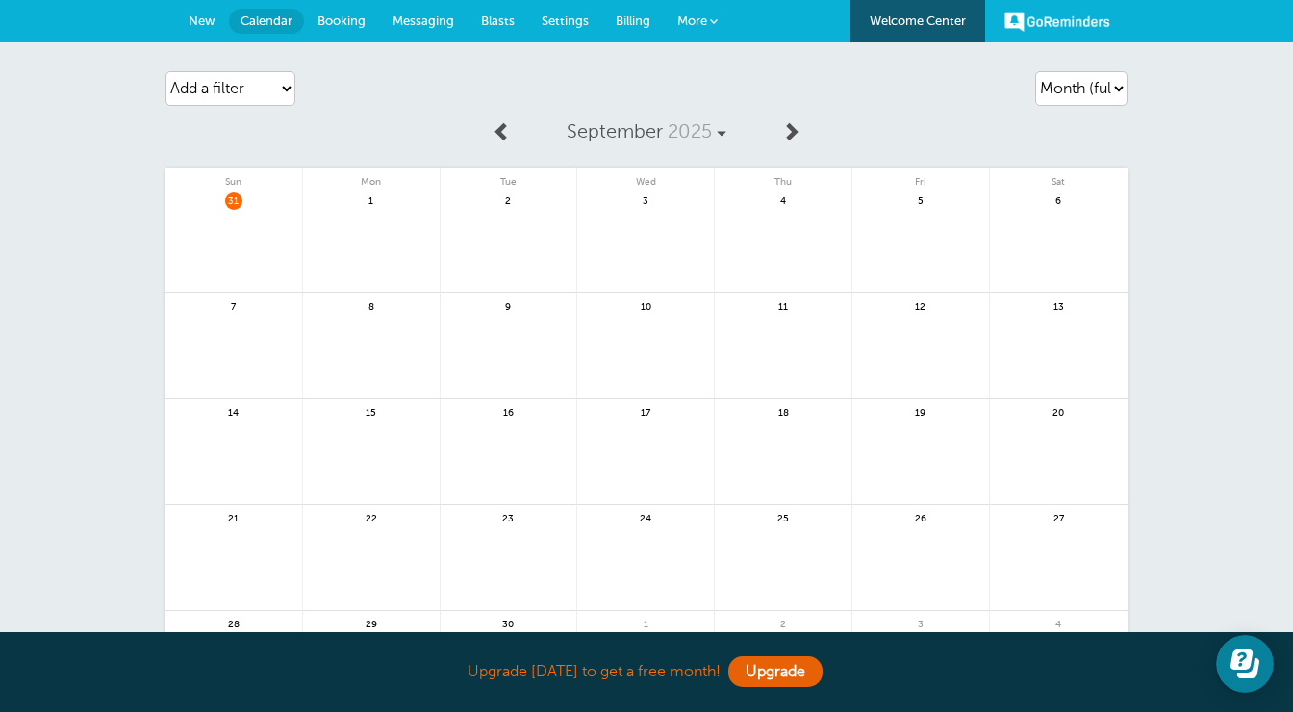
click at [432, 12] on link "Messaging" at bounding box center [423, 21] width 88 height 42
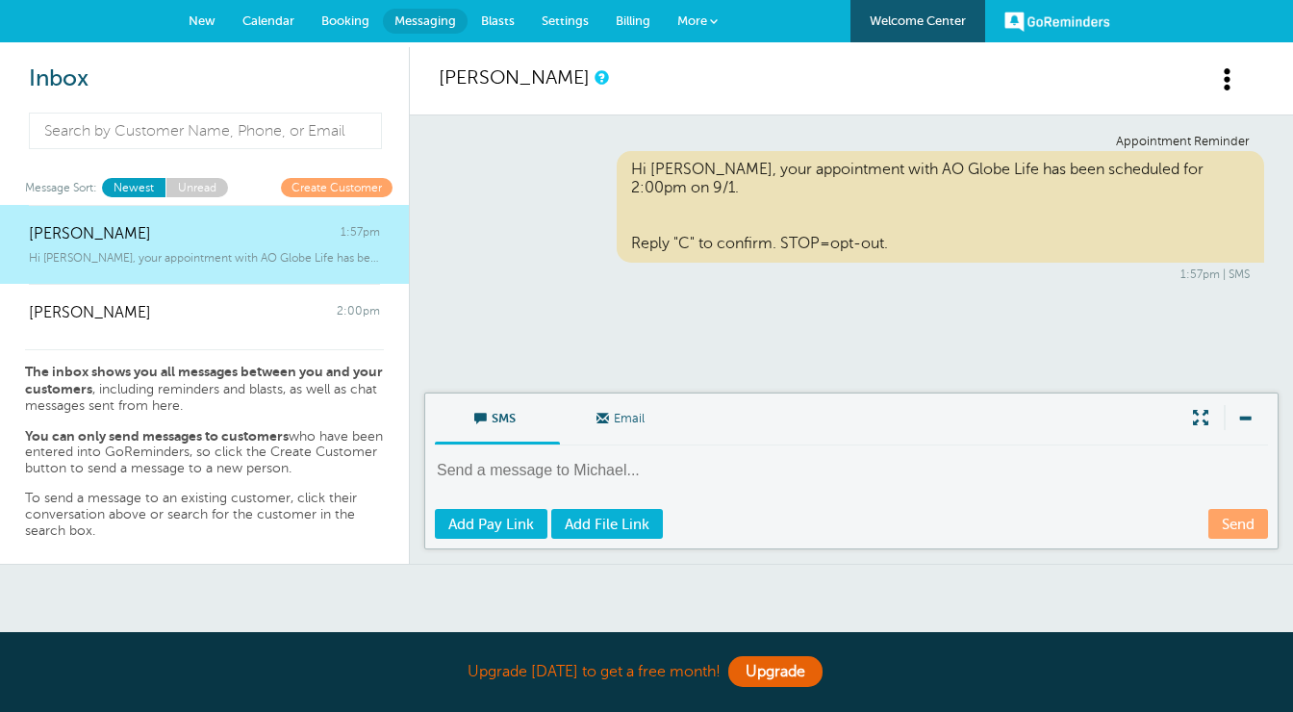
click at [1220, 82] on span at bounding box center [1228, 79] width 24 height 24
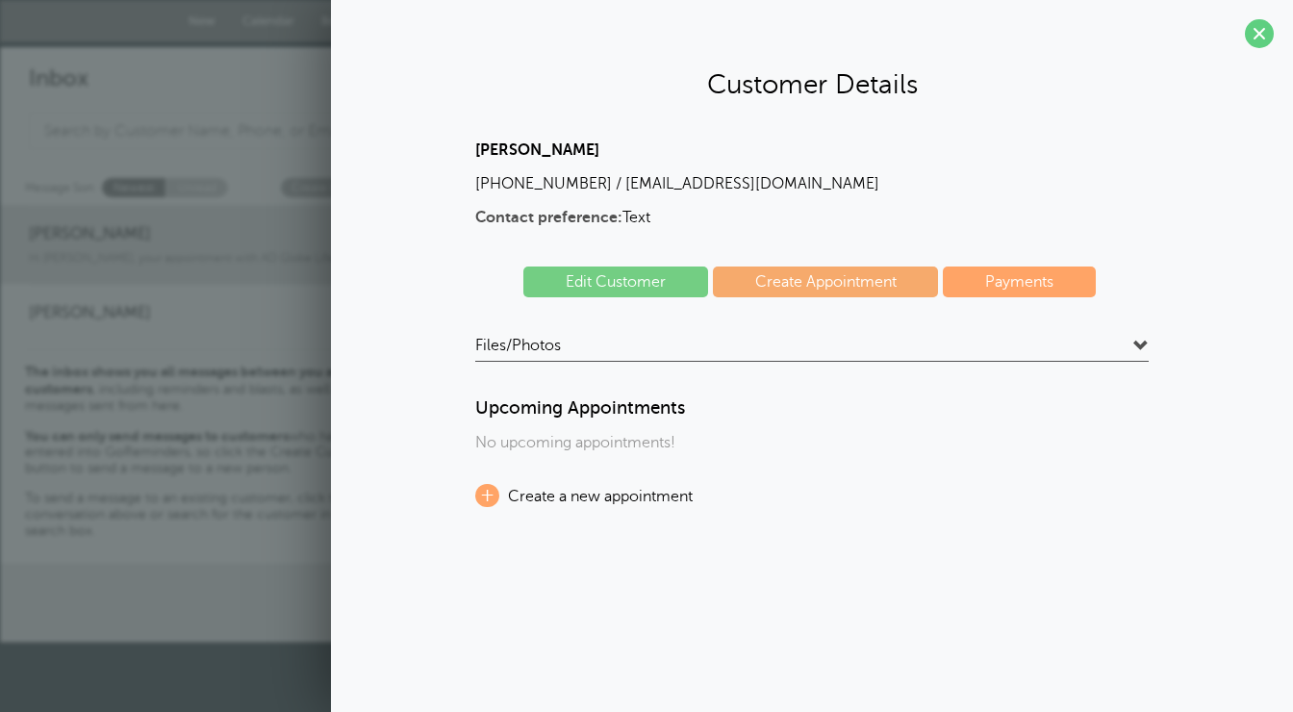
click at [638, 280] on link "Edit Customer" at bounding box center [615, 281] width 185 height 31
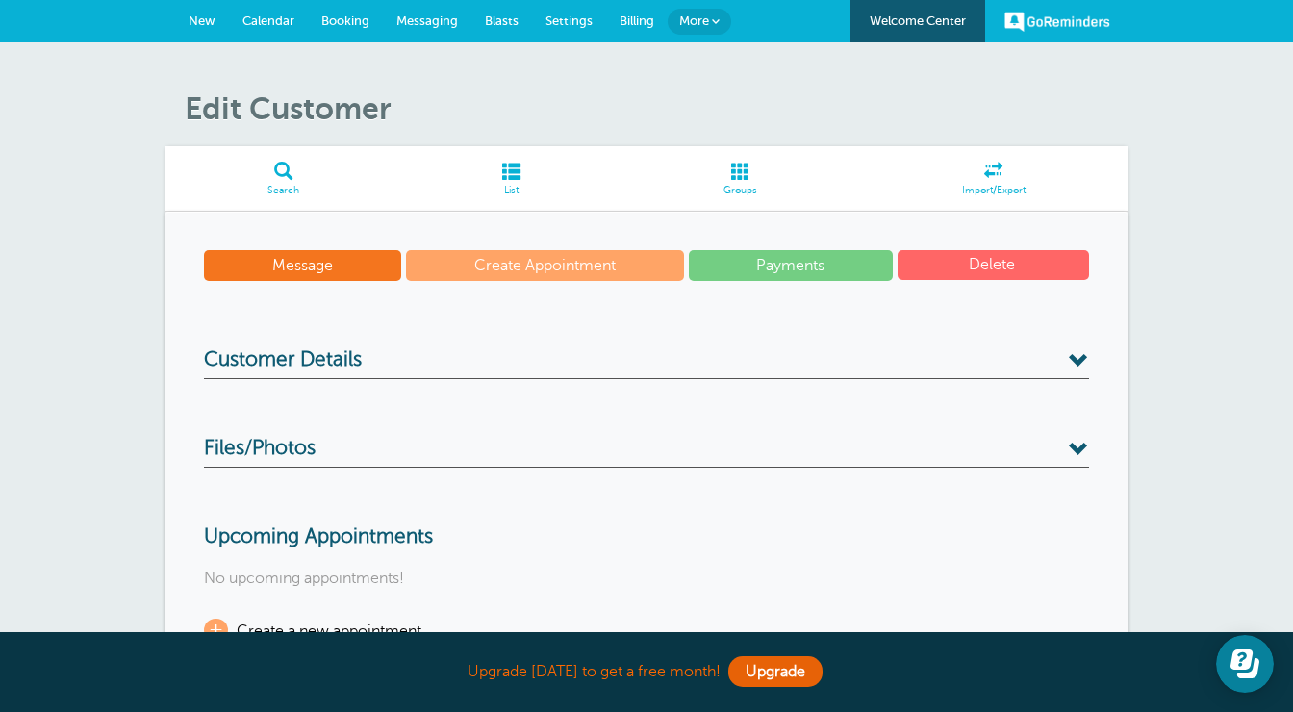
click at [954, 265] on button "Delete" at bounding box center [992, 265] width 191 height 30
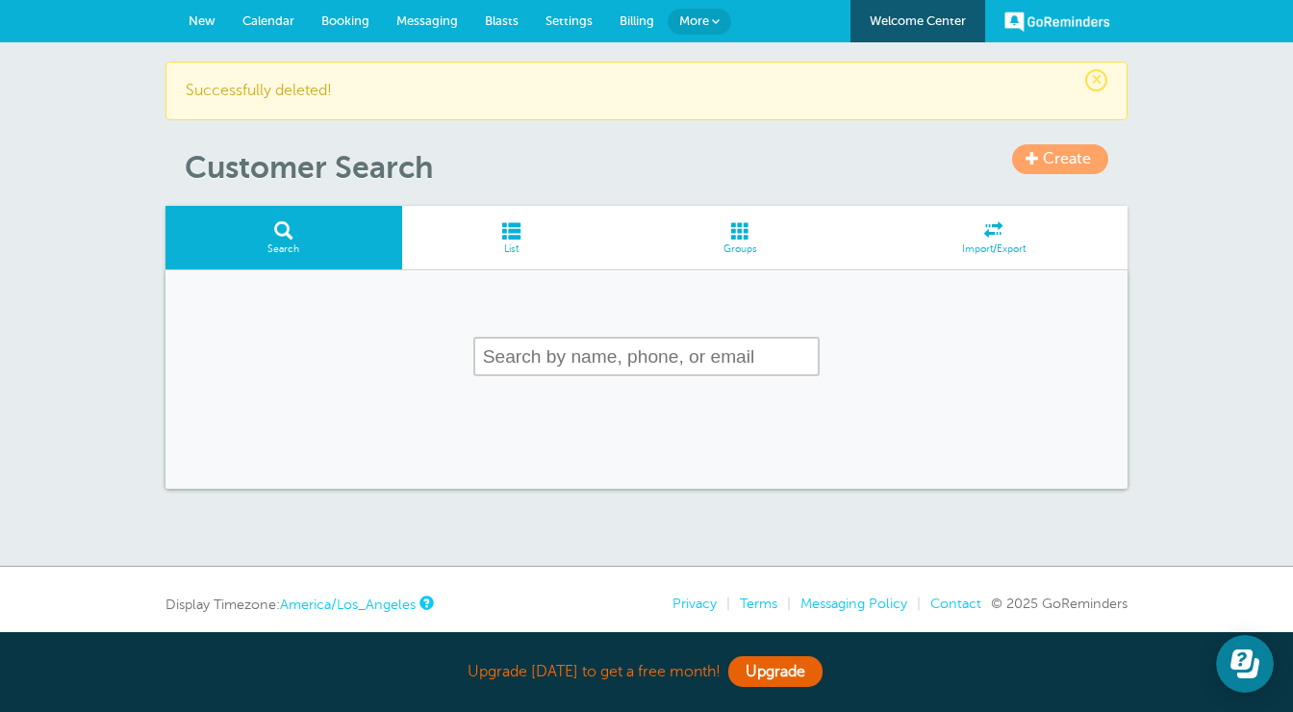
click at [449, 12] on link "Messaging" at bounding box center [427, 21] width 88 height 42
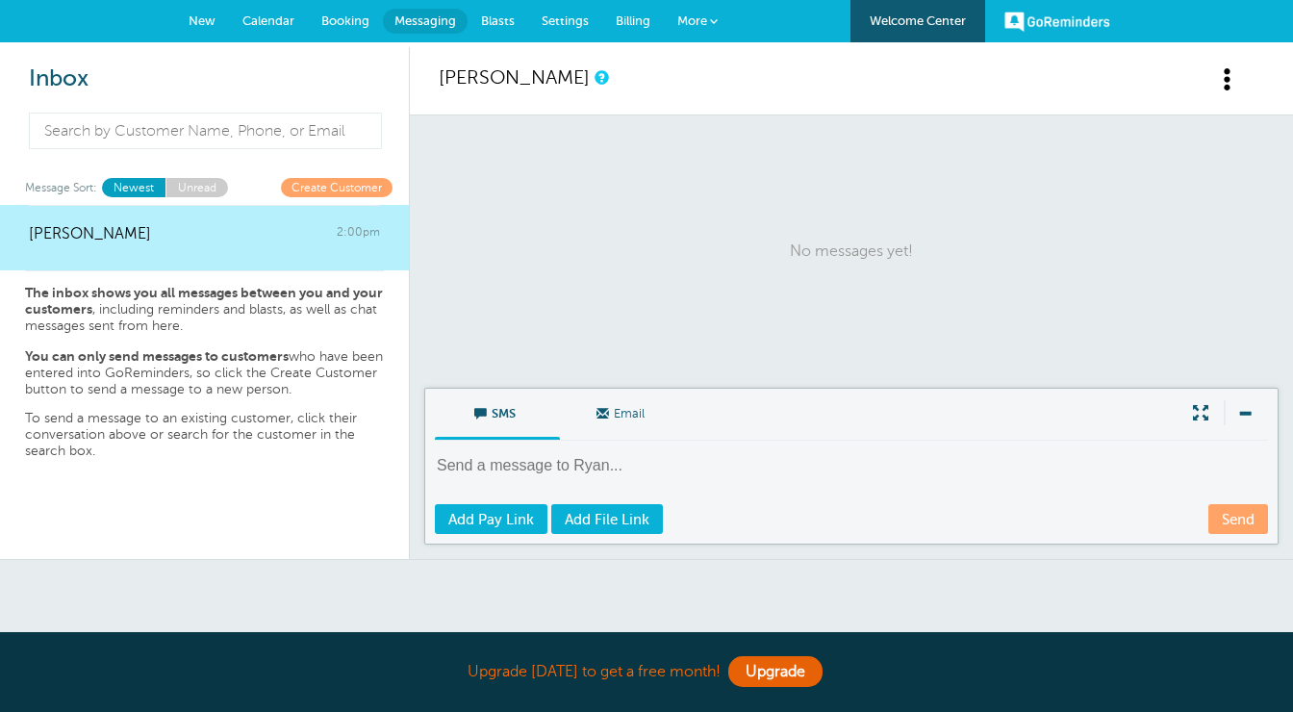
click at [332, 18] on span "Booking" at bounding box center [345, 20] width 48 height 14
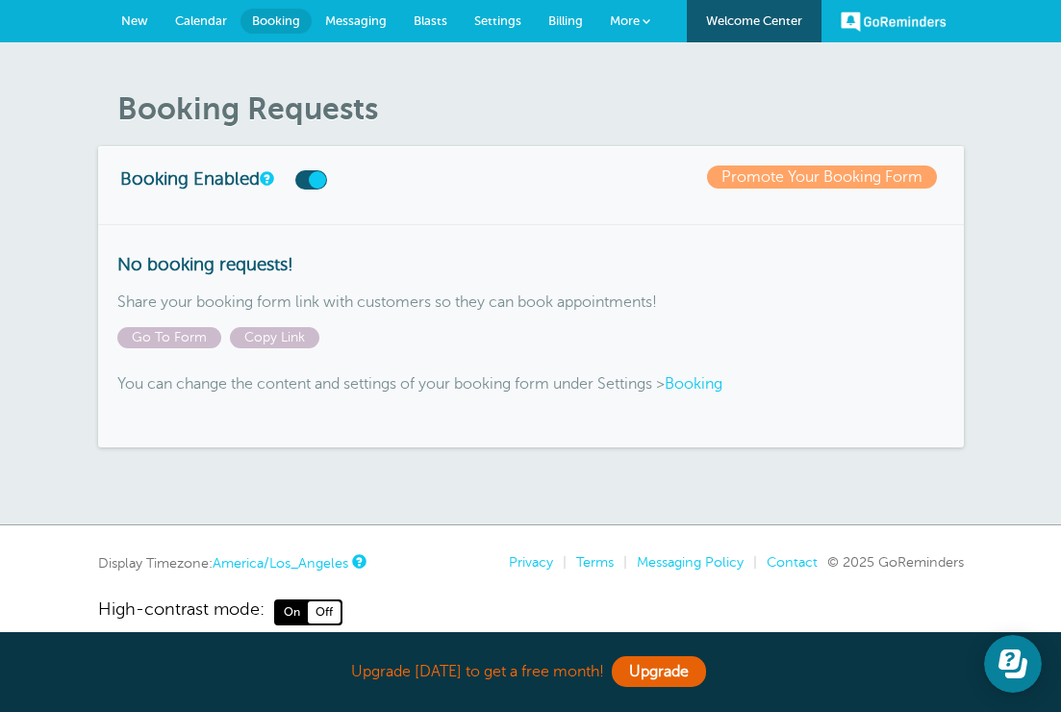
click at [62, 89] on div "Booking Requests Booking Enabled Promote Your Booking Form No booking requests!…" at bounding box center [530, 283] width 1061 height 483
